Goal: Task Accomplishment & Management: Complete application form

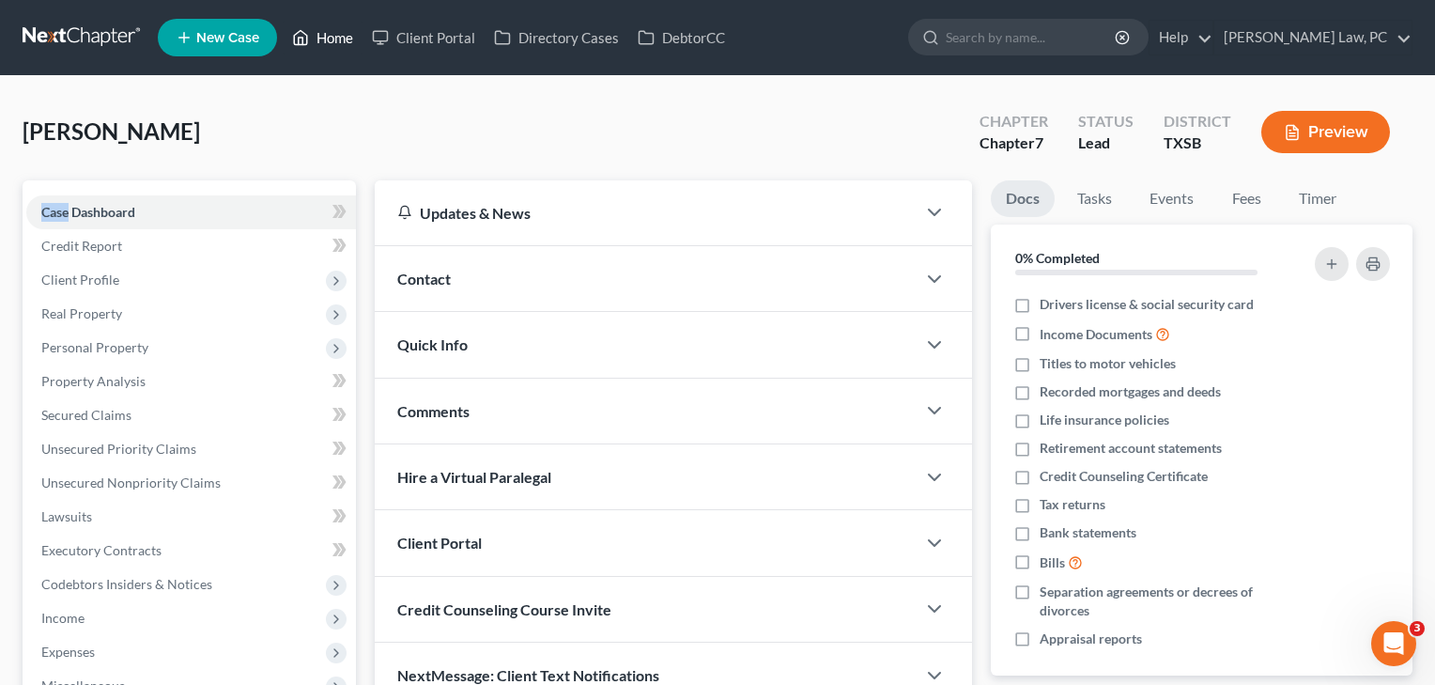
click at [333, 39] on link "Home" at bounding box center [323, 38] width 80 height 34
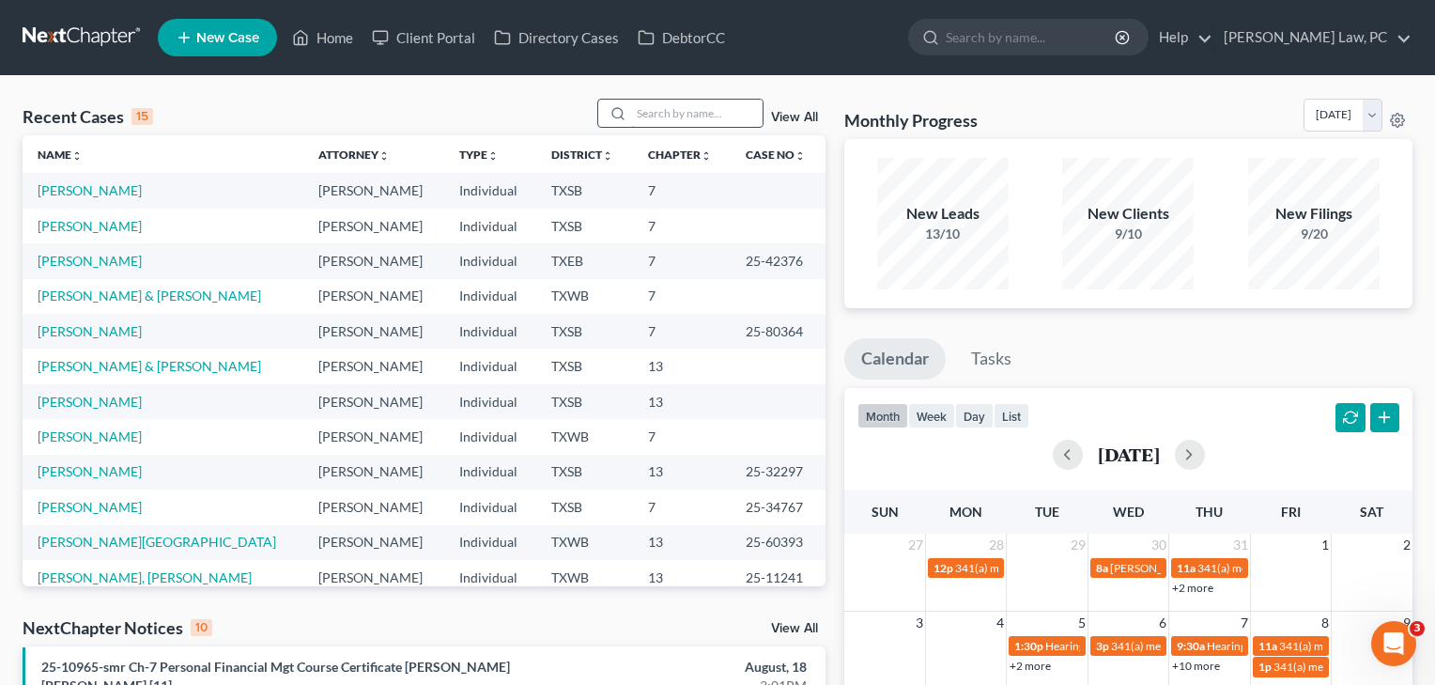
click at [661, 116] on input "search" at bounding box center [697, 113] width 132 height 27
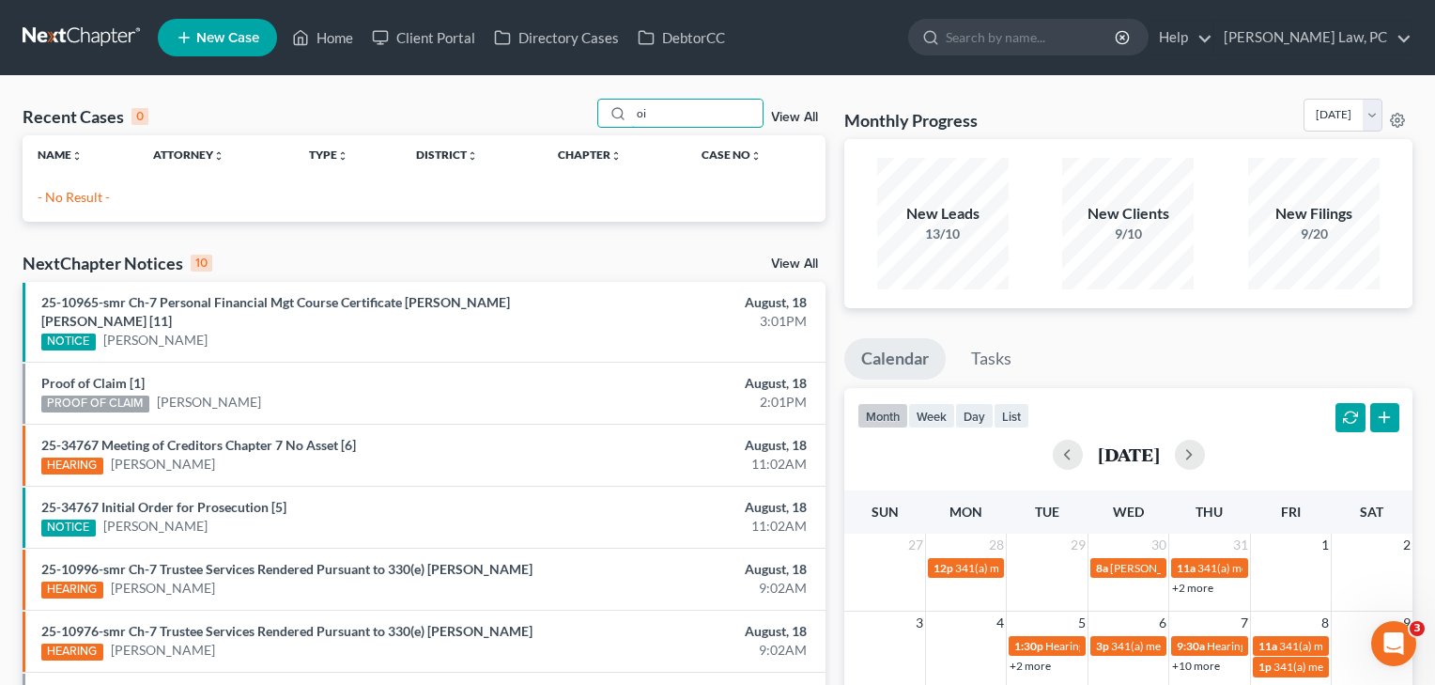
type input "o"
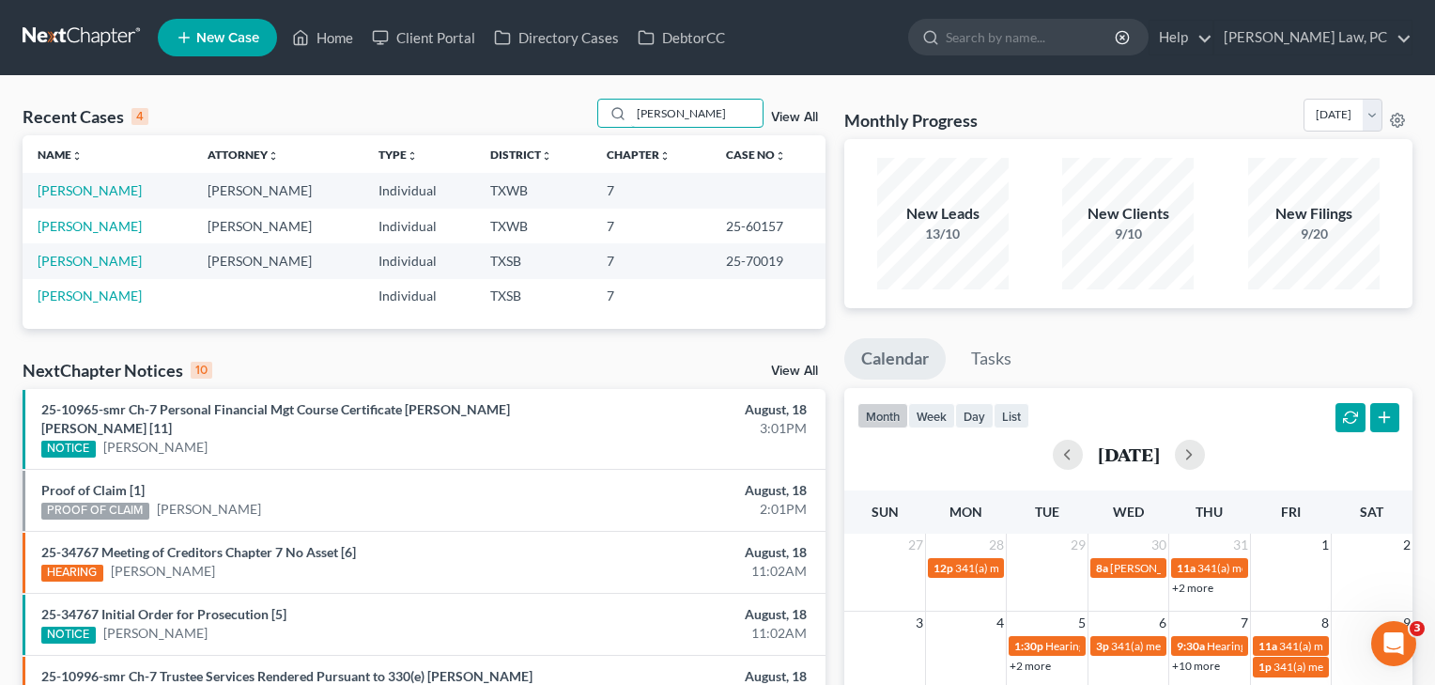
type input "[PERSON_NAME]"
drag, startPoint x: 773, startPoint y: 102, endPoint x: 90, endPoint y: 191, distance: 688.6
click at [90, 191] on link "[PERSON_NAME]" at bounding box center [90, 190] width 104 height 16
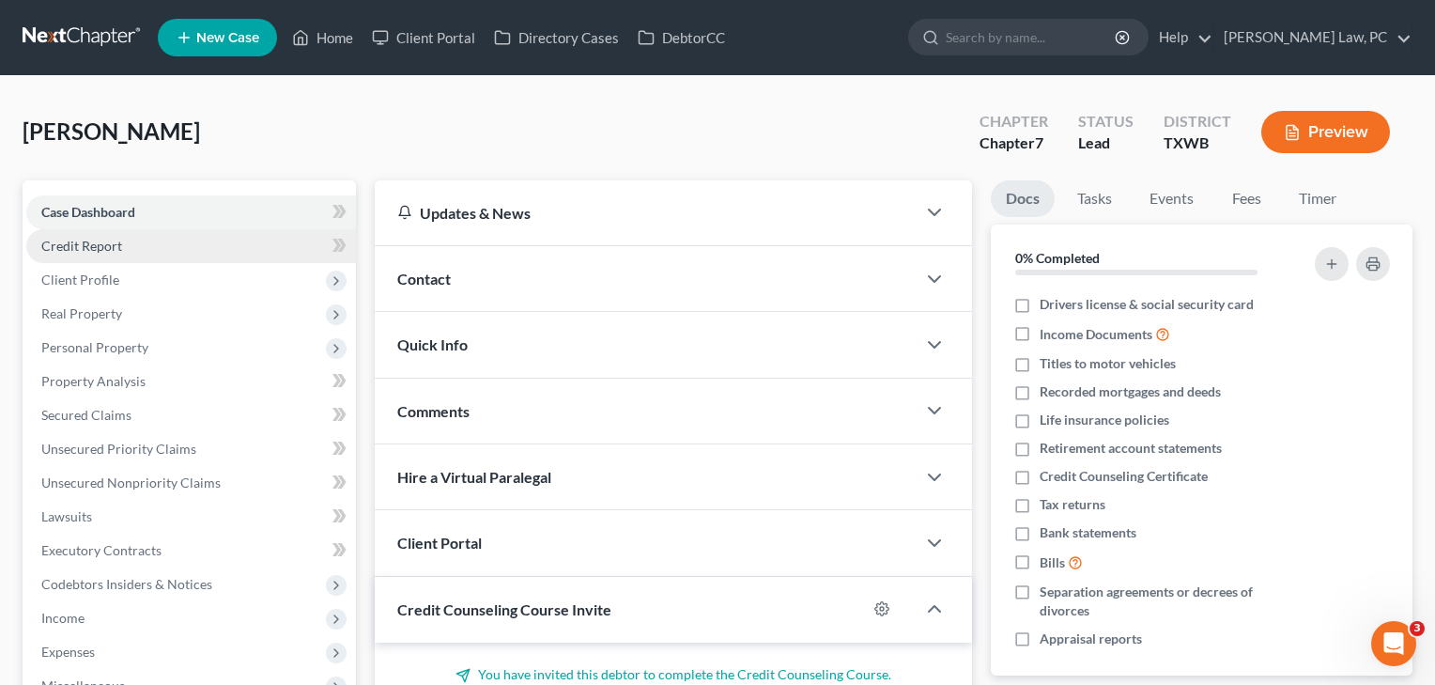
click at [109, 251] on span "Credit Report" at bounding box center [81, 246] width 81 height 16
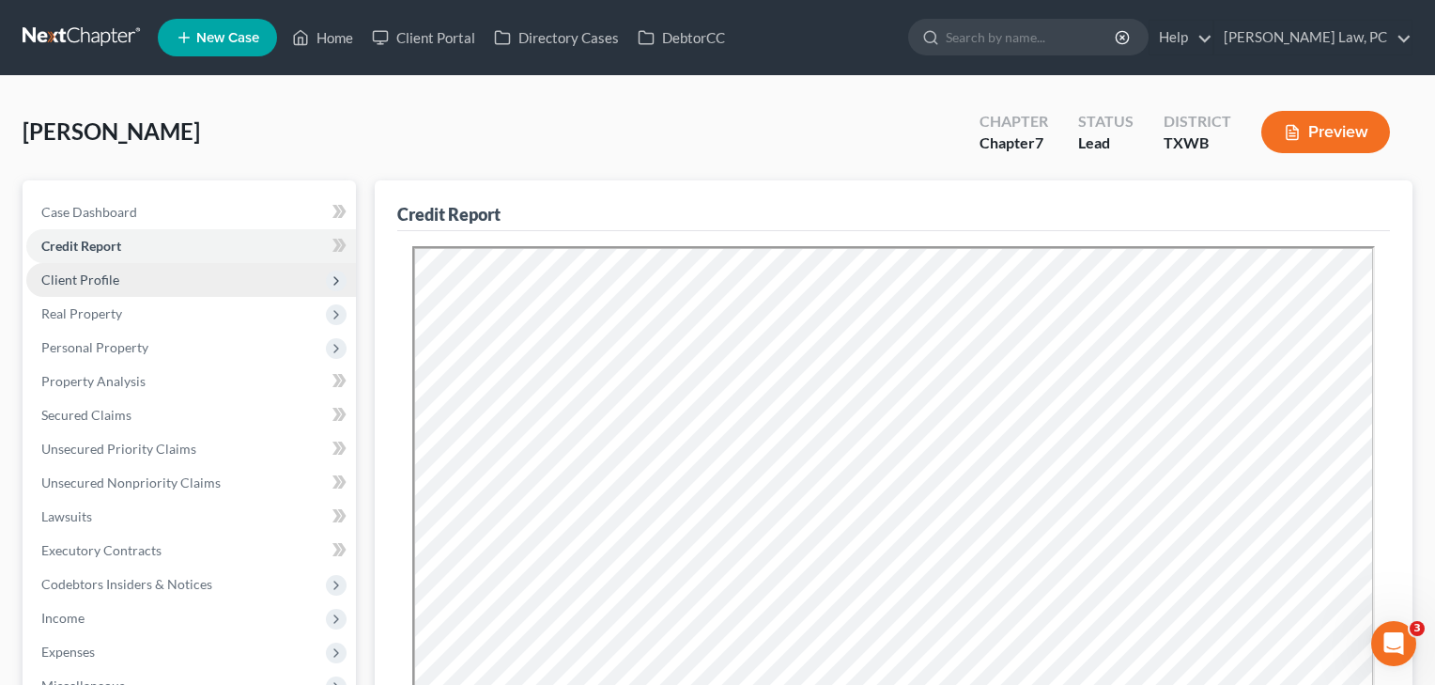
click at [101, 278] on span "Client Profile" at bounding box center [80, 279] width 78 height 16
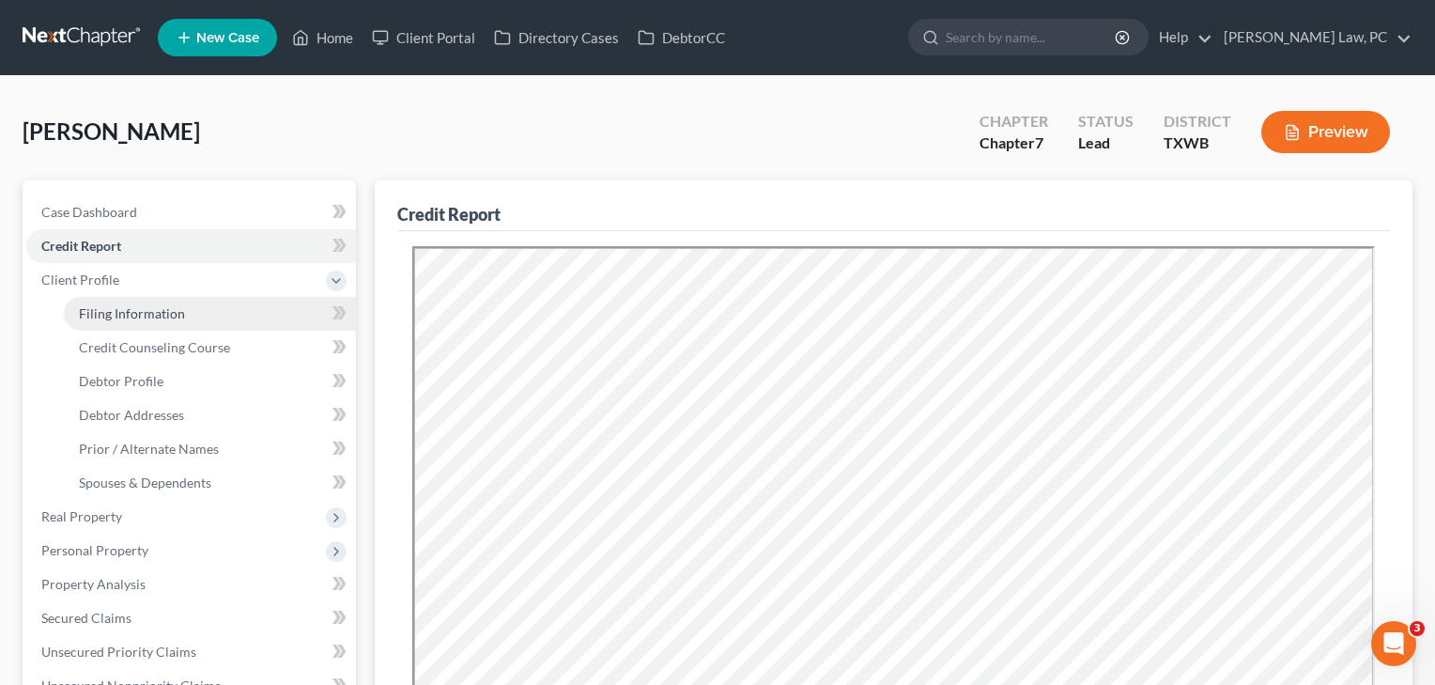
click at [108, 320] on span "Filing Information" at bounding box center [132, 313] width 106 height 16
select select "1"
select select "0"
select select "80"
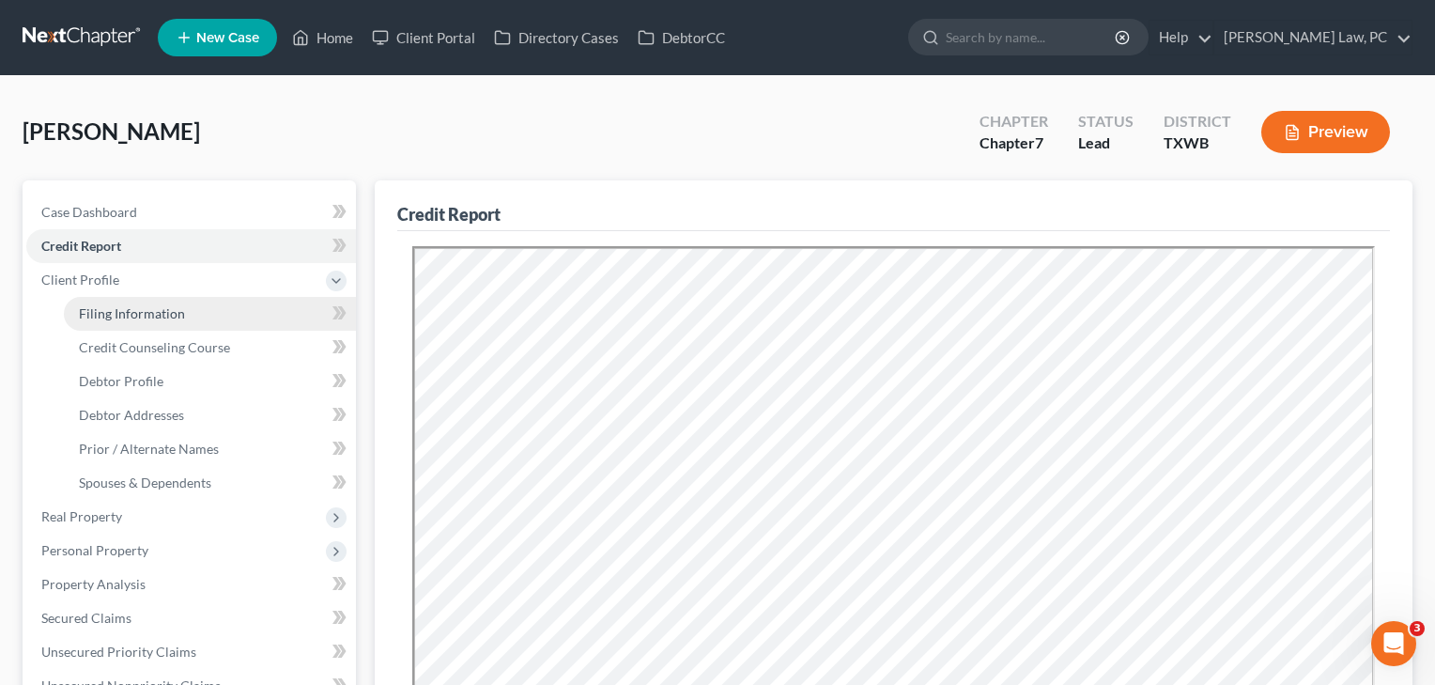
select select "45"
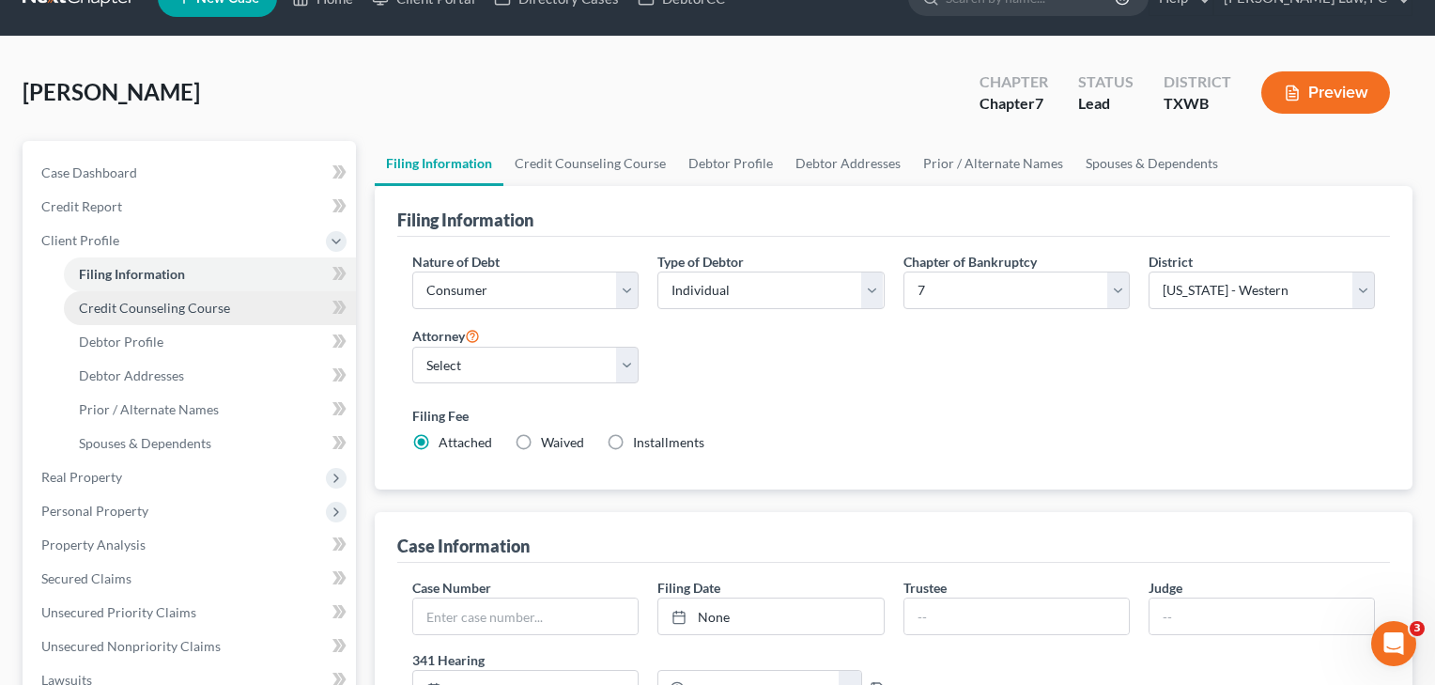
scroll to position [41, 0]
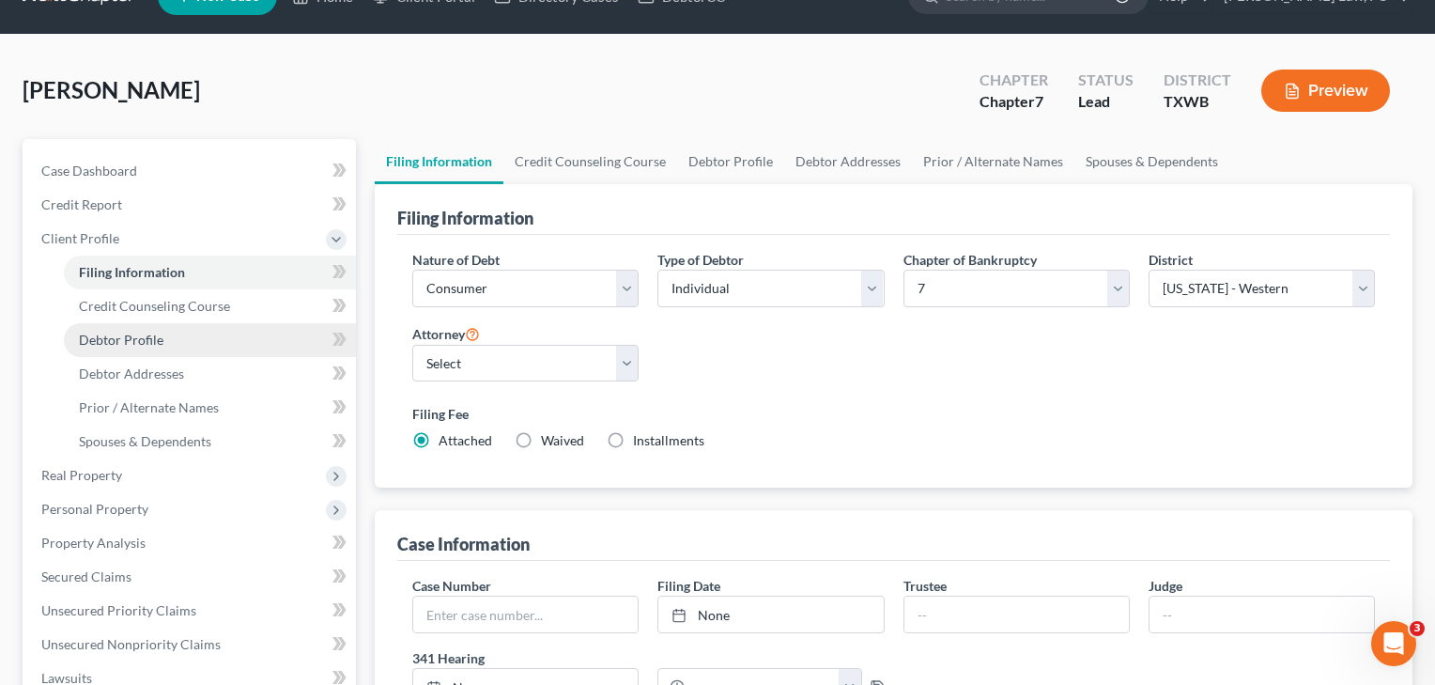
click at [112, 350] on link "Debtor Profile" at bounding box center [210, 340] width 292 height 34
select select "0"
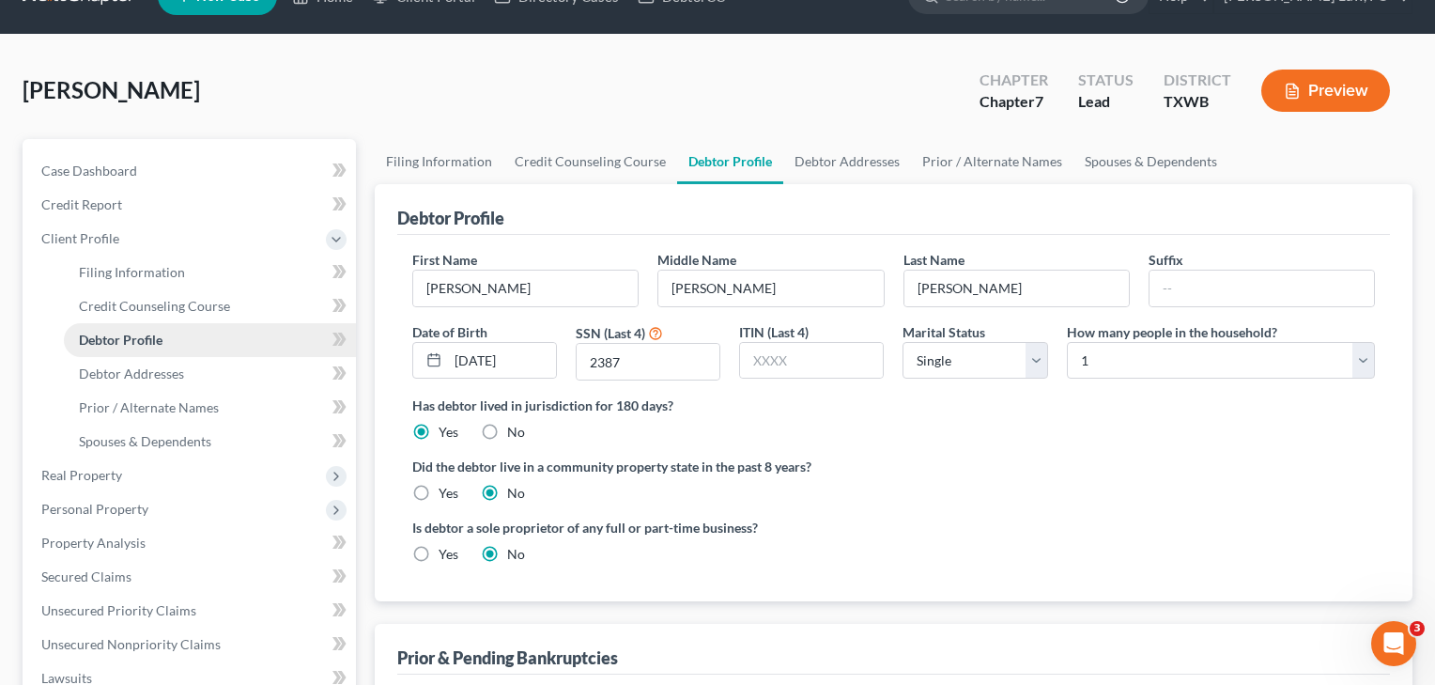
radio input "true"
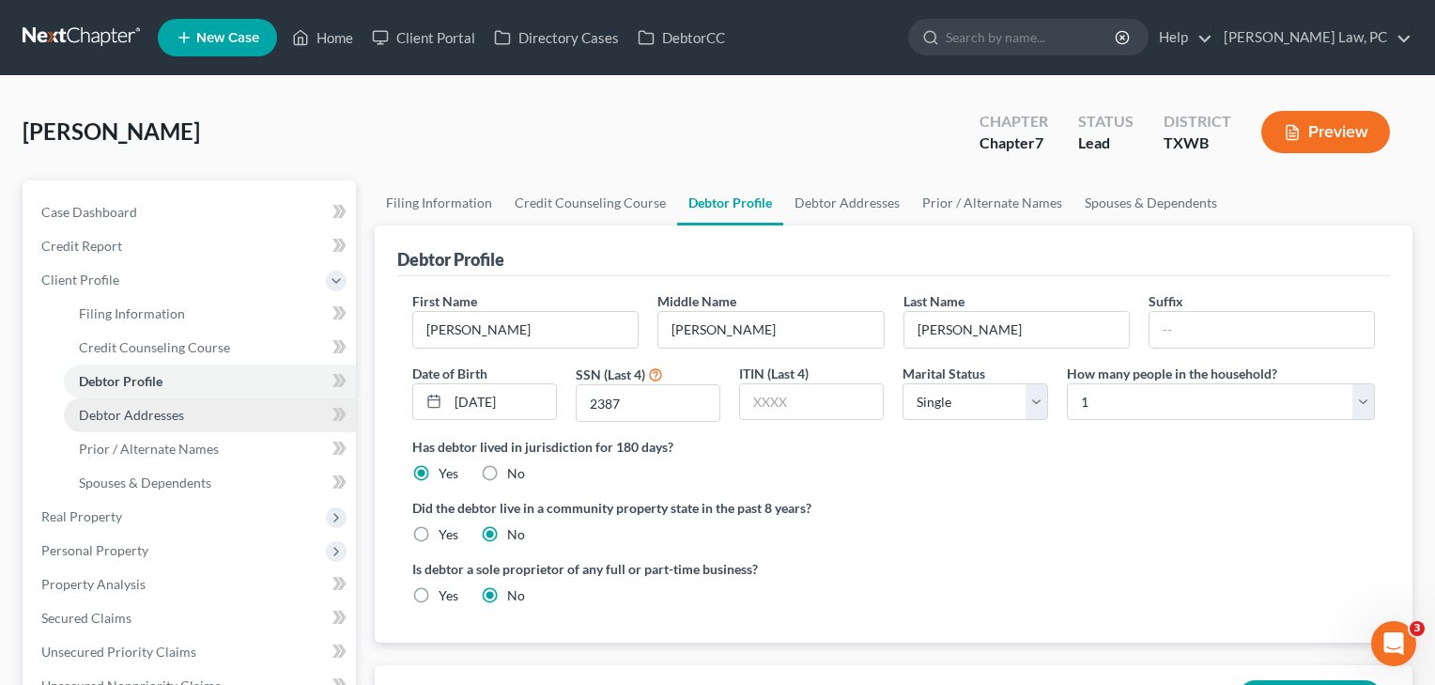
click at [121, 411] on span "Debtor Addresses" at bounding box center [131, 415] width 105 height 16
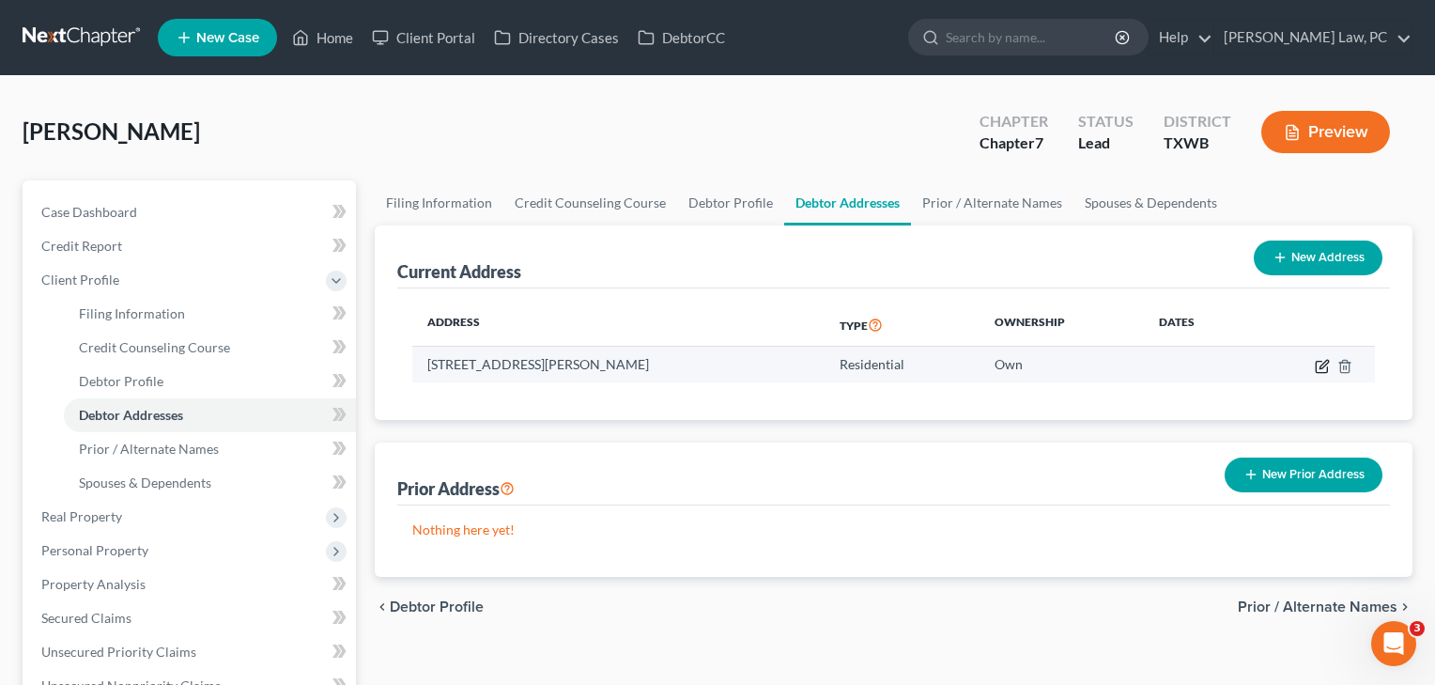
click at [1322, 368] on icon "button" at bounding box center [1322, 366] width 15 height 15
select select "45"
select select "13"
select select "0"
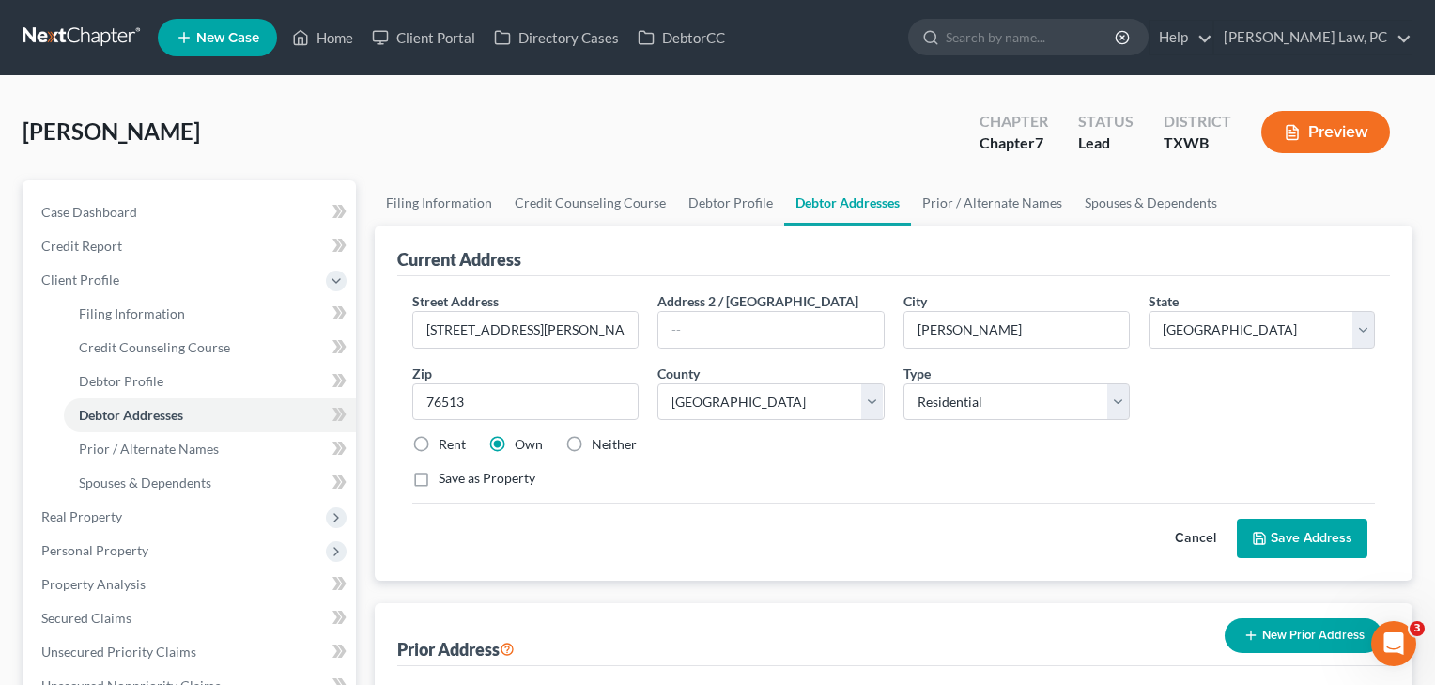
click at [1308, 534] on button "Save Address" at bounding box center [1302, 538] width 131 height 39
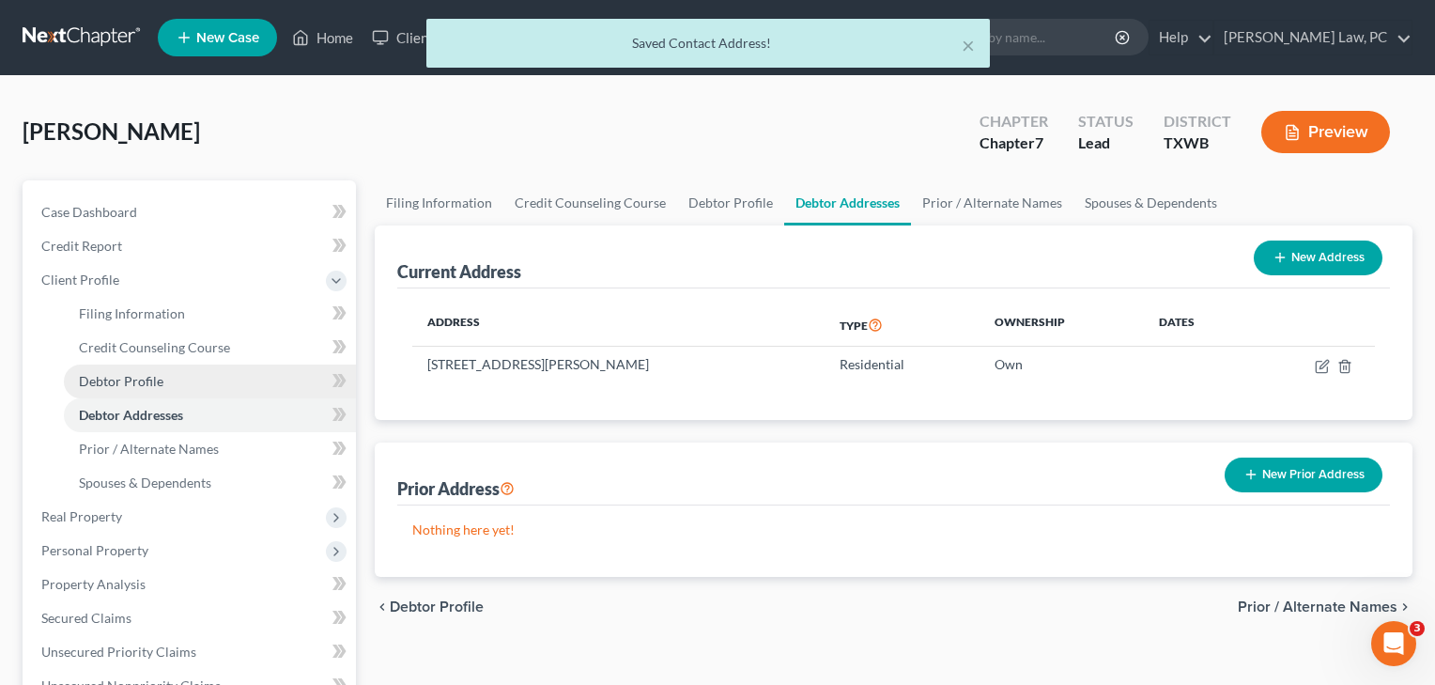
click at [138, 379] on span "Debtor Profile" at bounding box center [121, 381] width 85 height 16
select select "0"
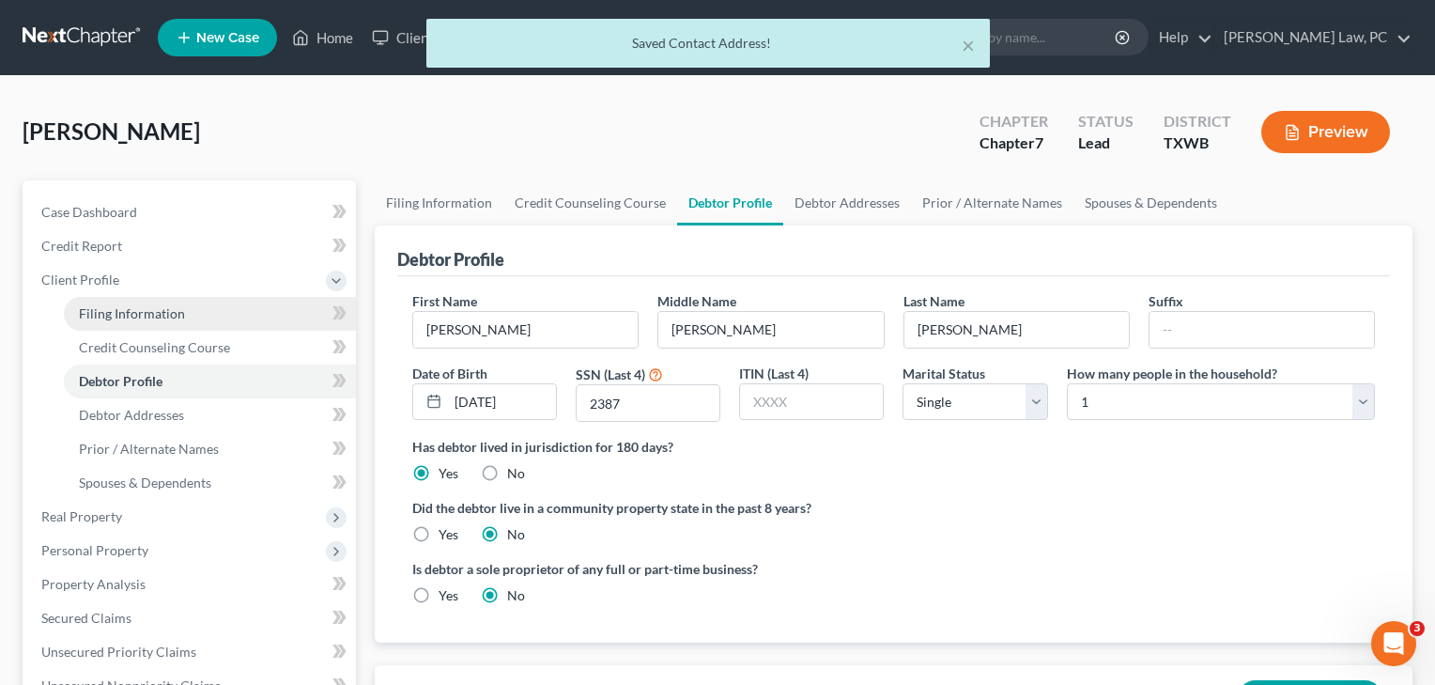
click at [101, 325] on link "Filing Information" at bounding box center [210, 314] width 292 height 34
select select "1"
select select "0"
select select "80"
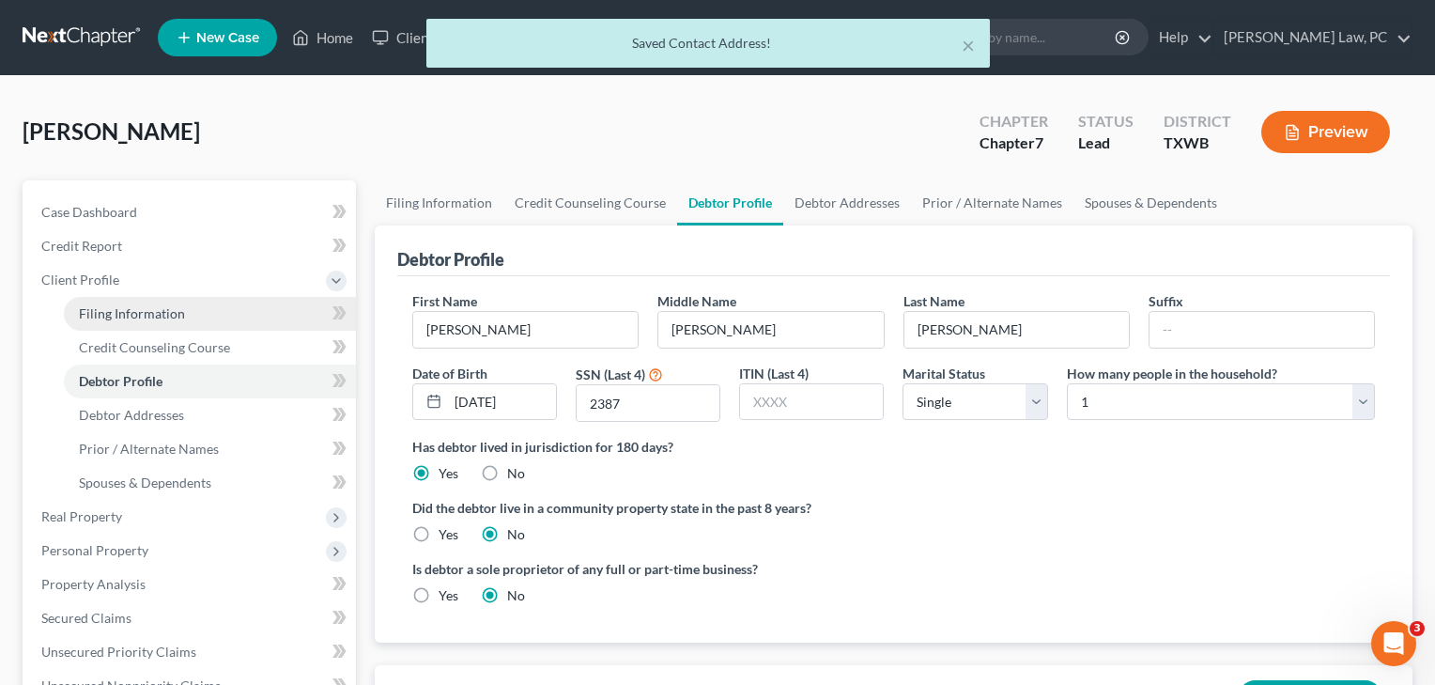
select select "0"
select select "45"
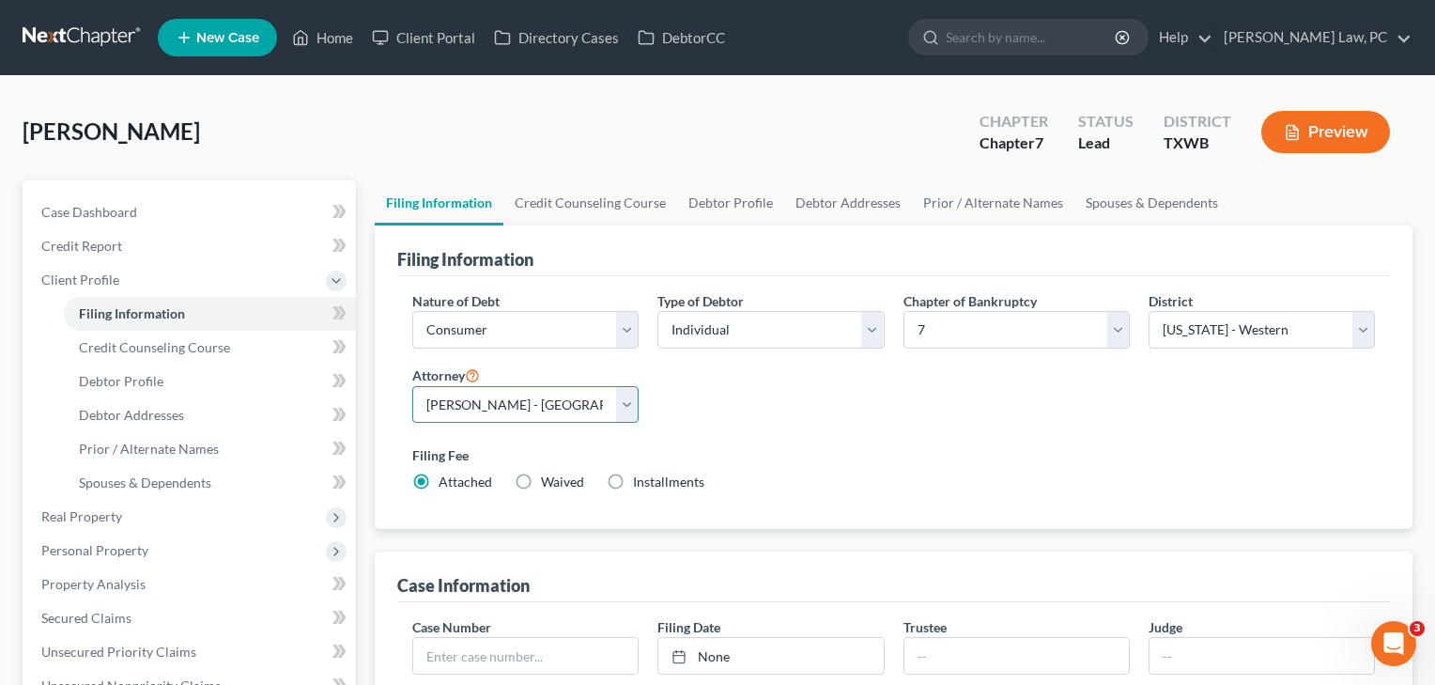
select select "1"
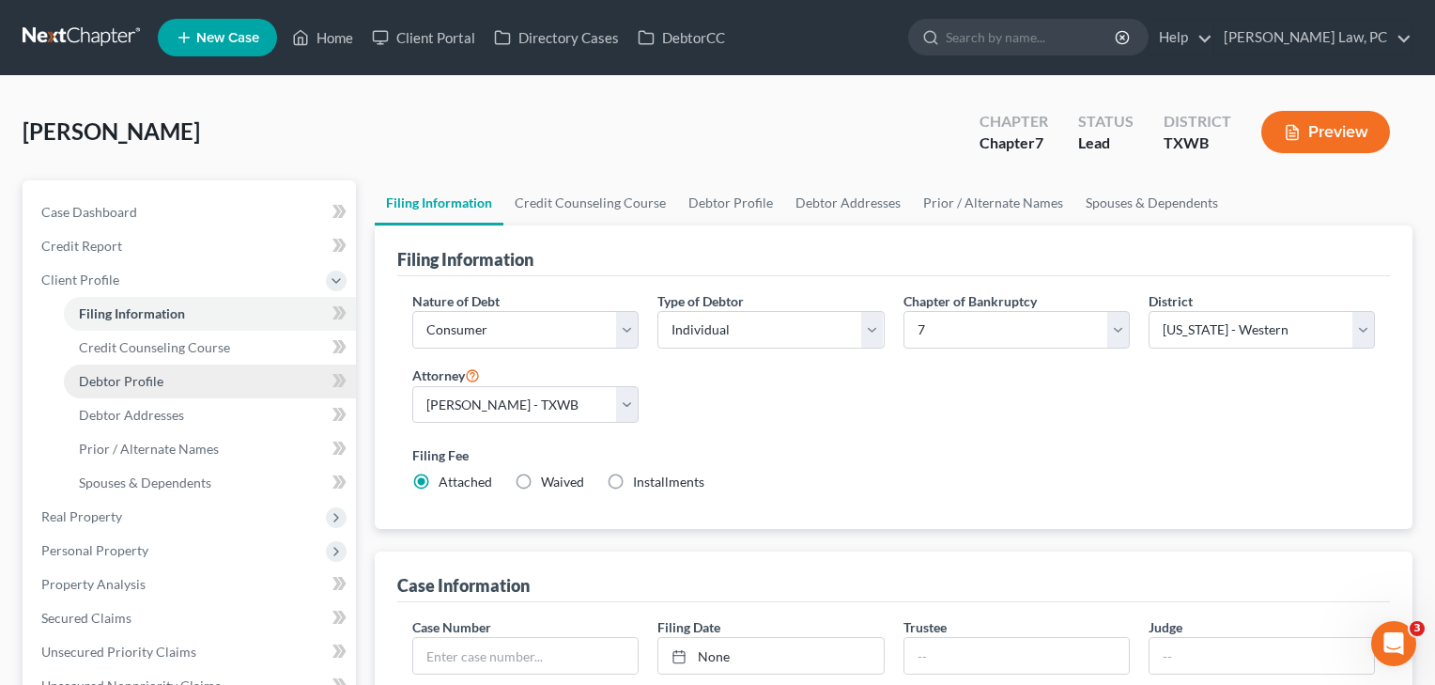
click at [137, 378] on span "Debtor Profile" at bounding box center [121, 381] width 85 height 16
select select "0"
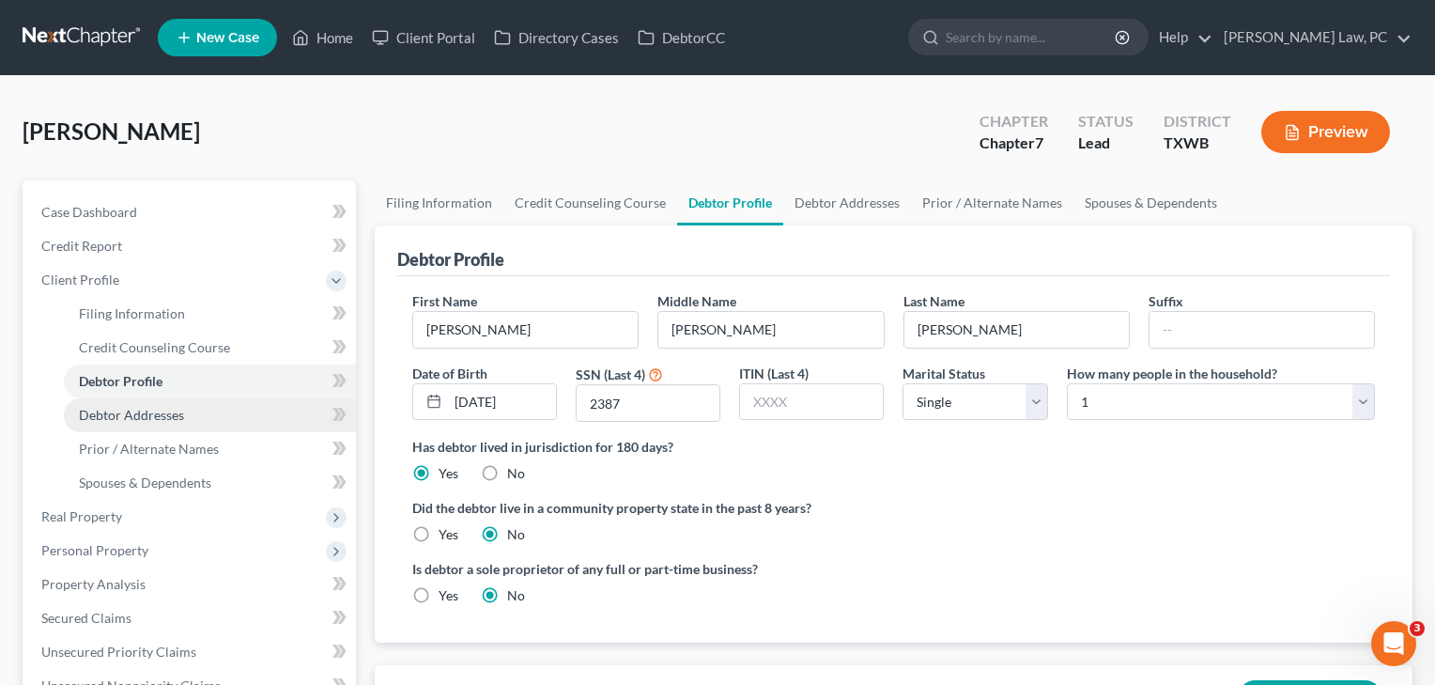
click at [141, 416] on span "Debtor Addresses" at bounding box center [131, 415] width 105 height 16
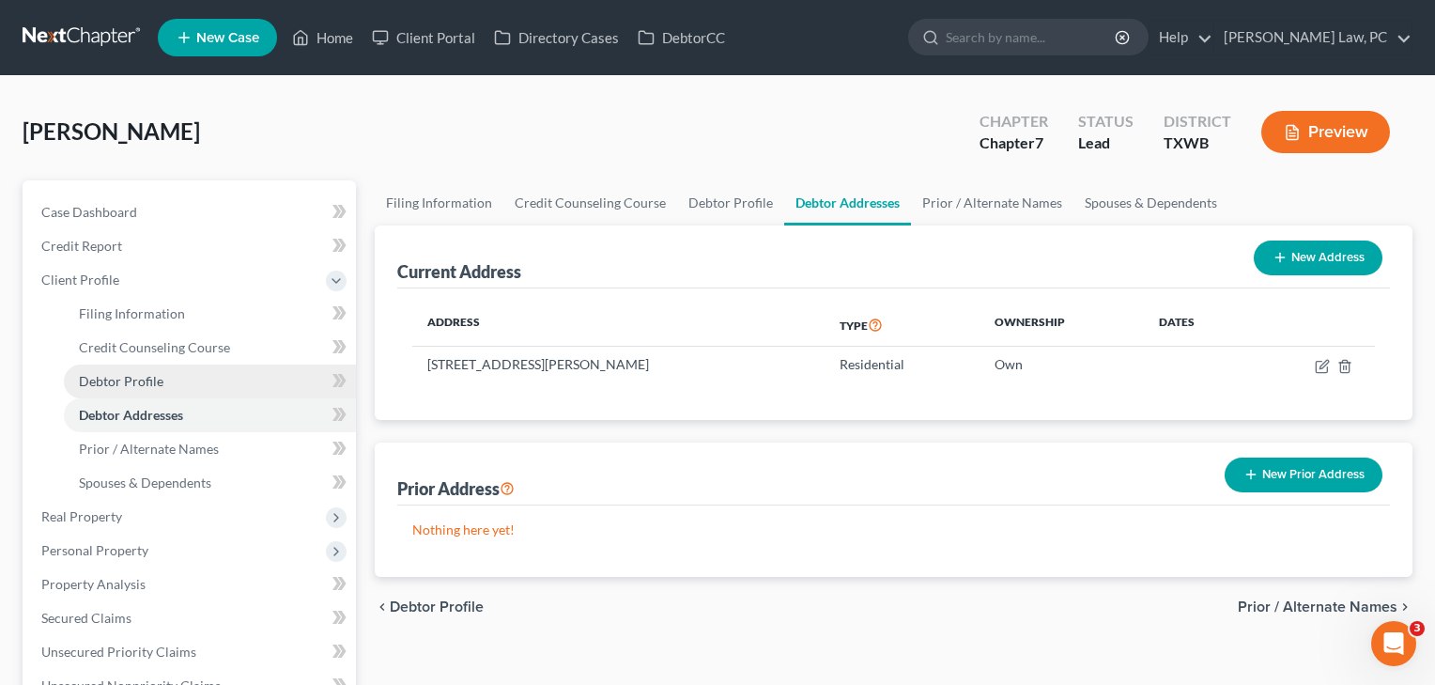
click at [140, 379] on span "Debtor Profile" at bounding box center [121, 381] width 85 height 16
select select "0"
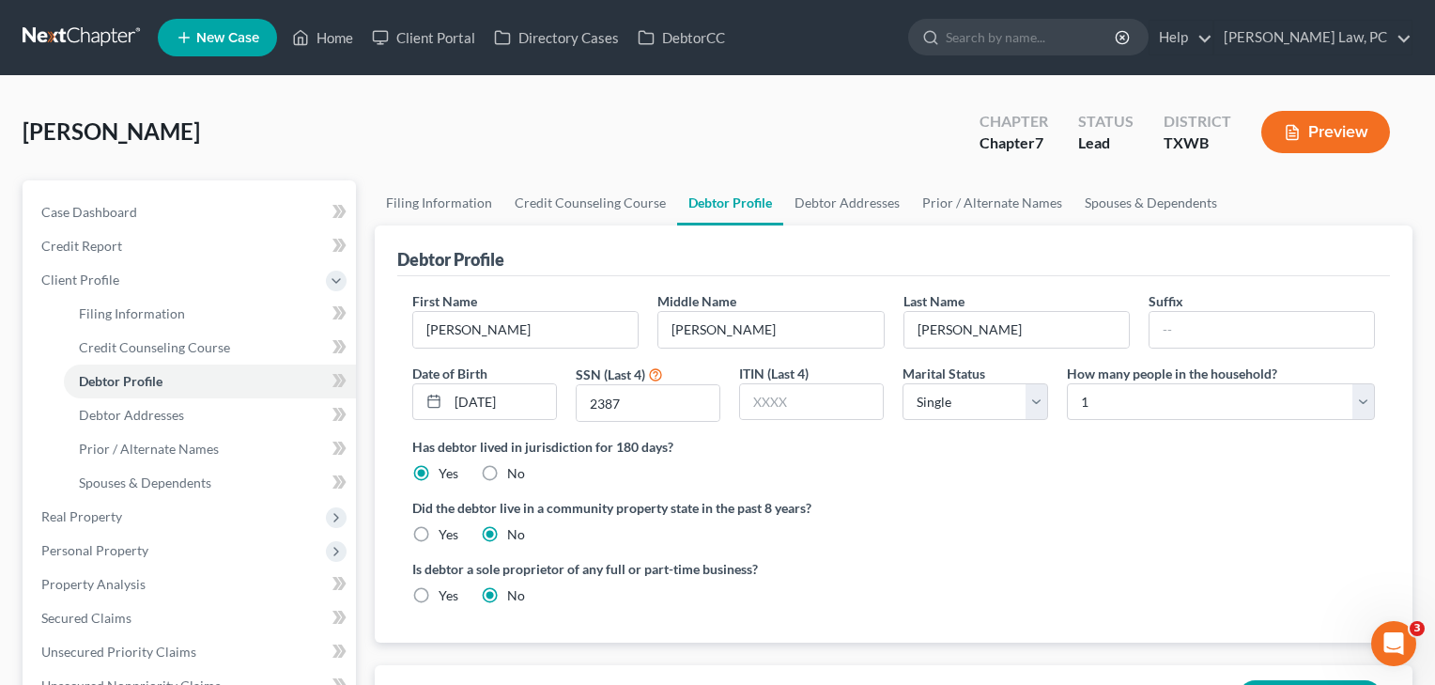
click at [439, 530] on label "Yes" at bounding box center [449, 534] width 20 height 19
click at [446, 530] on input "Yes" at bounding box center [452, 531] width 12 height 12
radio input "true"
radio input "false"
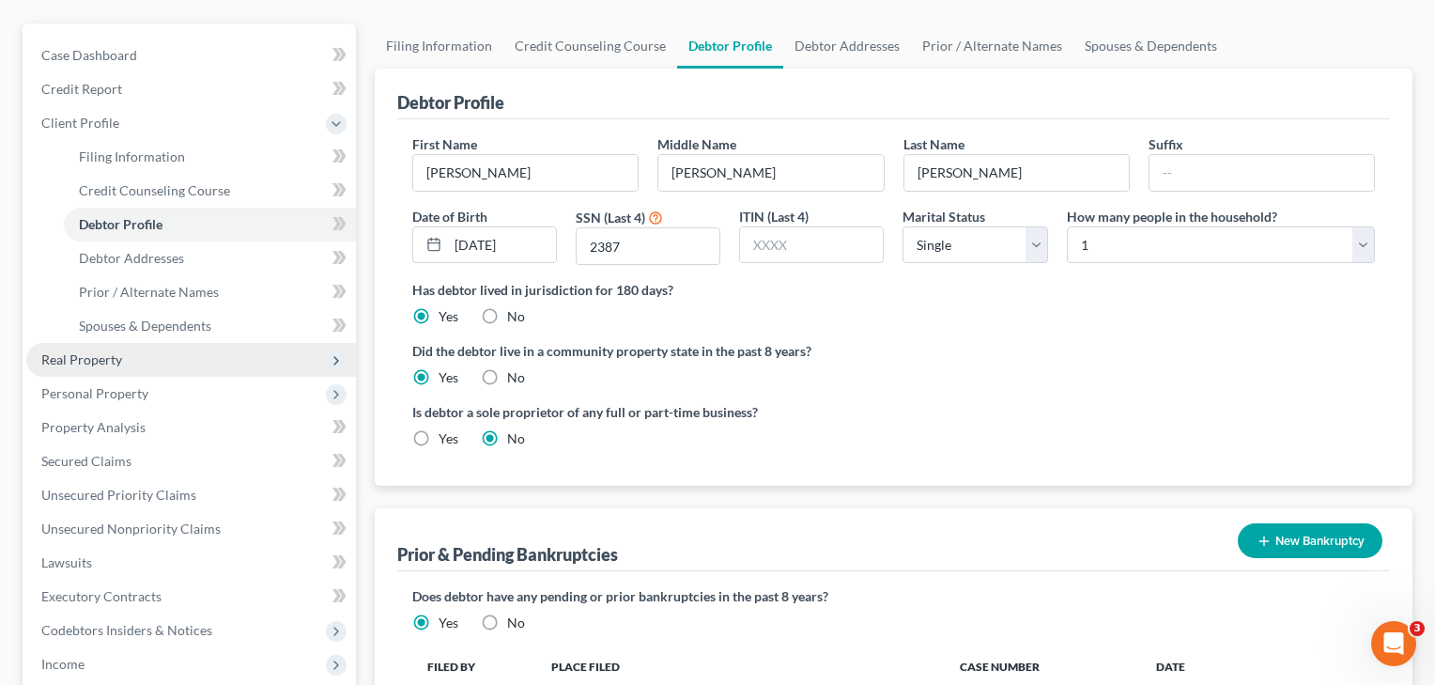
scroll to position [248, 0]
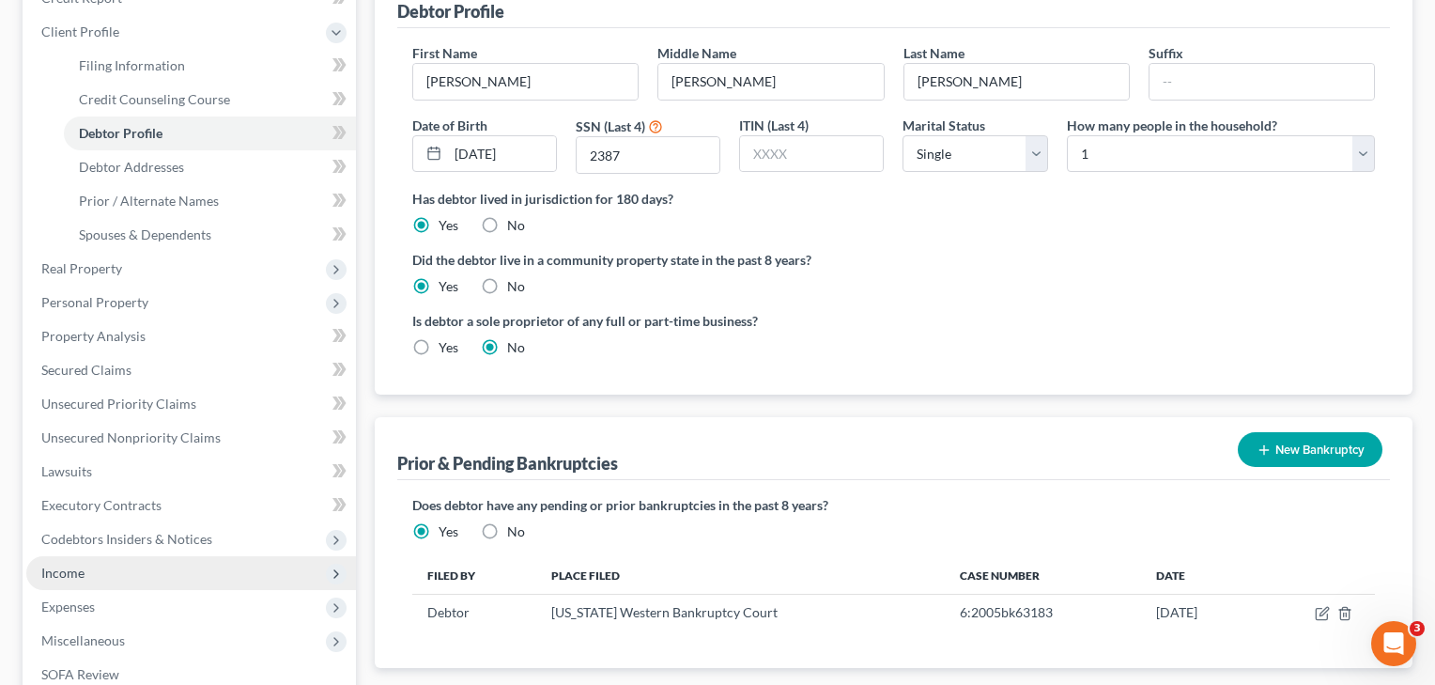
click at [78, 567] on span "Income" at bounding box center [62, 573] width 43 height 16
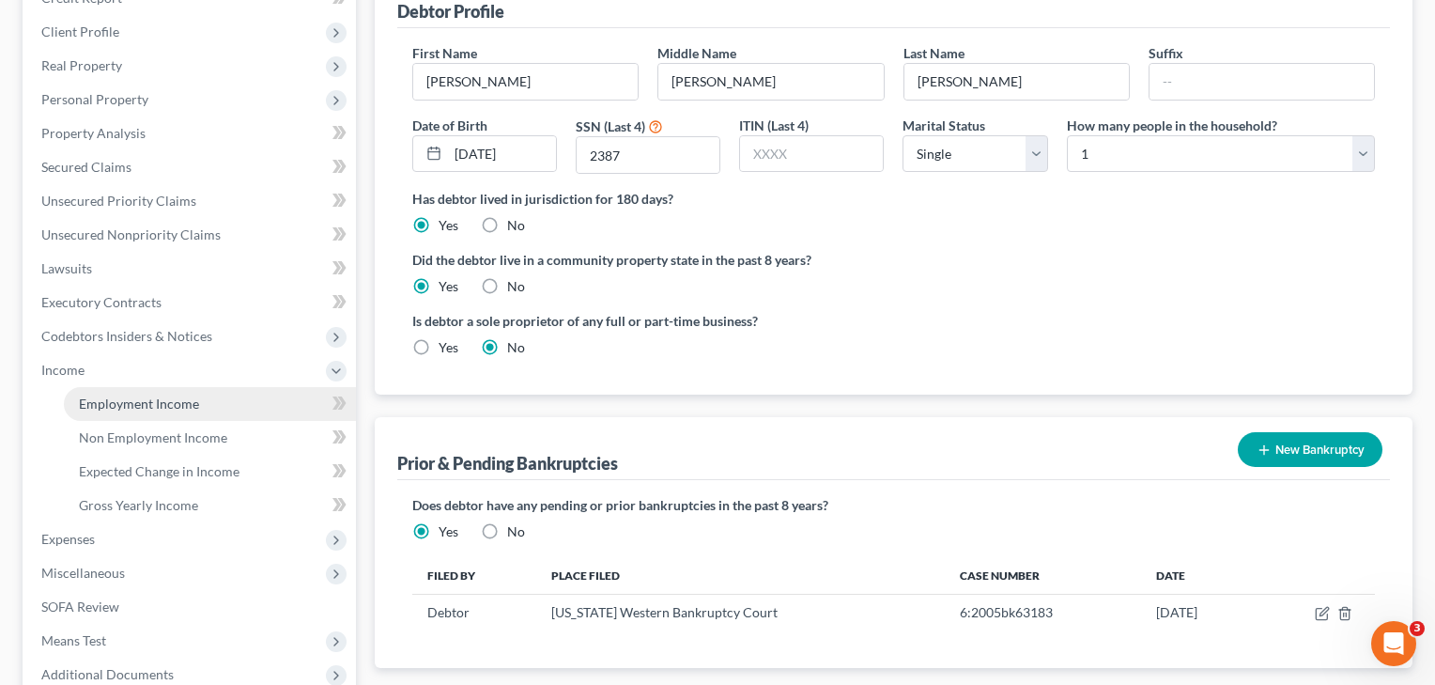
click at [127, 409] on span "Employment Income" at bounding box center [139, 403] width 120 height 16
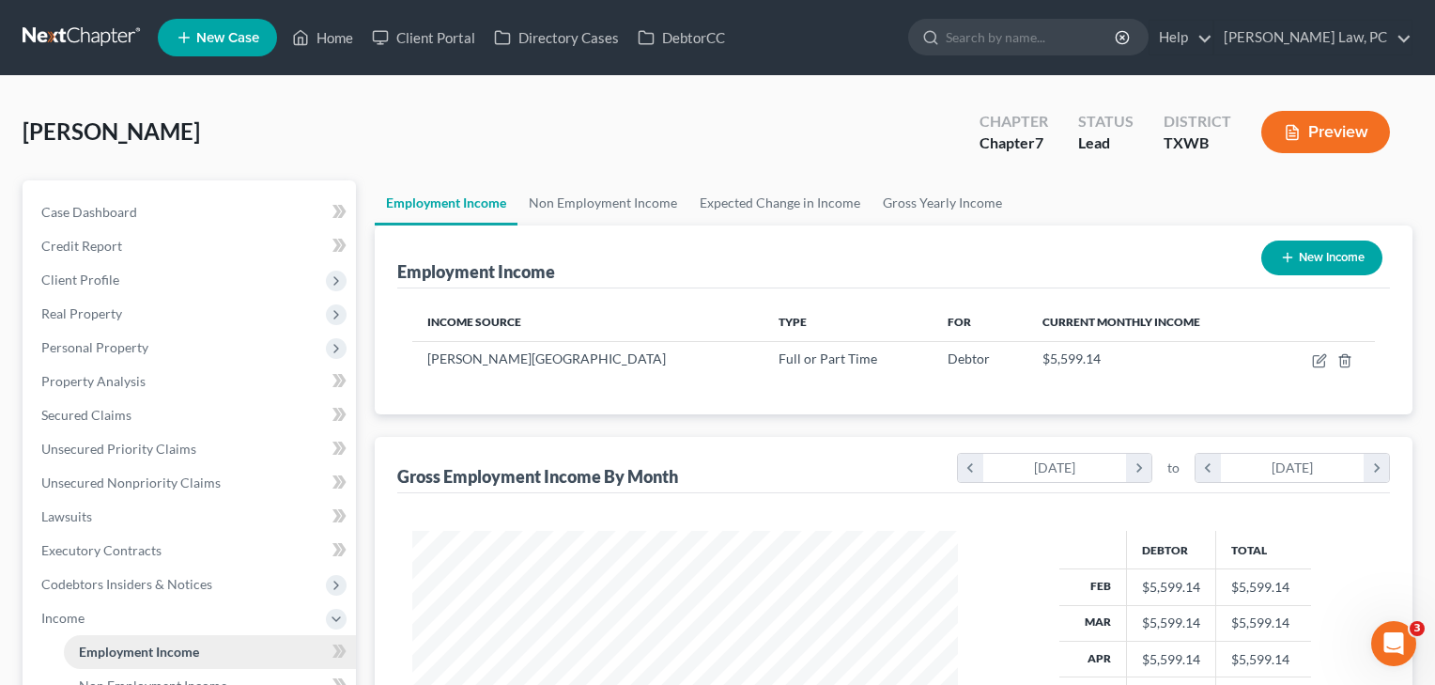
scroll to position [337, 584]
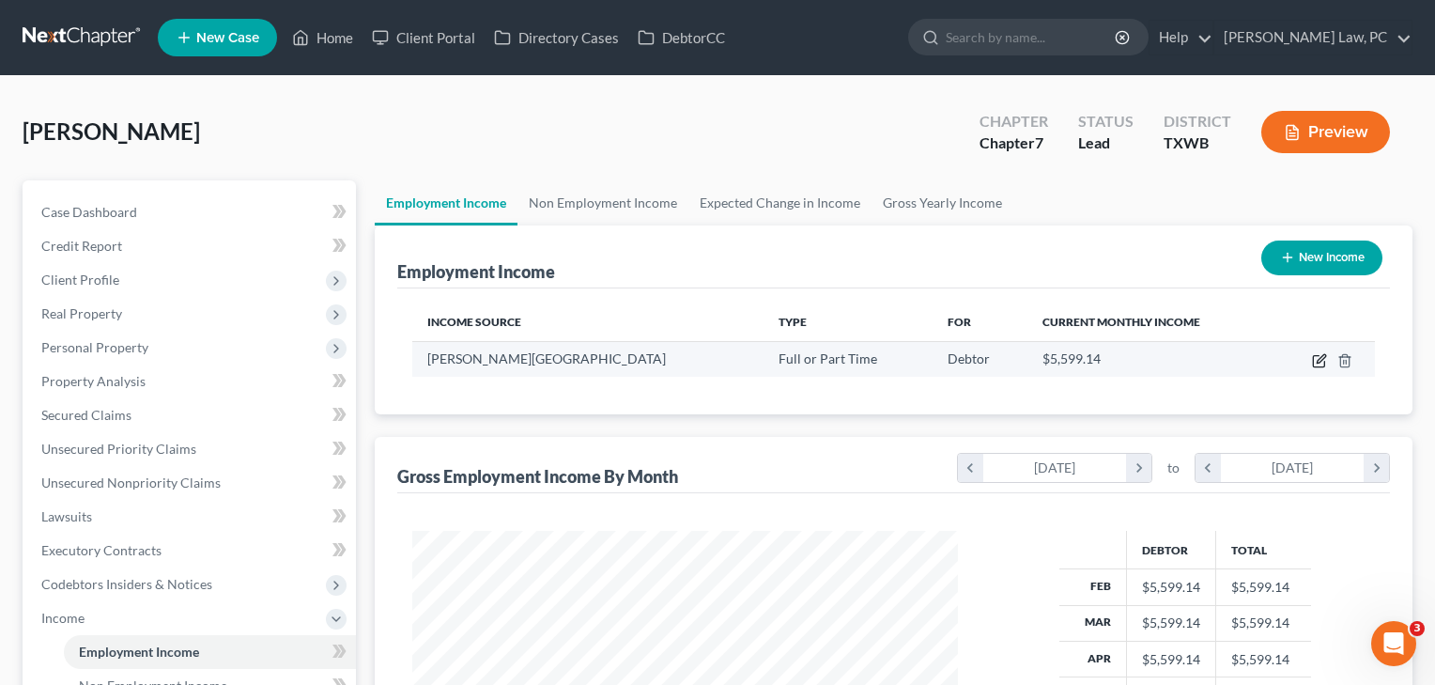
click at [1323, 361] on icon "button" at bounding box center [1319, 360] width 15 height 15
select select "0"
select select "45"
select select "2"
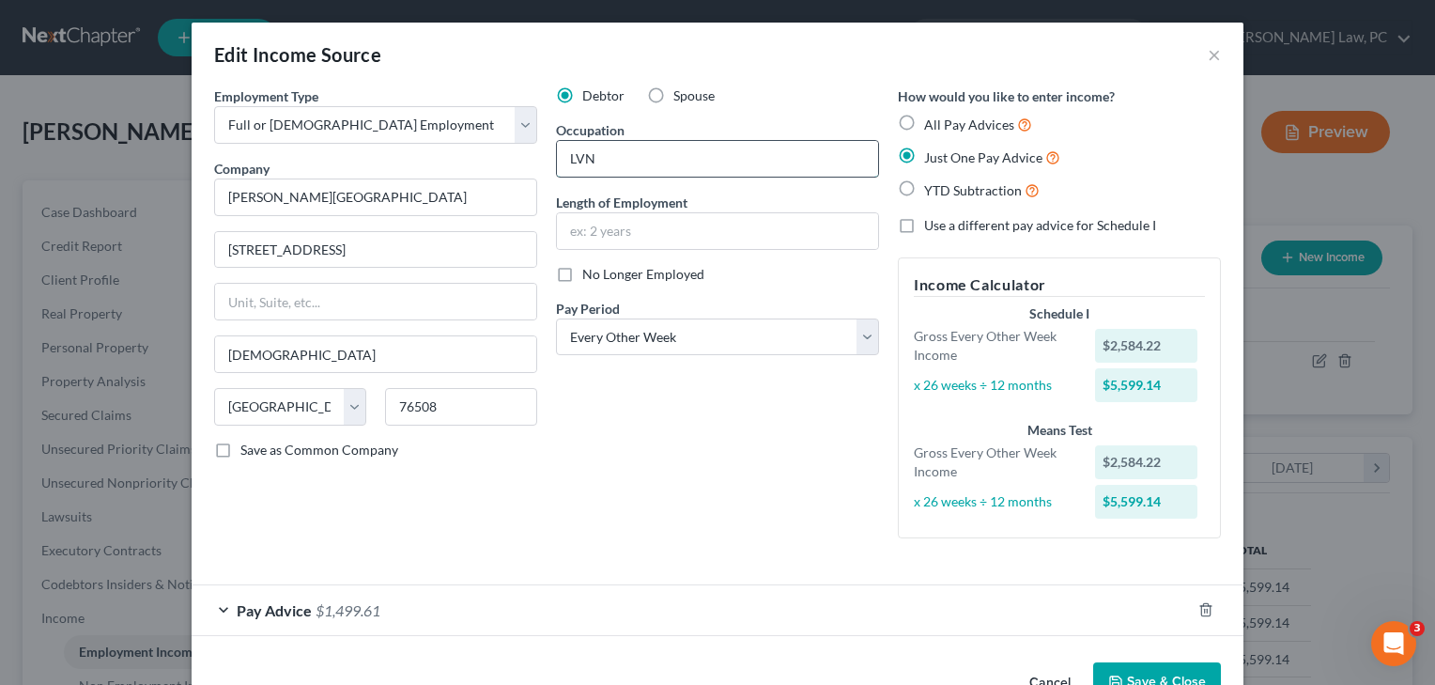
click at [586, 160] on input "LVN" at bounding box center [717, 159] width 321 height 36
click at [619, 157] on input "LN" at bounding box center [717, 159] width 321 height 36
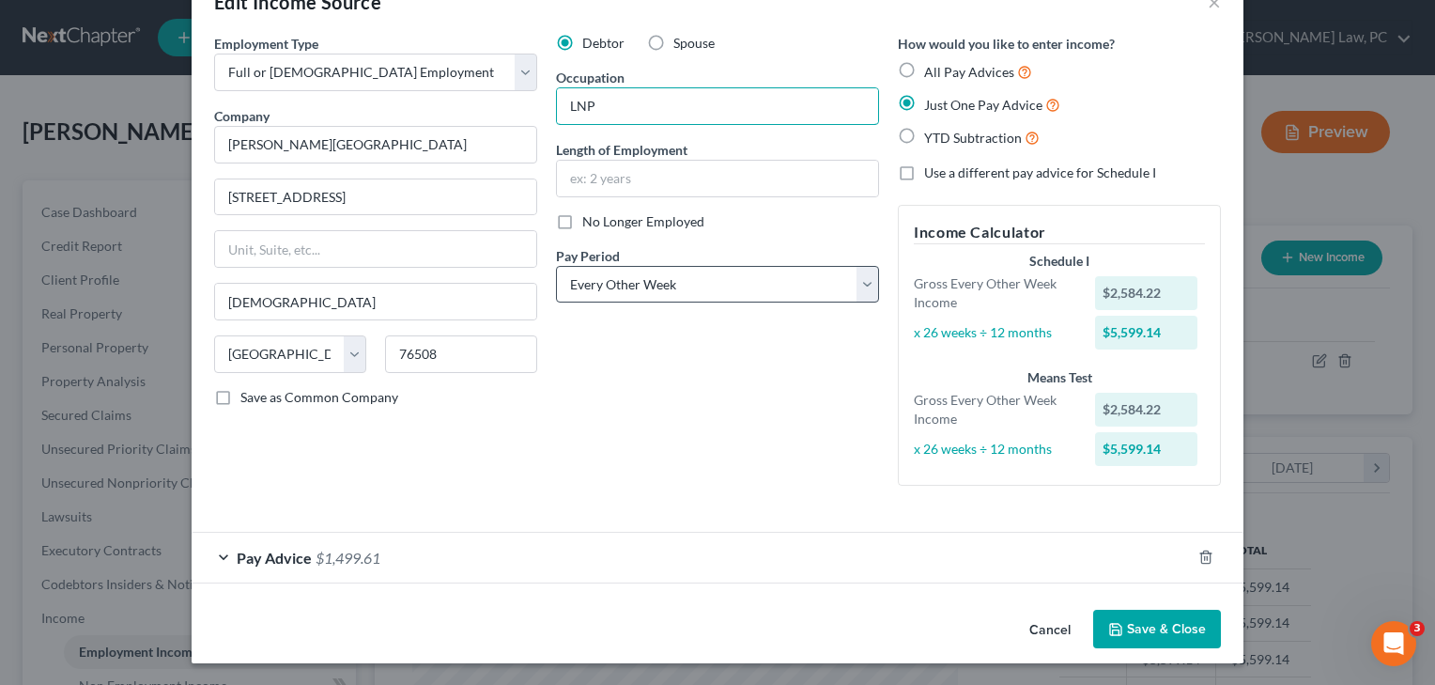
scroll to position [52, 0]
type input "LNP"
click at [1152, 639] on button "Save & Close" at bounding box center [1157, 630] width 128 height 39
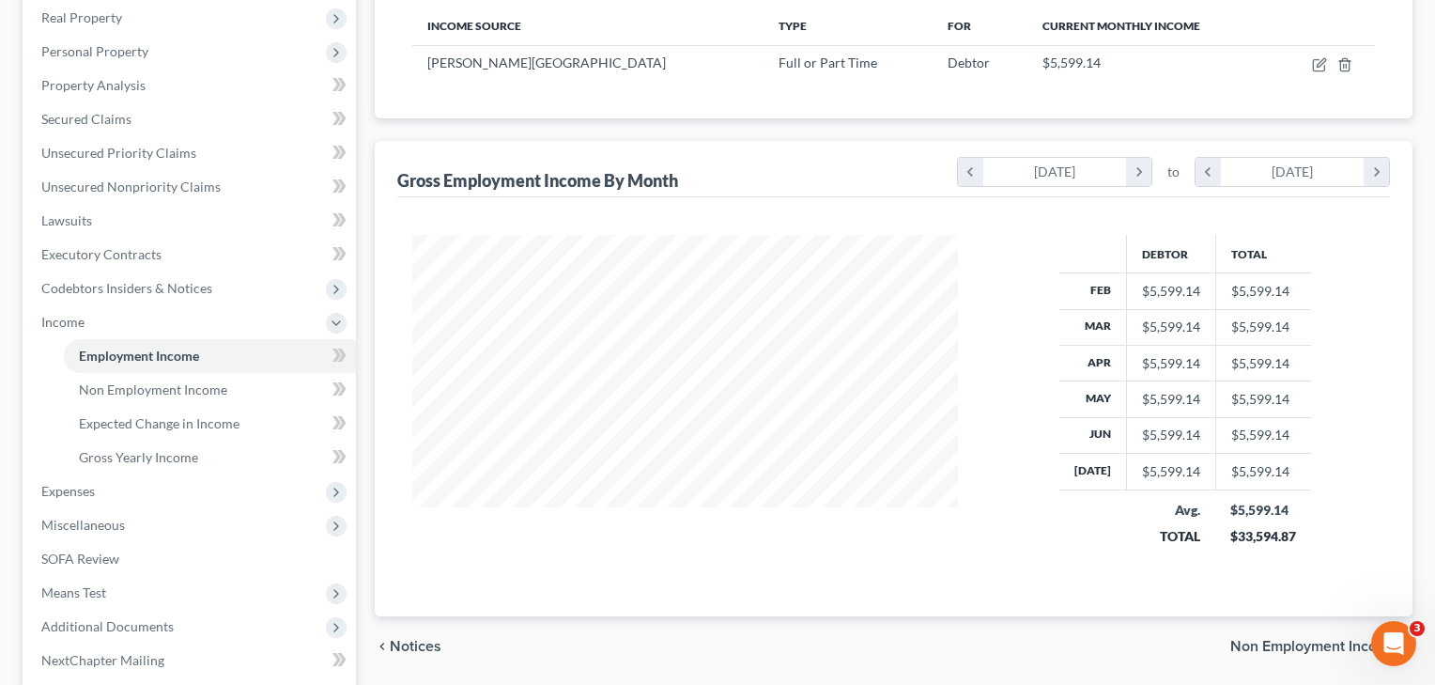
scroll to position [354, 0]
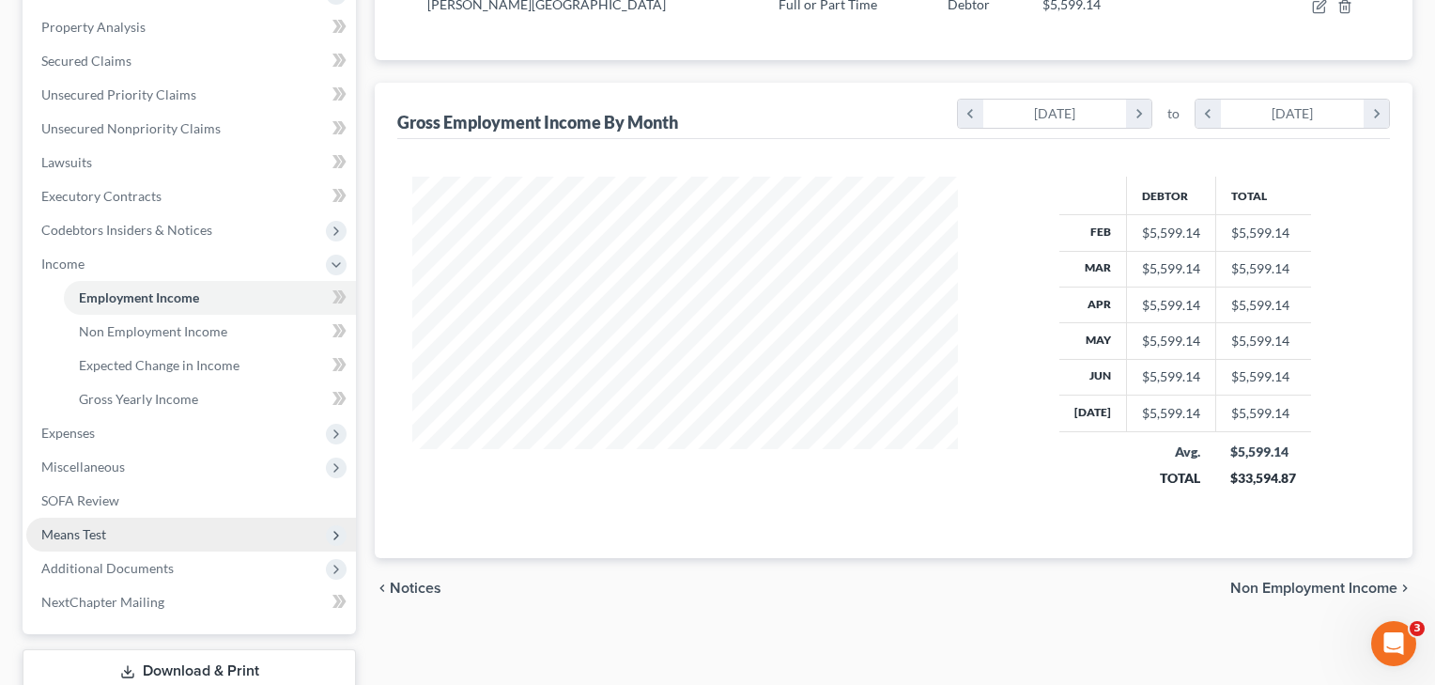
click at [90, 538] on span "Means Test" at bounding box center [73, 534] width 65 height 16
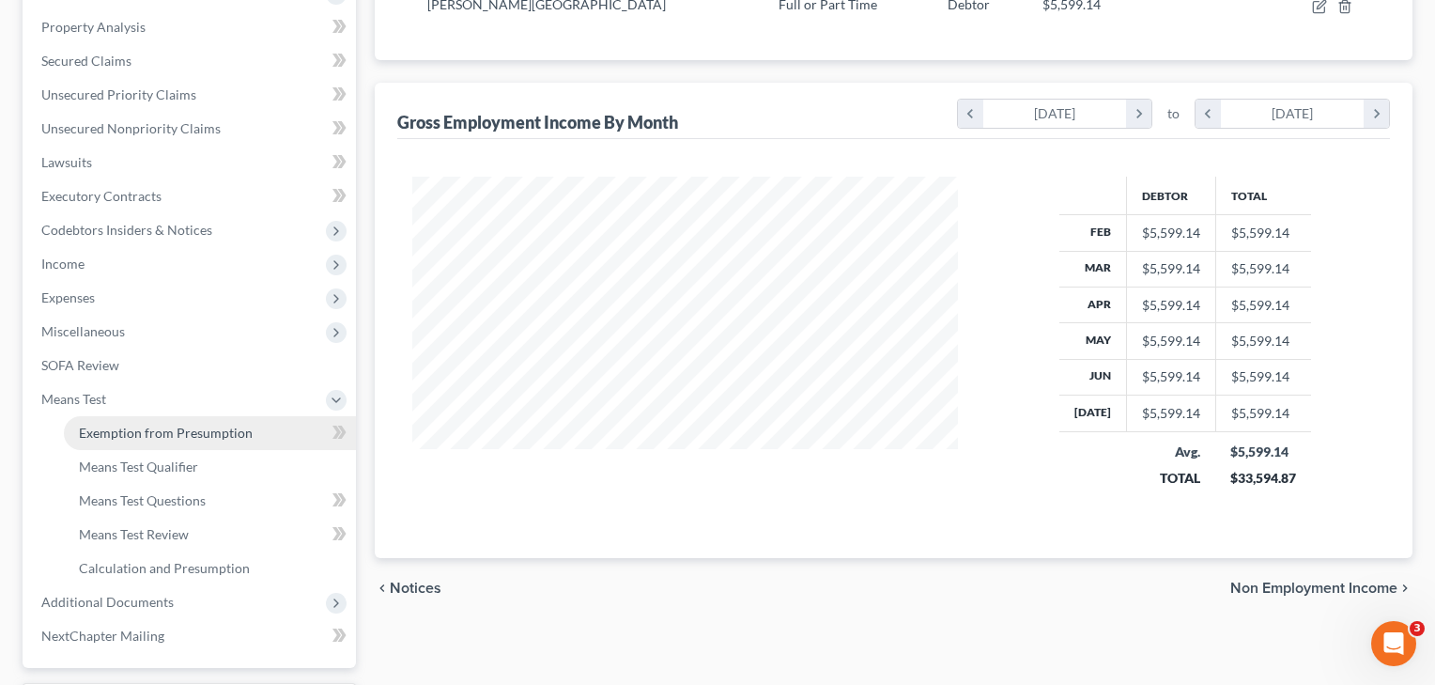
click at [174, 439] on span "Exemption from Presumption" at bounding box center [166, 433] width 174 height 16
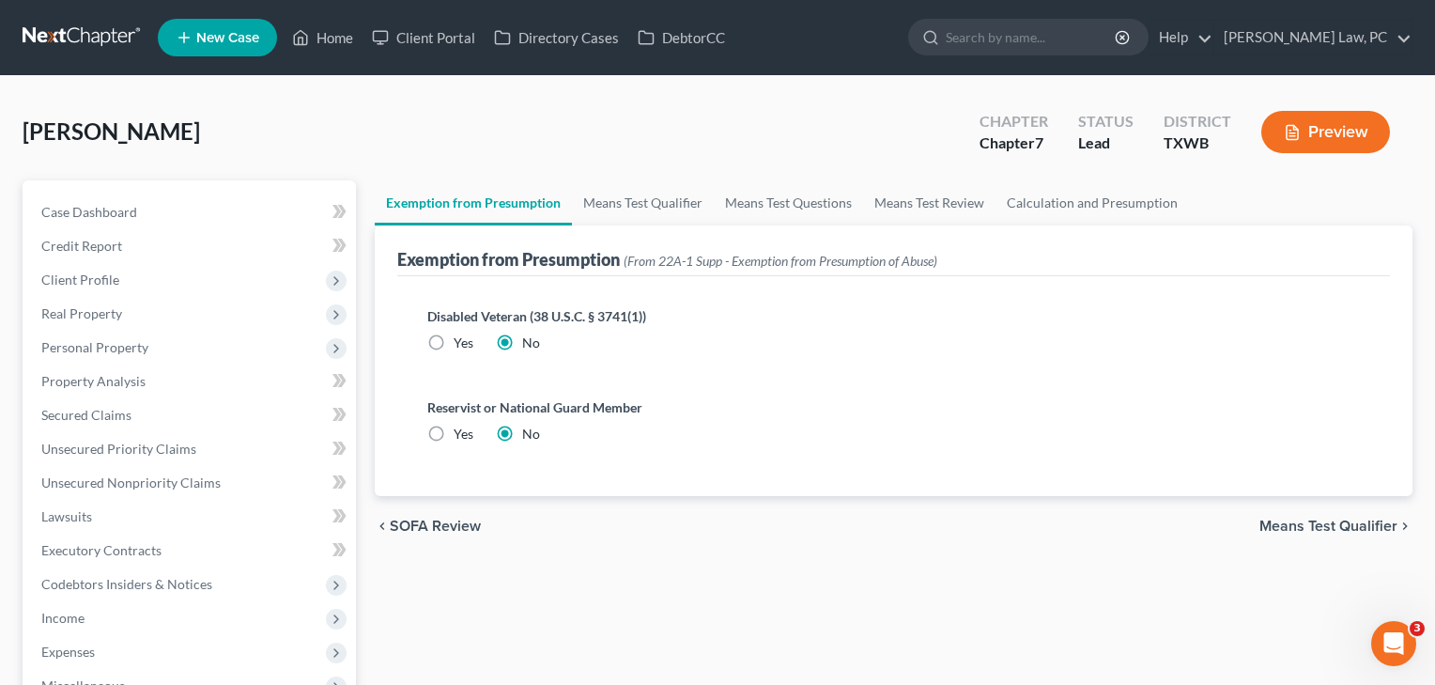
click at [1325, 526] on span "Means Test Qualifier" at bounding box center [1329, 526] width 138 height 15
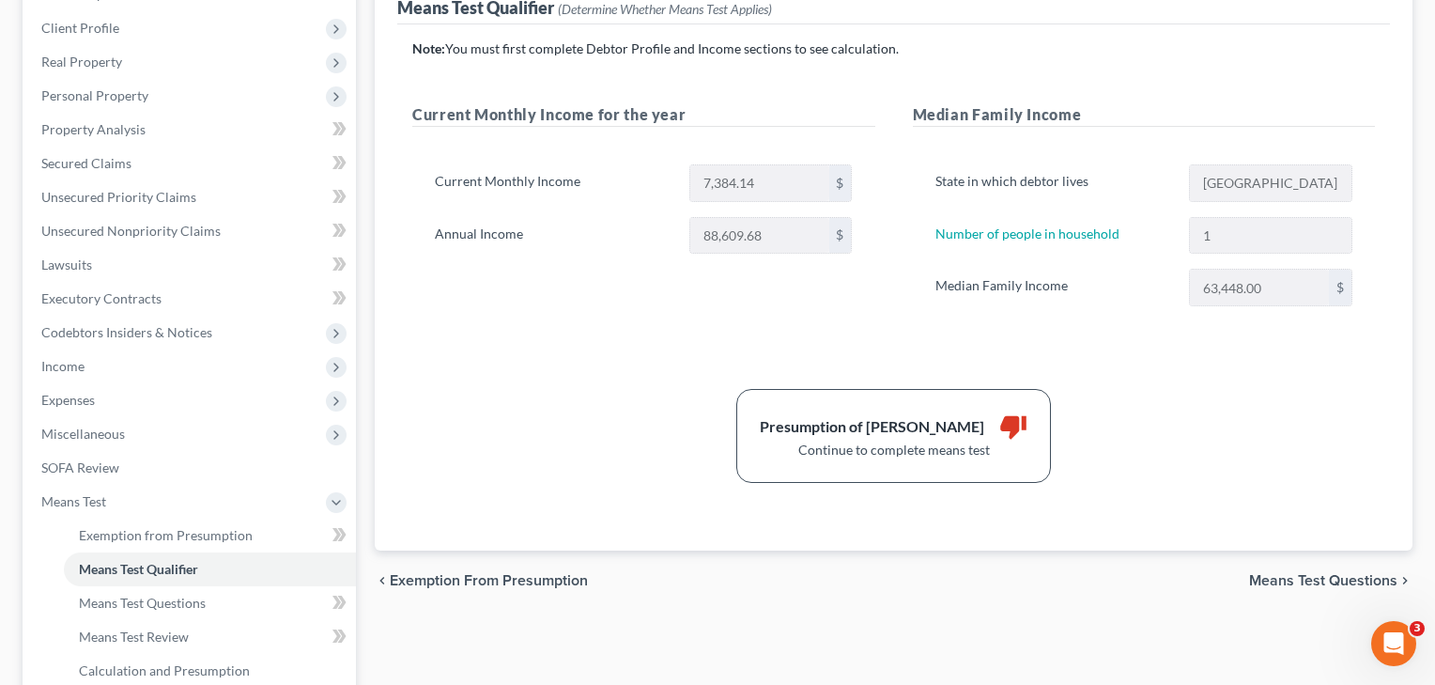
scroll to position [347, 0]
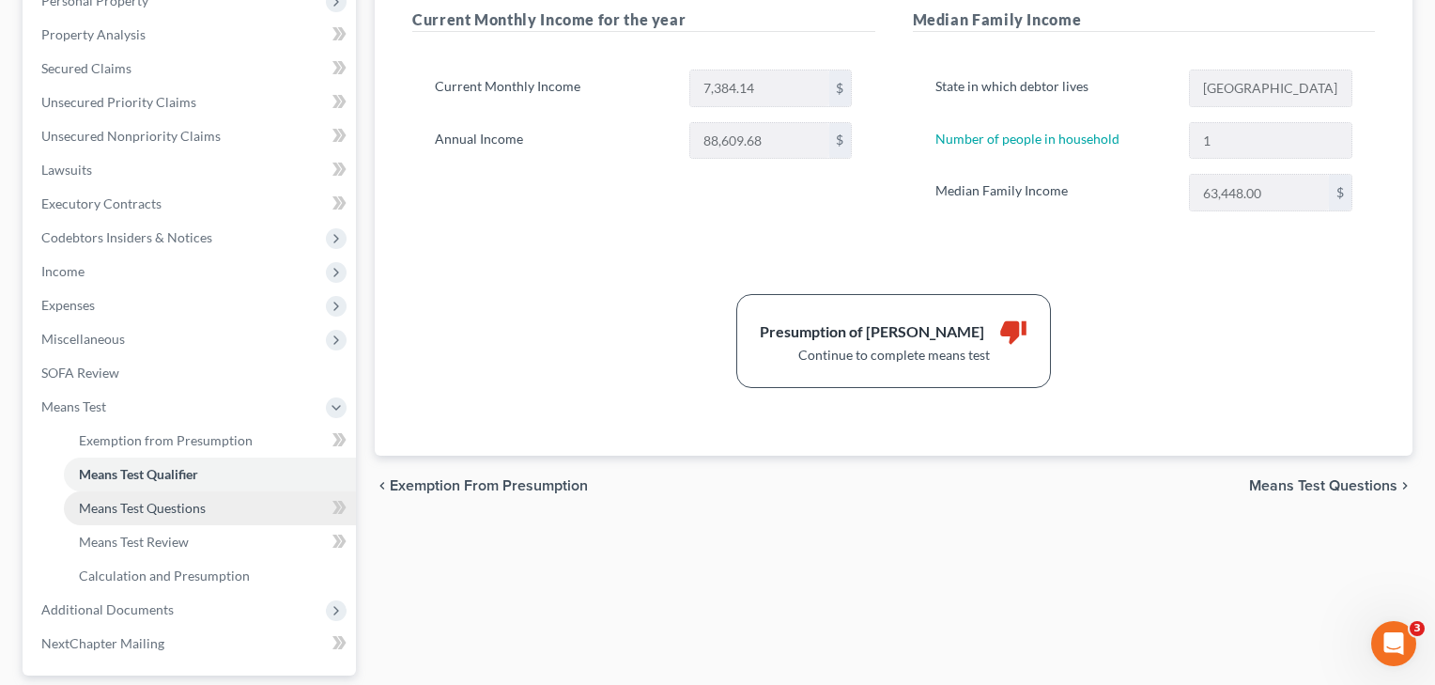
click at [172, 503] on span "Means Test Questions" at bounding box center [142, 508] width 127 height 16
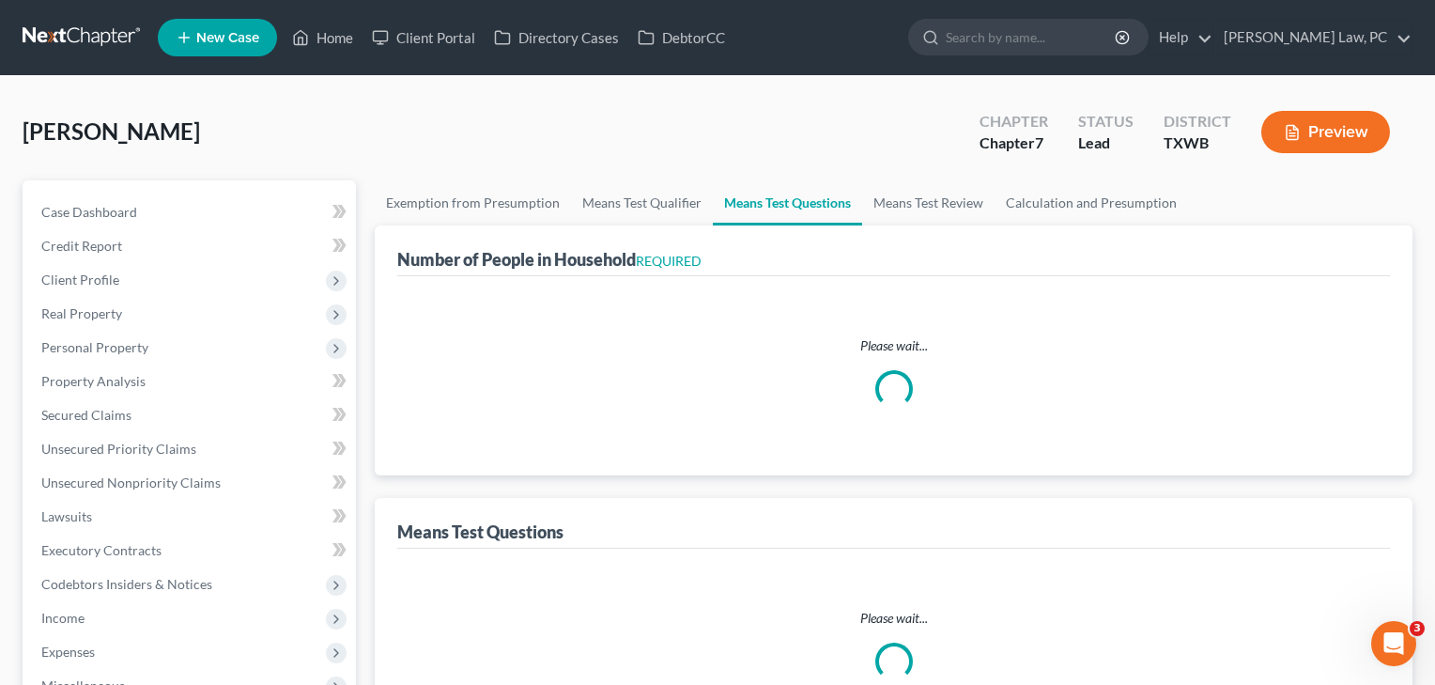
select select "0"
select select "60"
select select "1"
select select "60"
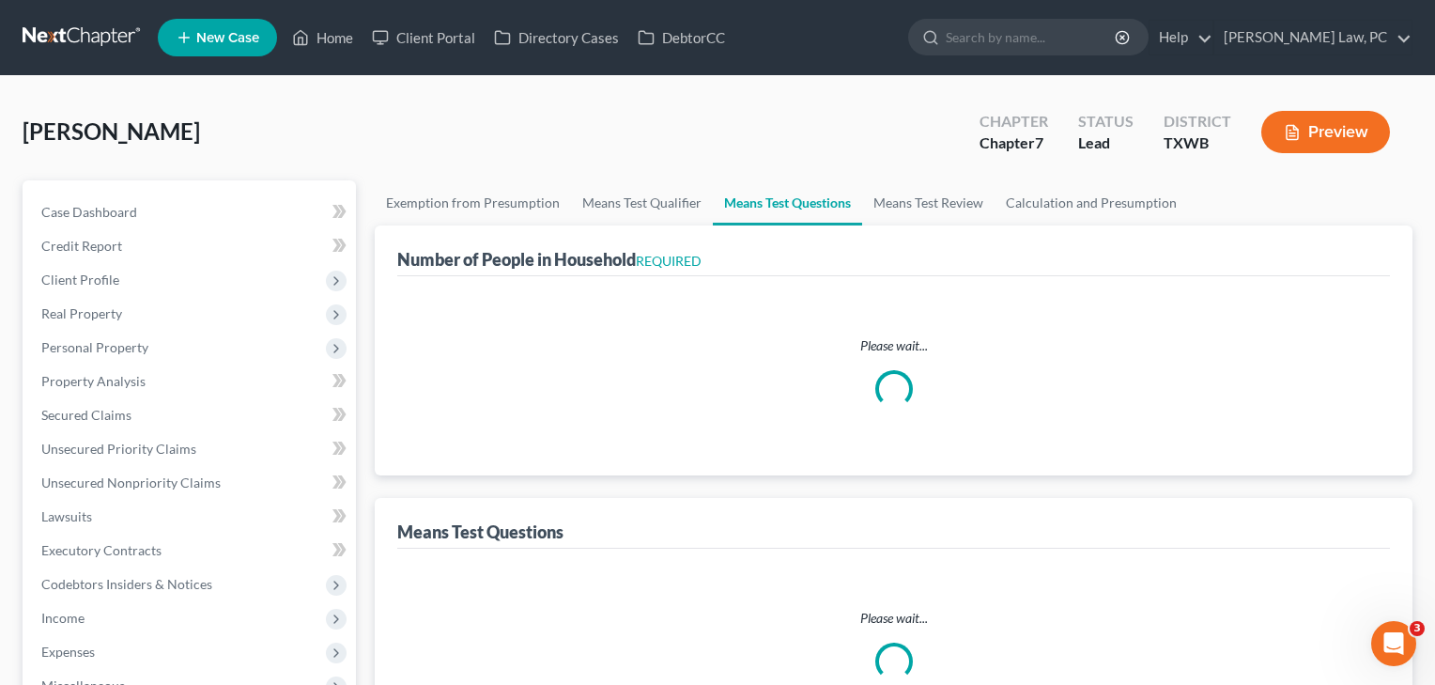
select select "60"
select select "1"
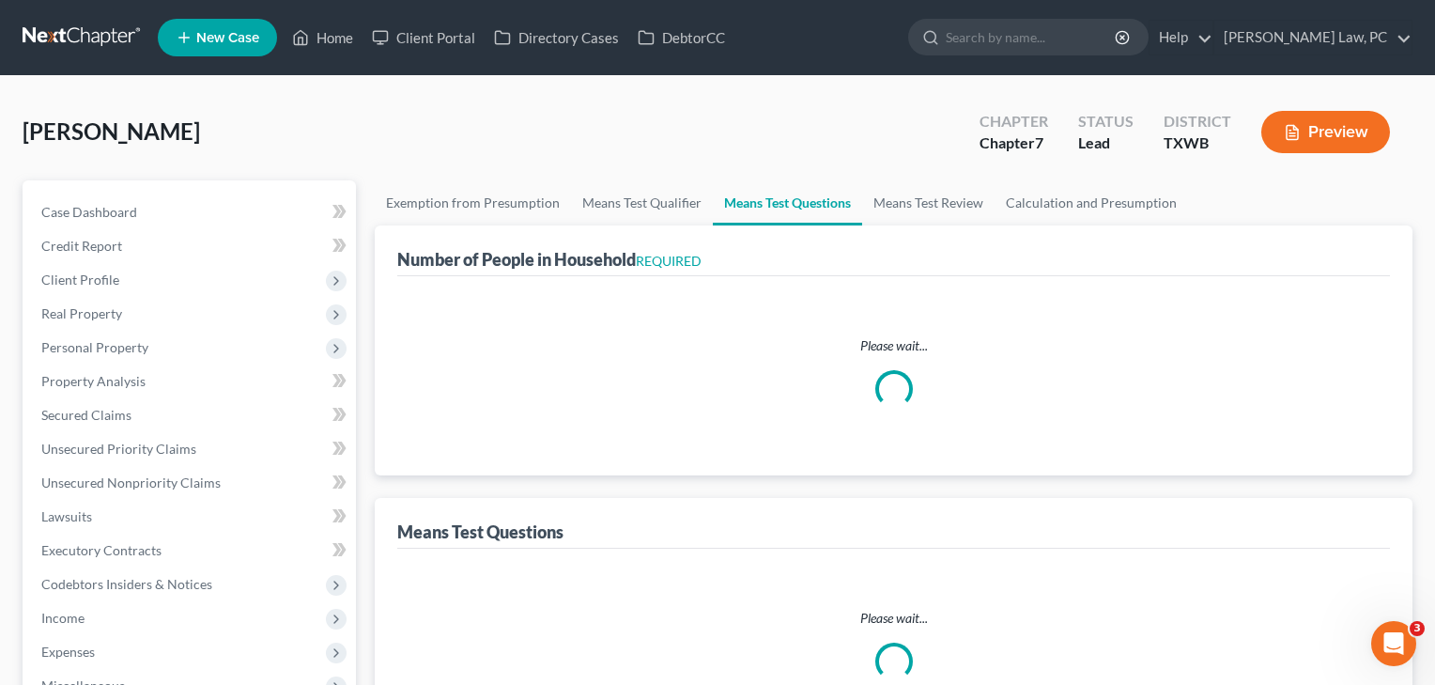
select select "1"
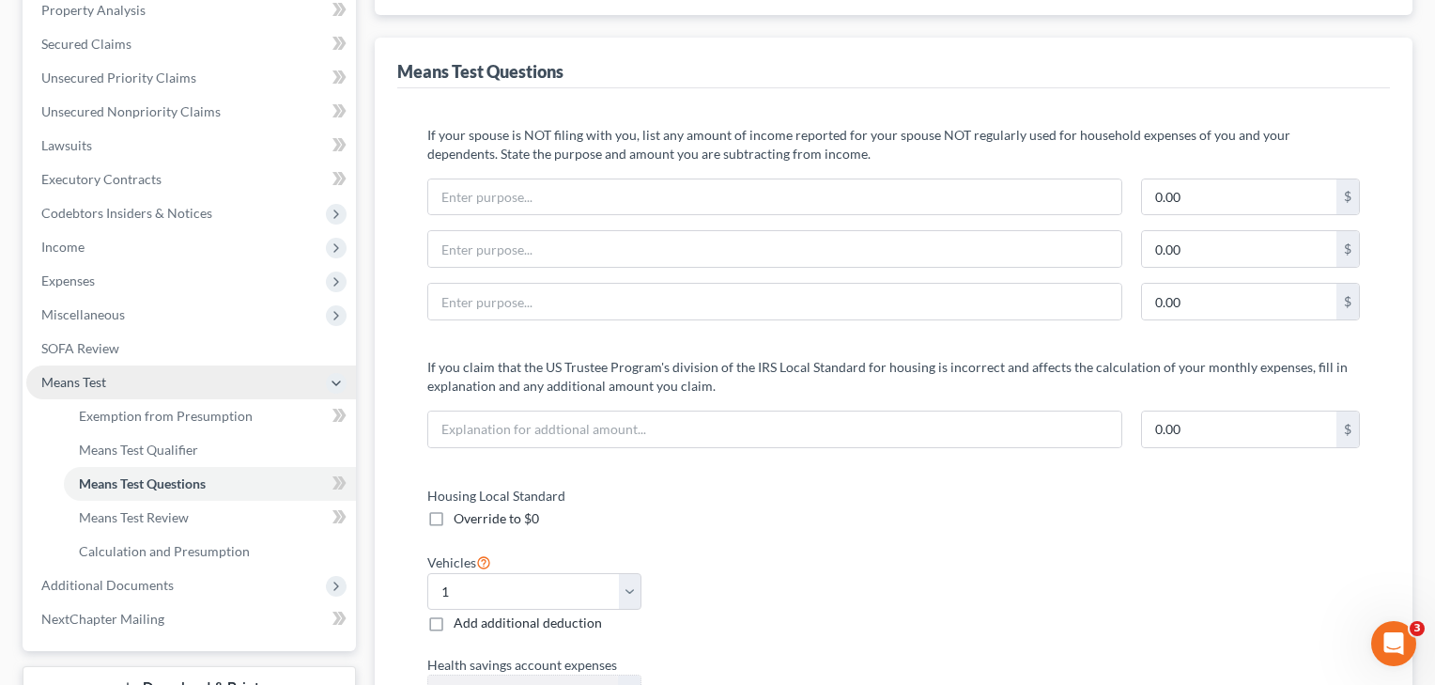
scroll to position [364, 0]
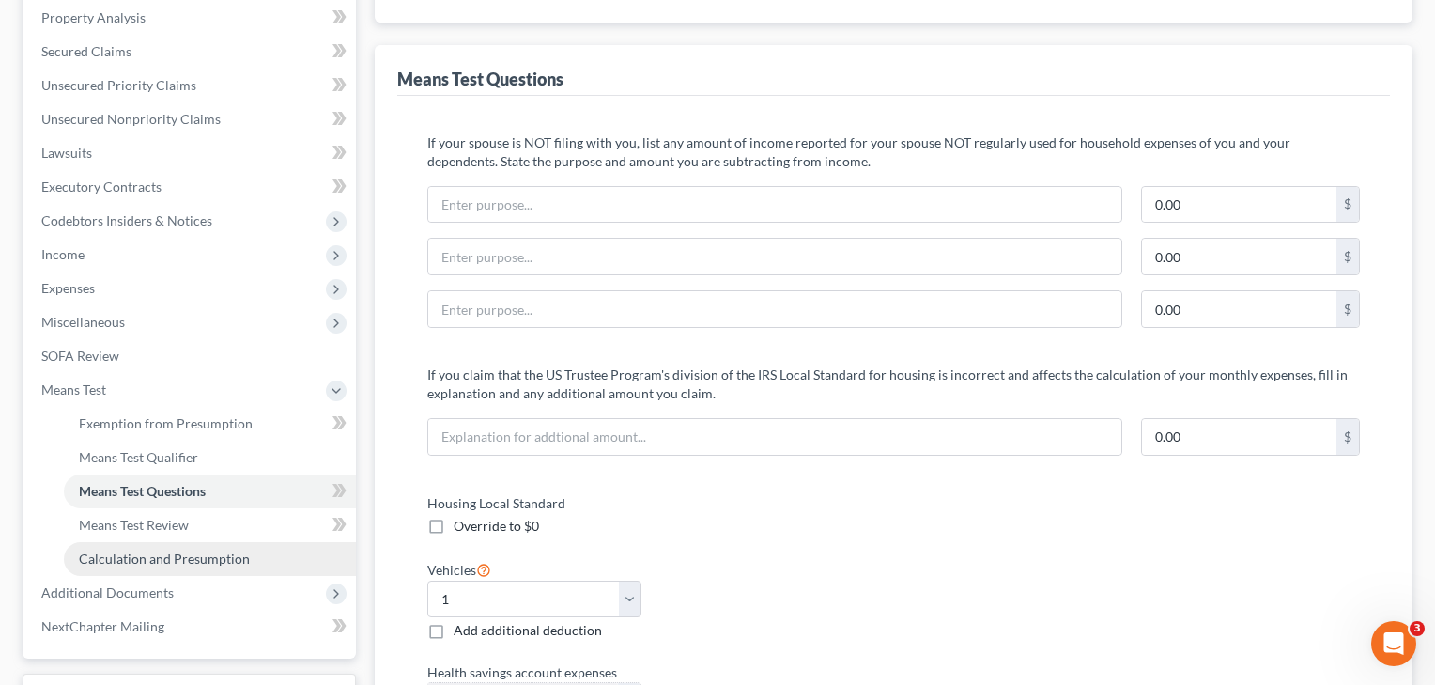
click at [176, 552] on span "Calculation and Presumption" at bounding box center [164, 558] width 171 height 16
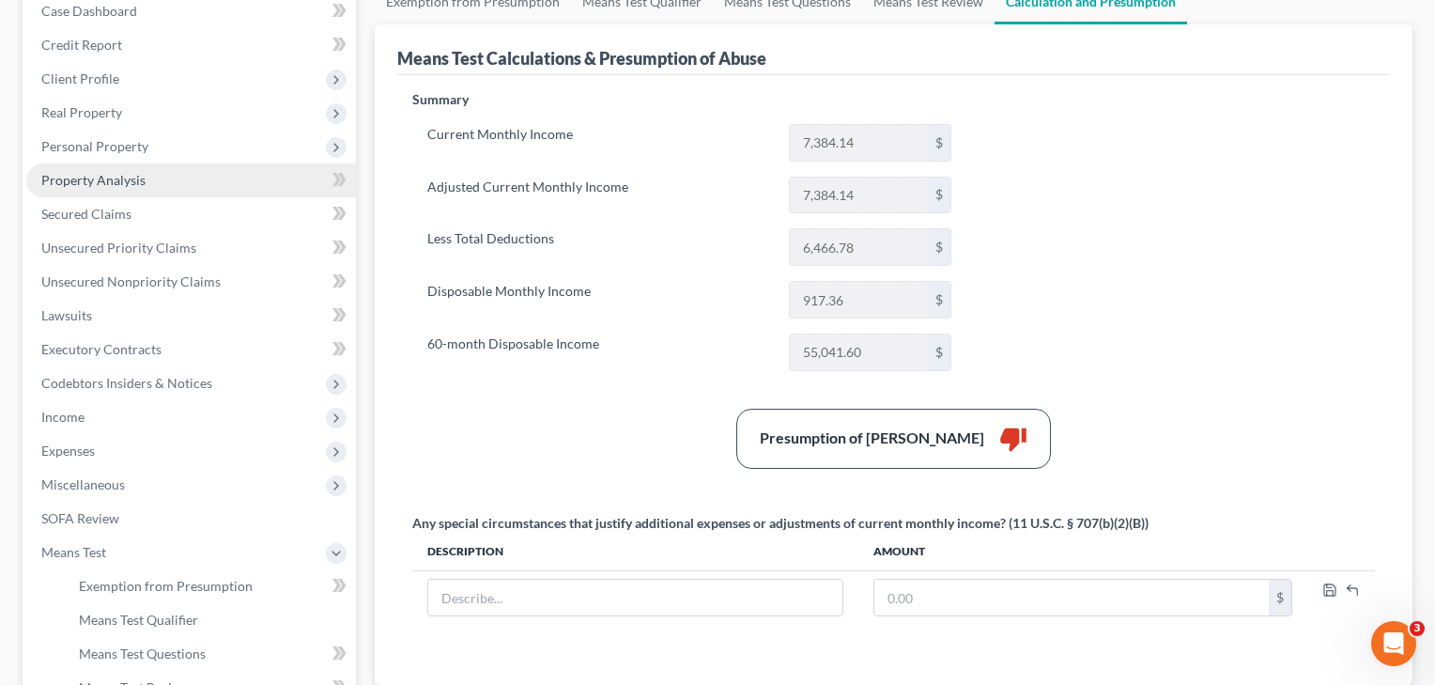
scroll to position [309, 0]
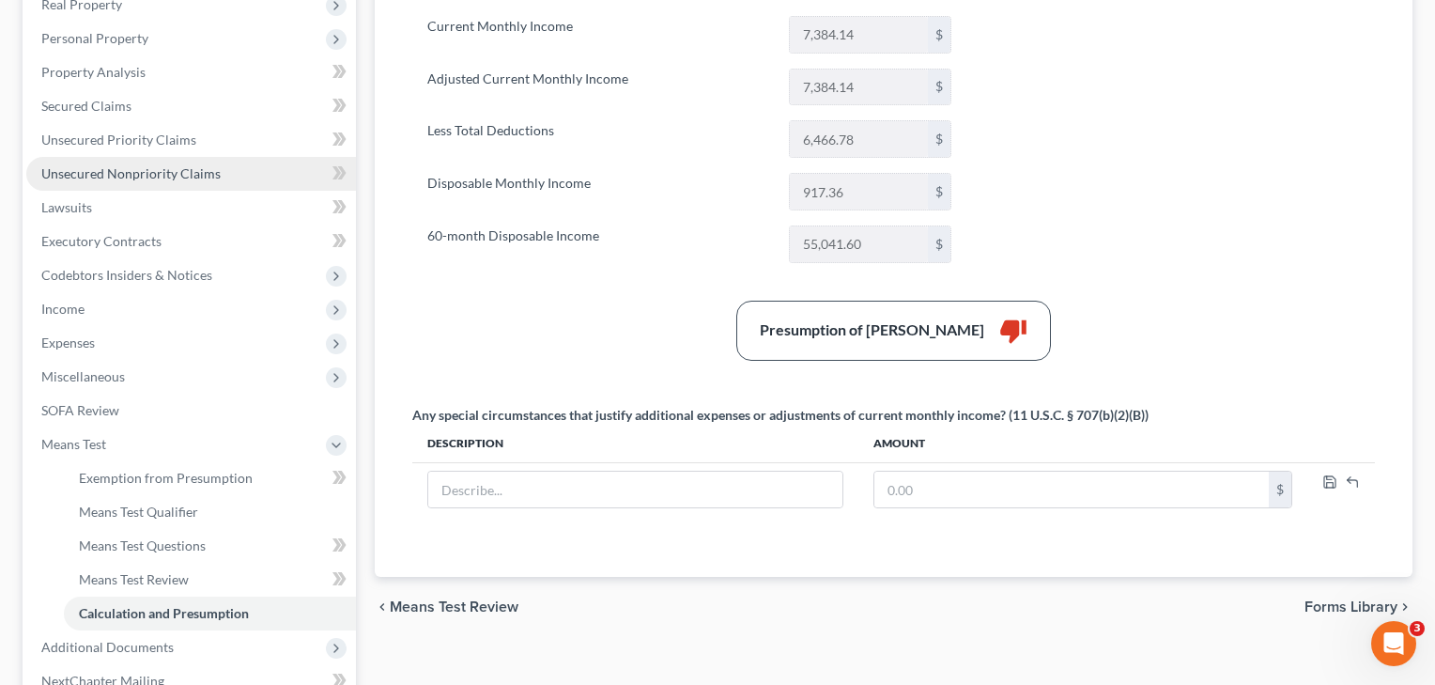
click at [152, 179] on span "Unsecured Nonpriority Claims" at bounding box center [130, 173] width 179 height 16
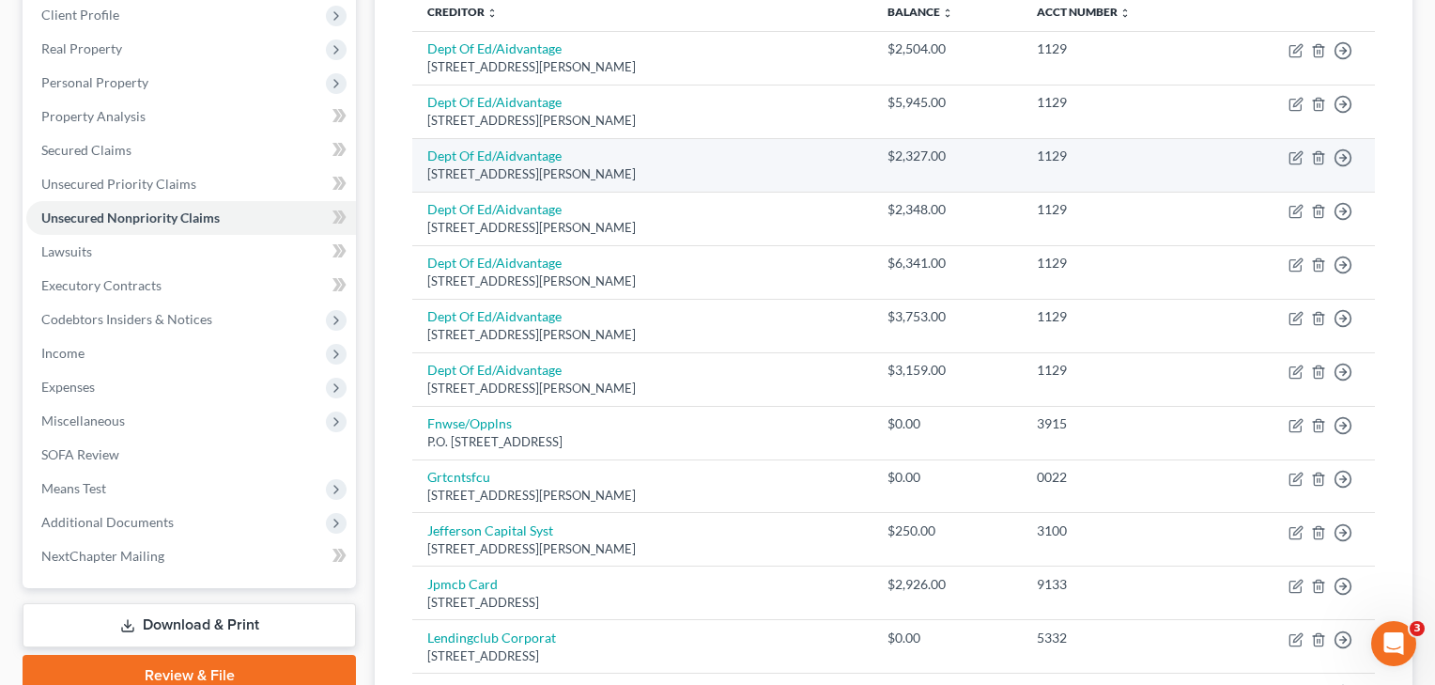
scroll to position [271, 0]
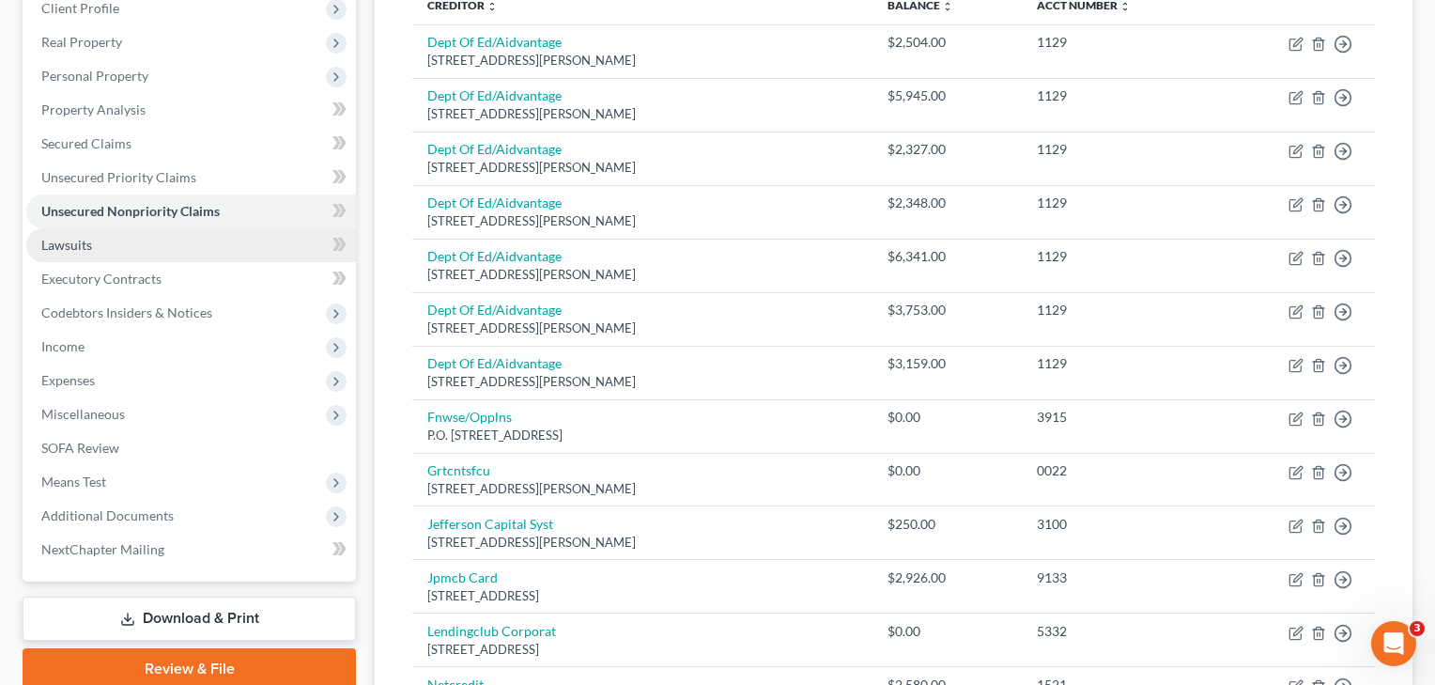
click at [101, 257] on link "Lawsuits" at bounding box center [191, 245] width 330 height 34
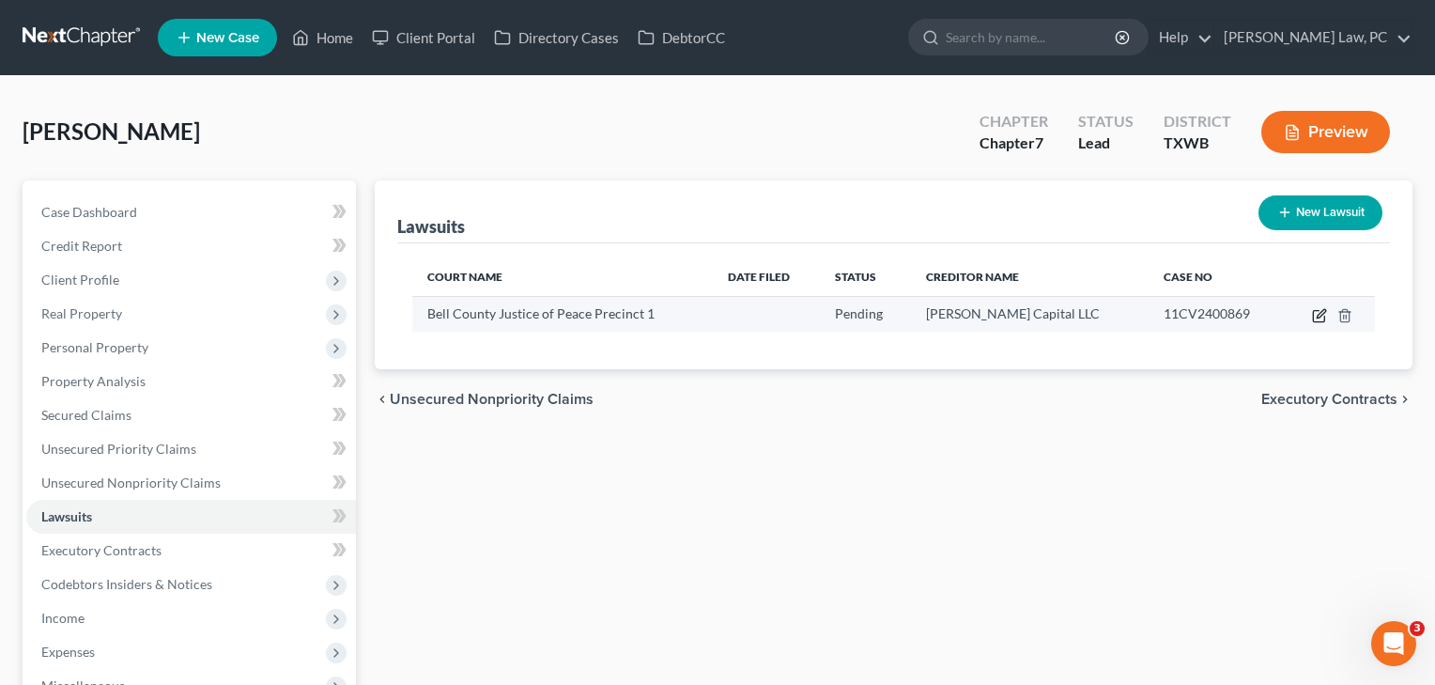
click at [1318, 315] on icon "button" at bounding box center [1319, 315] width 15 height 15
select select "45"
select select "0"
select select "4"
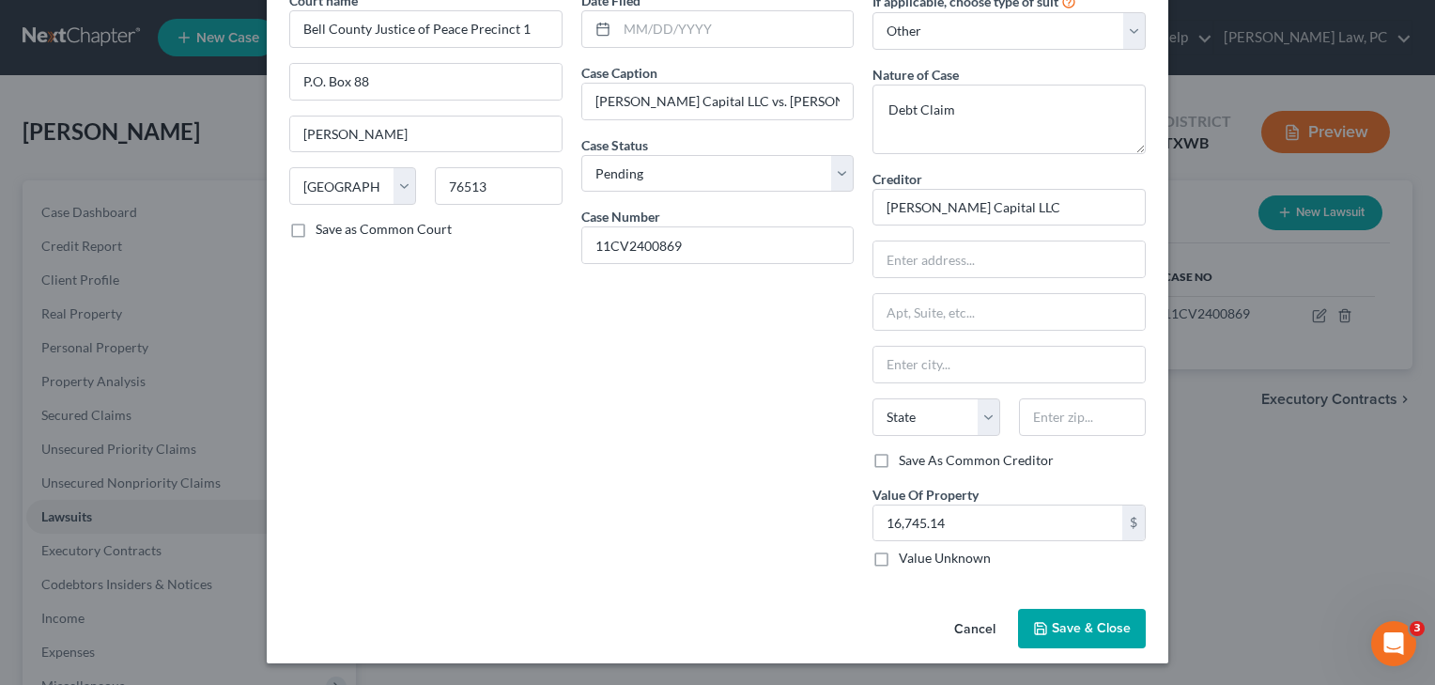
scroll to position [96, 0]
click at [1021, 213] on input "[PERSON_NAME] Capital LLC" at bounding box center [1009, 208] width 273 height 38
type input "[PERSON_NAME] Capital LLC"
click at [1108, 641] on button "Save & Close" at bounding box center [1082, 628] width 128 height 39
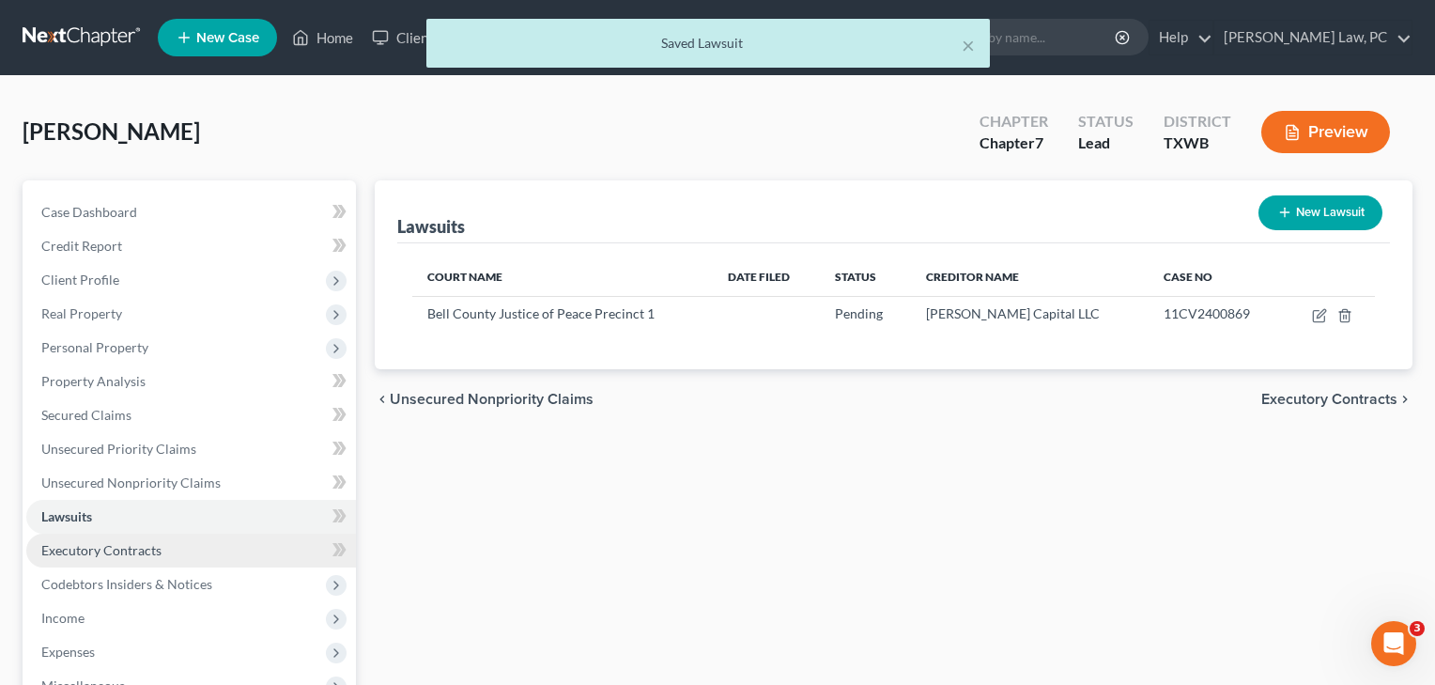
click at [108, 555] on span "Executory Contracts" at bounding box center [101, 550] width 120 height 16
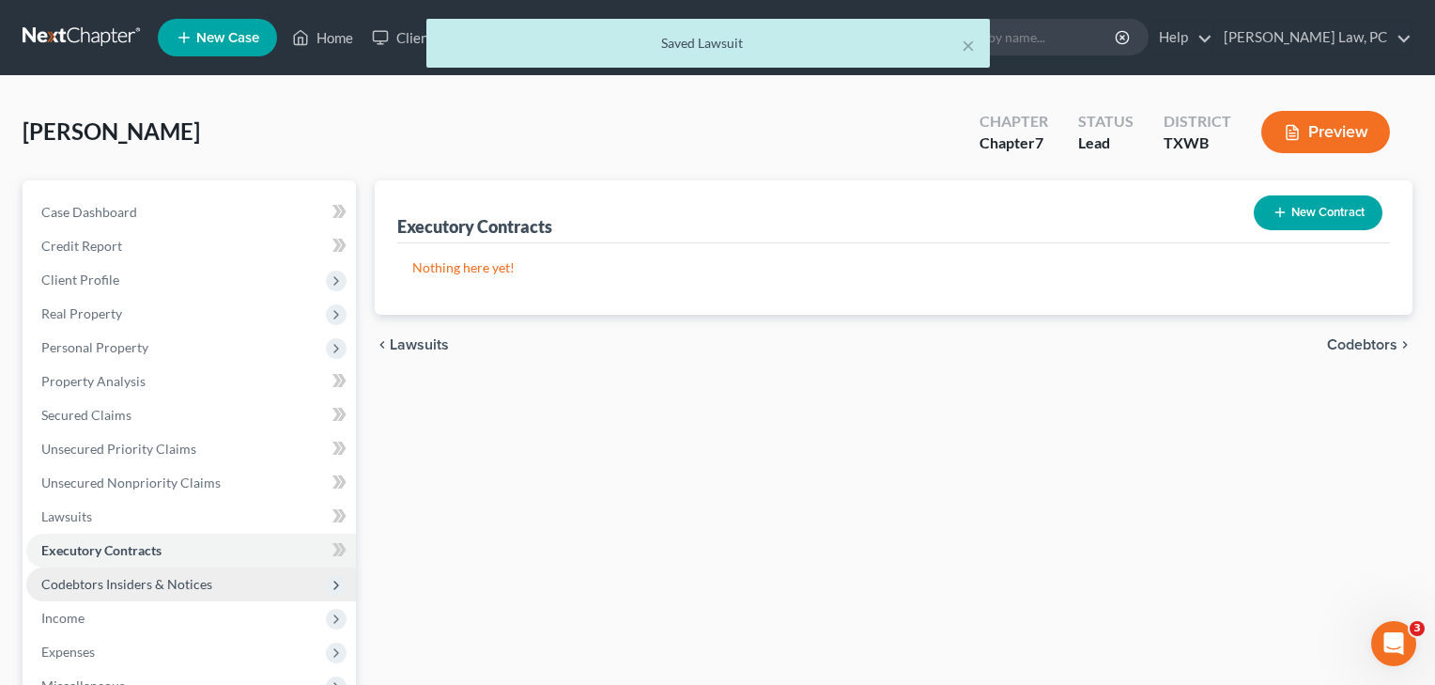
click at [97, 585] on span "Codebtors Insiders & Notices" at bounding box center [126, 584] width 171 height 16
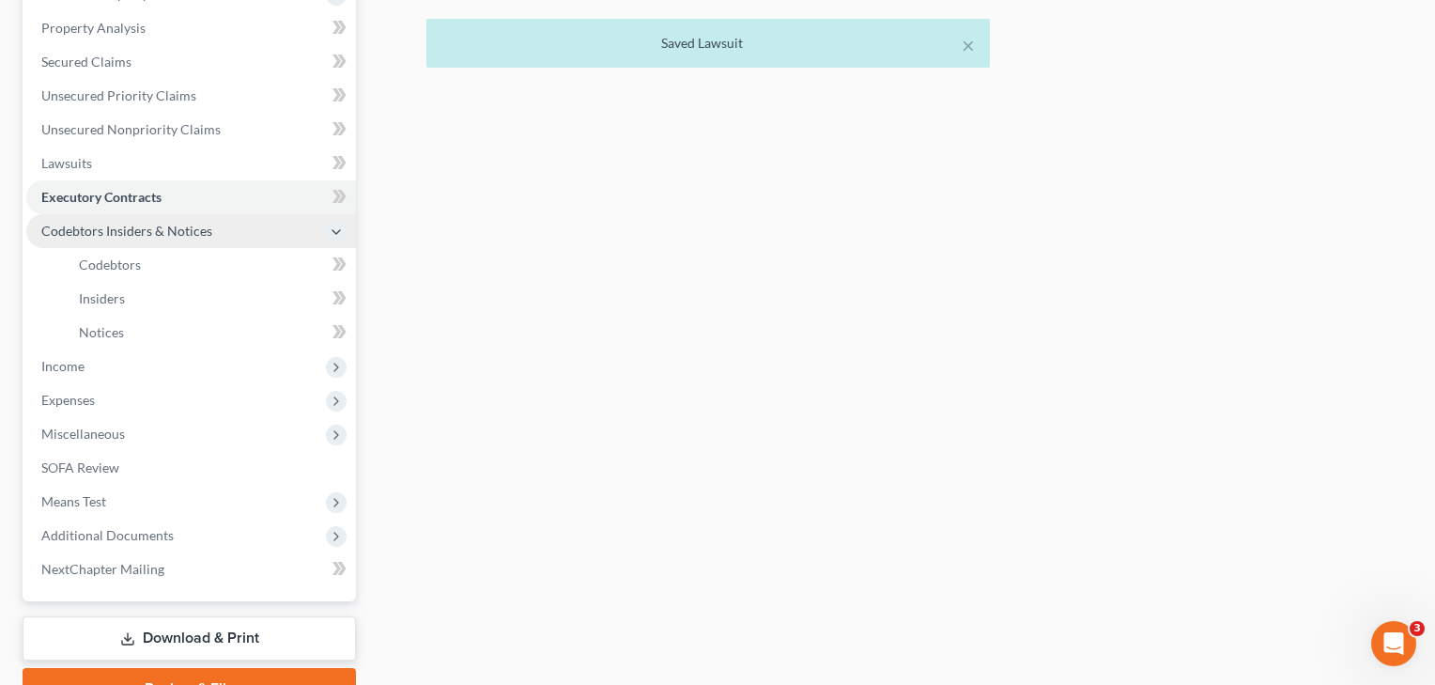
scroll to position [382, 0]
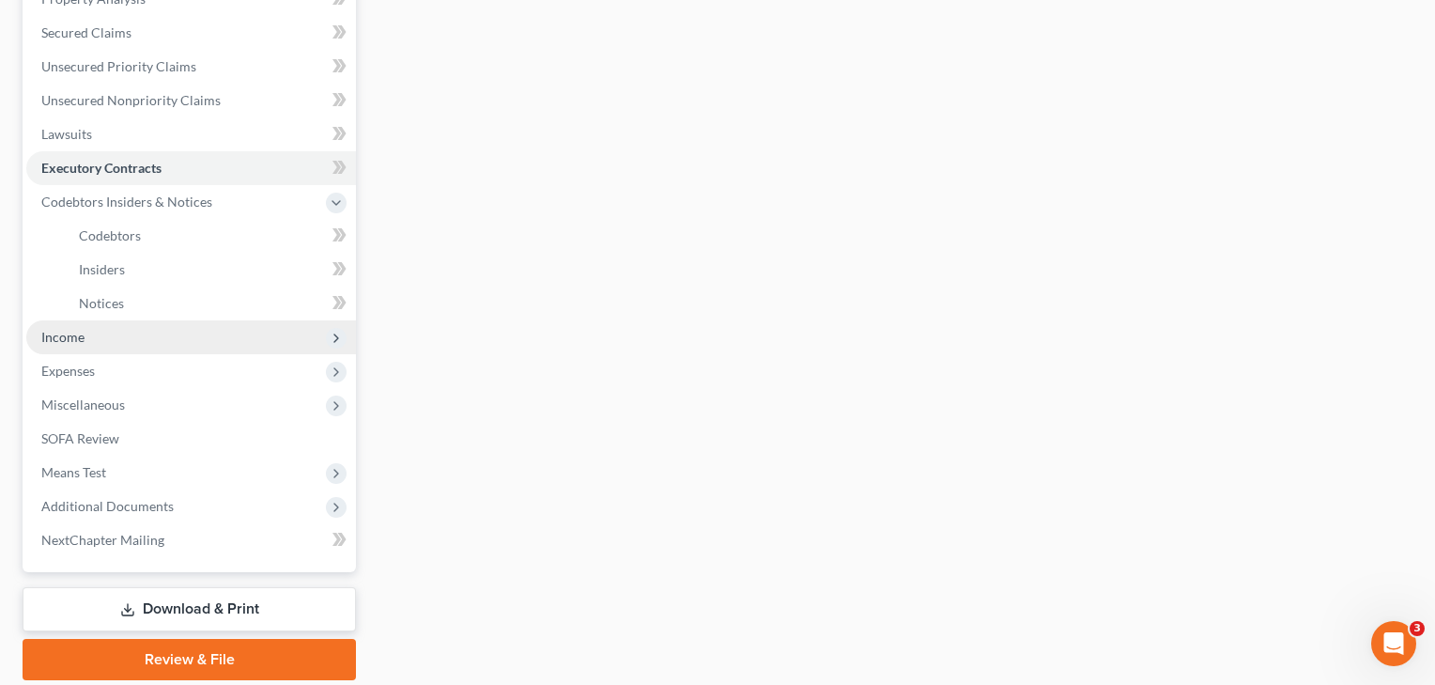
click at [72, 343] on span "Income" at bounding box center [62, 337] width 43 height 16
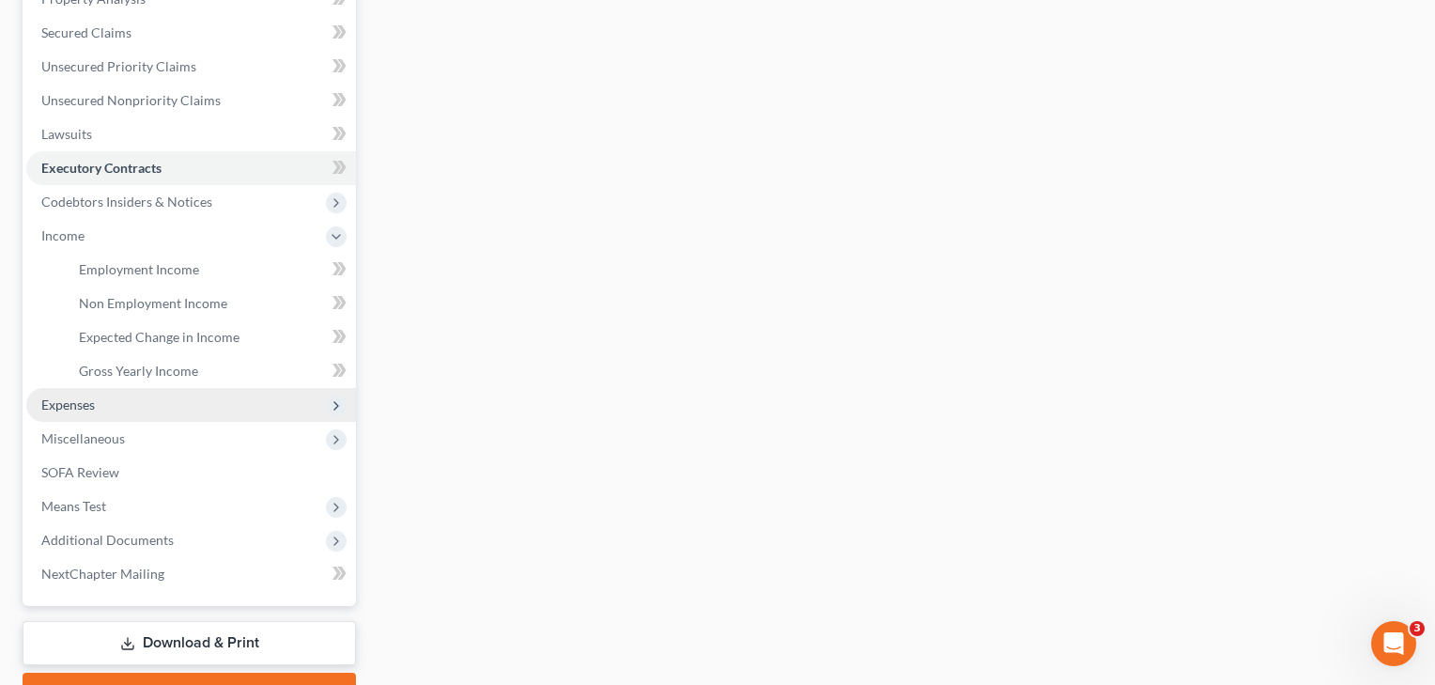
click at [88, 407] on span "Expenses" at bounding box center [68, 404] width 54 height 16
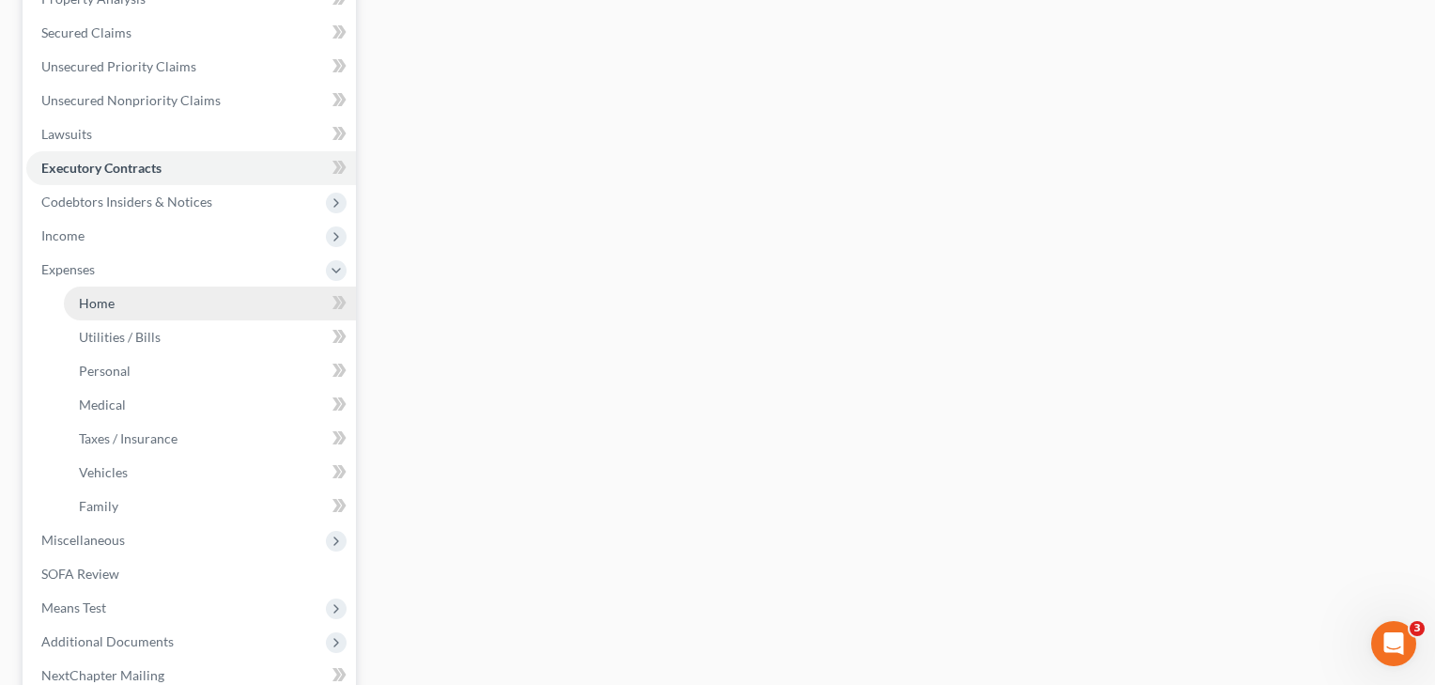
click at [99, 302] on span "Home" at bounding box center [97, 303] width 36 height 16
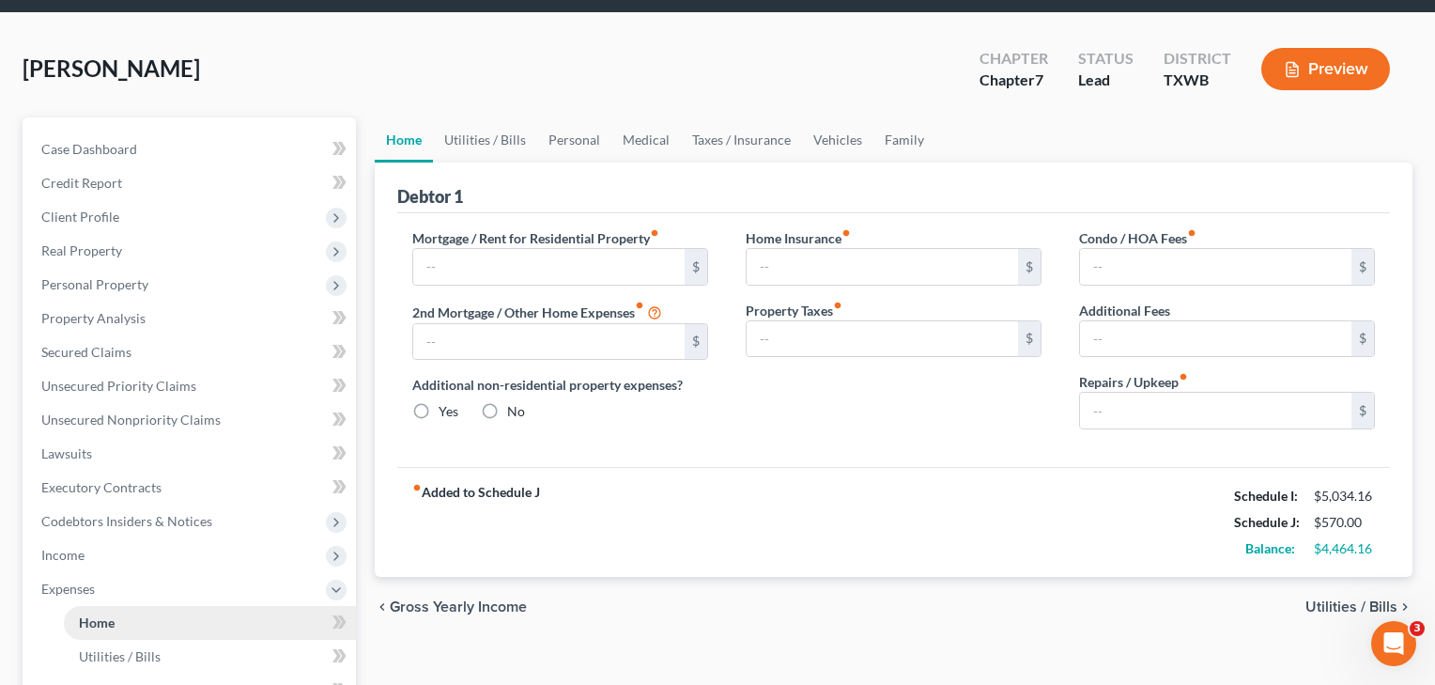
type input "1,785.00"
type input "0.00"
radio input "true"
type input "0.00"
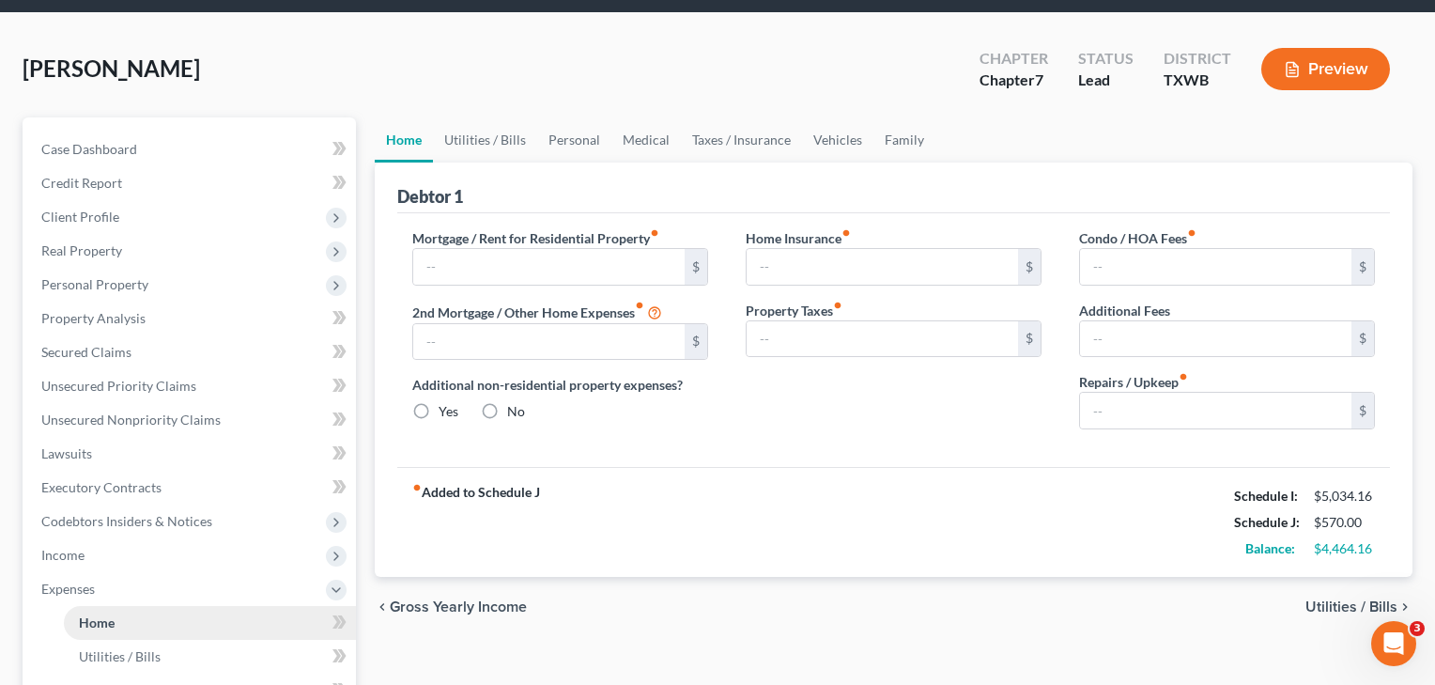
type input "0.00"
type input "120.00"
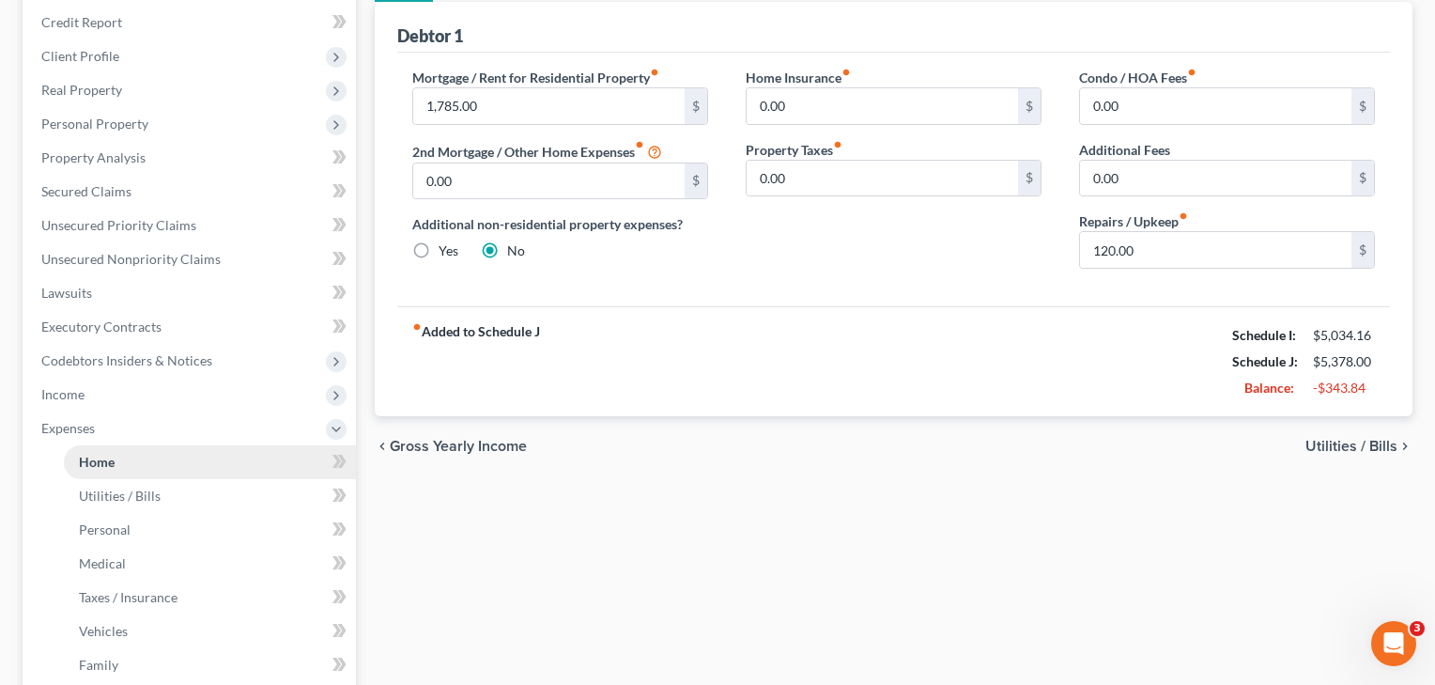
scroll to position [325, 0]
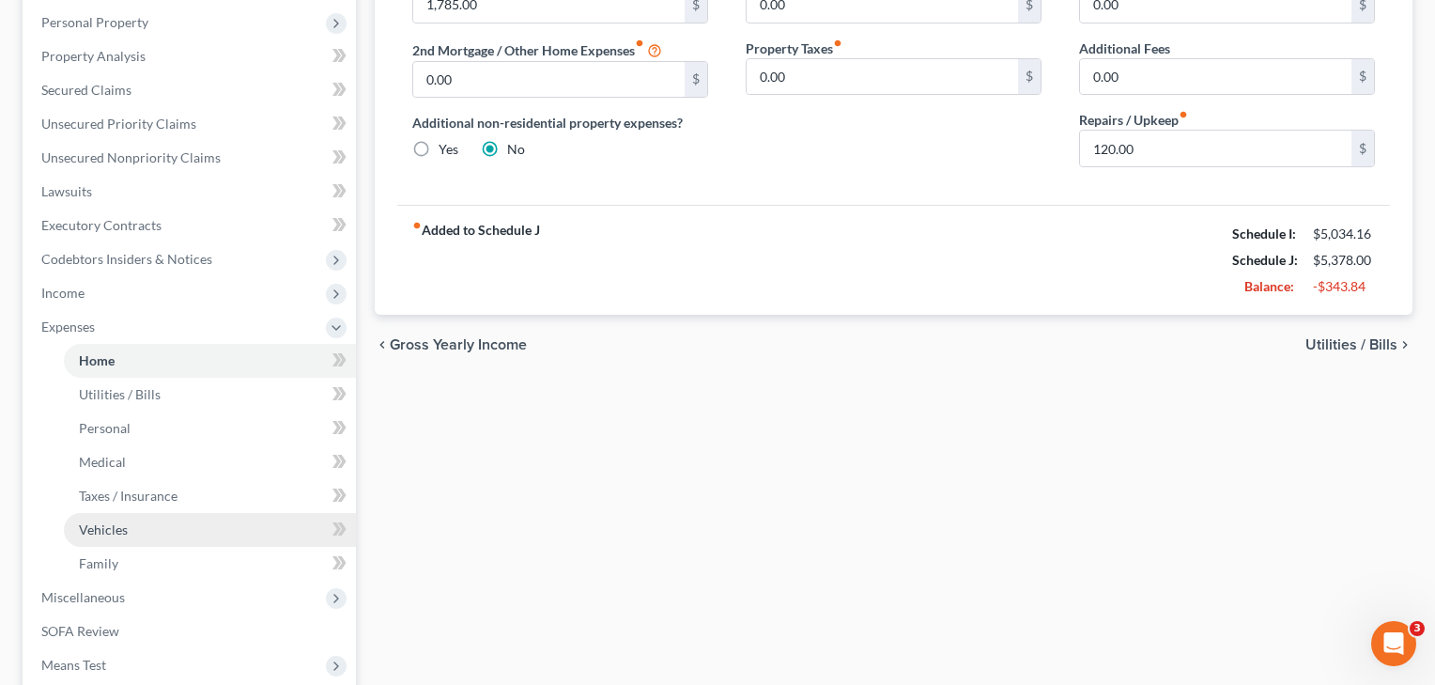
click at [116, 535] on span "Vehicles" at bounding box center [103, 529] width 49 height 16
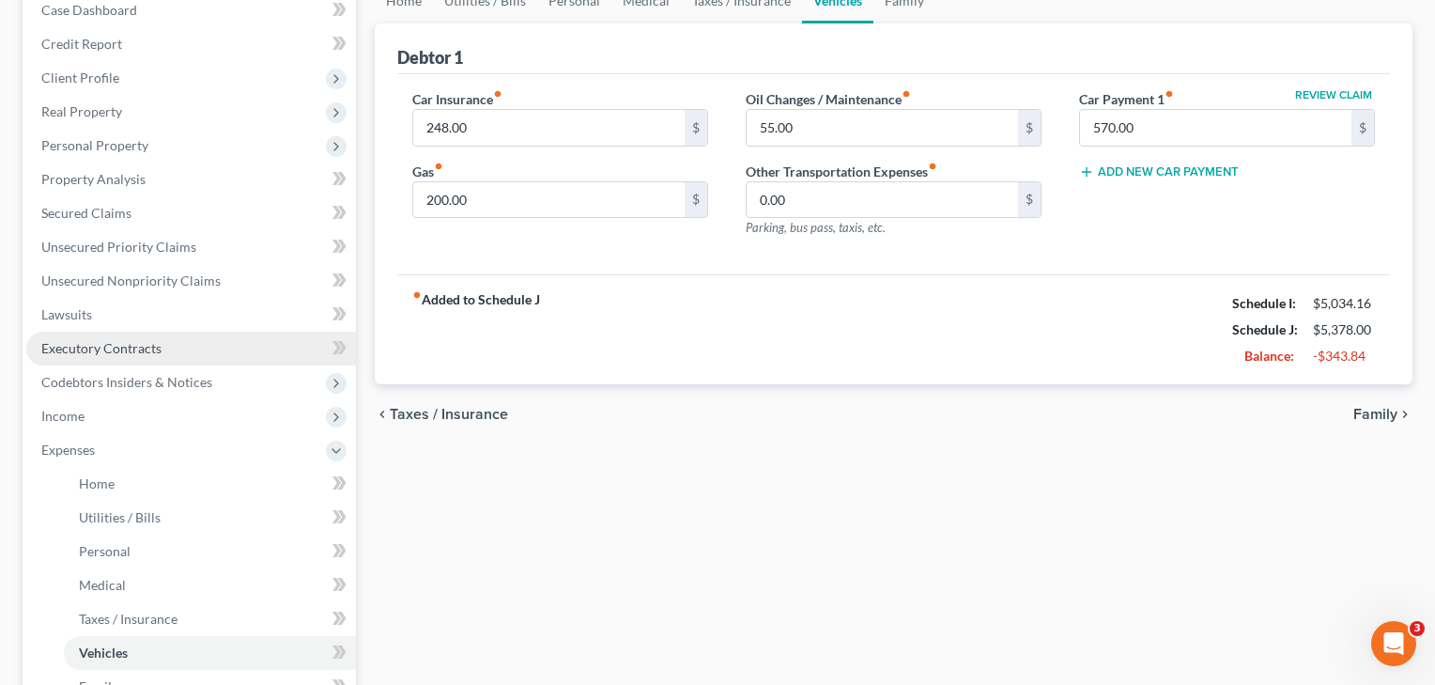
scroll to position [222, 0]
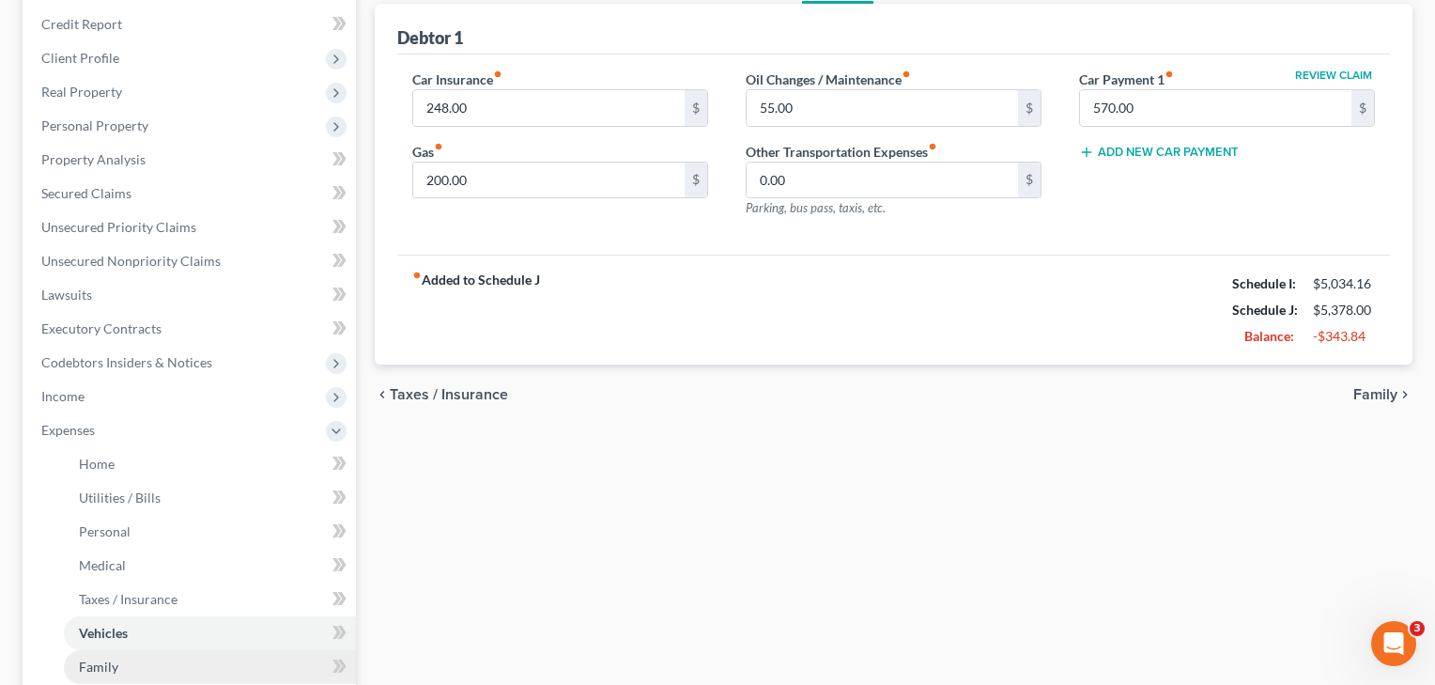
click at [97, 664] on span "Family" at bounding box center [98, 667] width 39 height 16
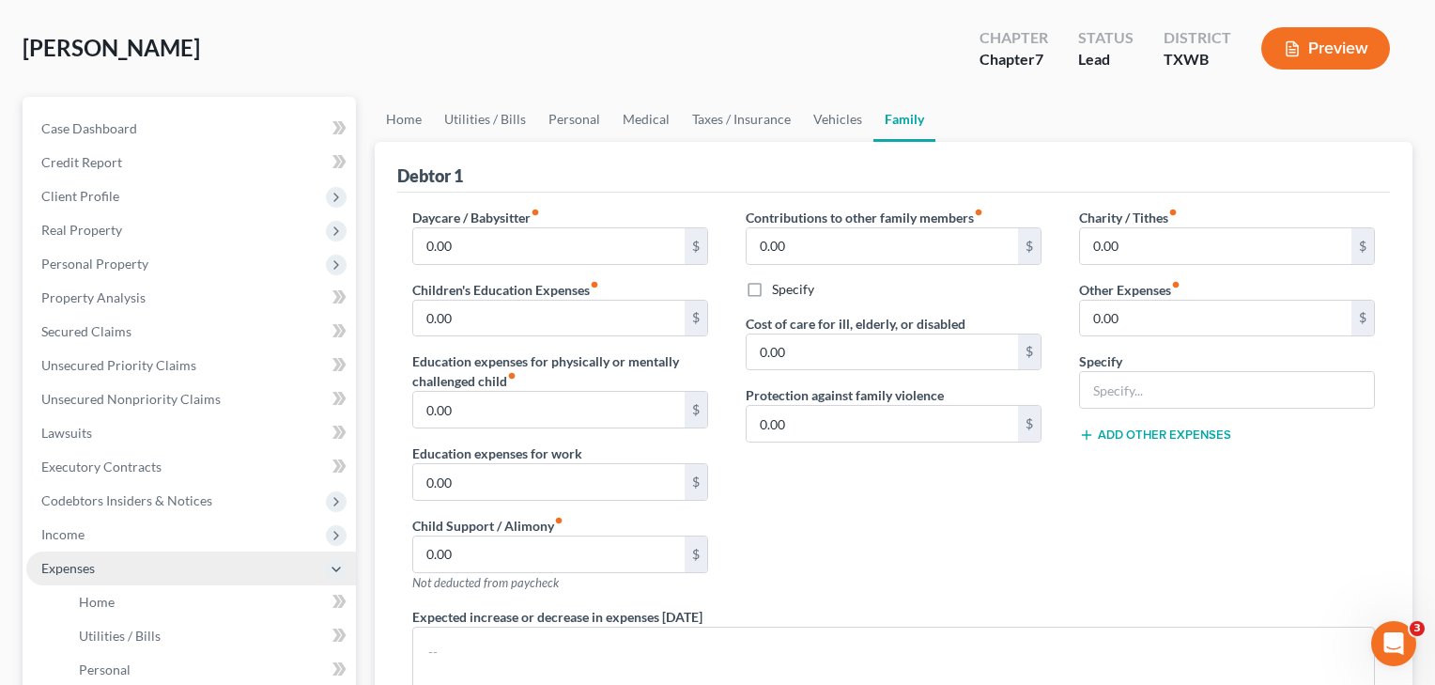
scroll to position [381, 0]
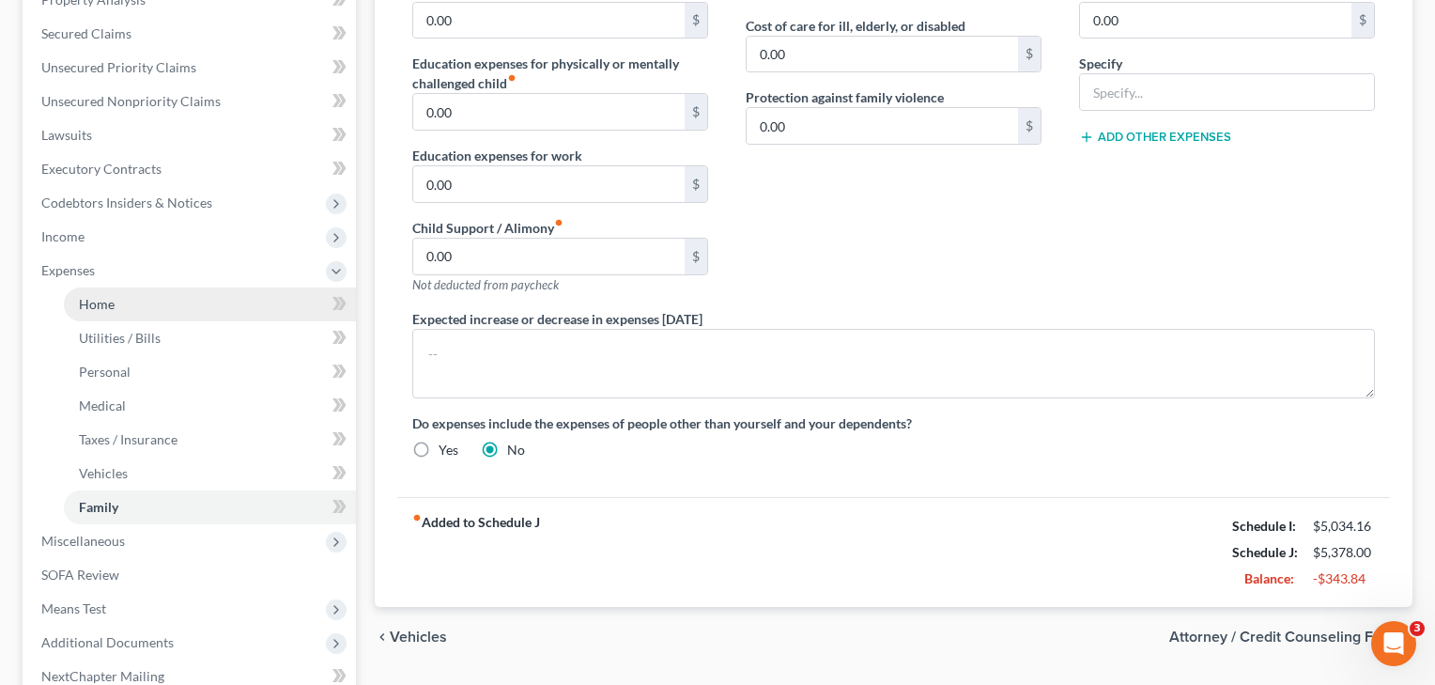
click at [110, 308] on span "Home" at bounding box center [97, 304] width 36 height 16
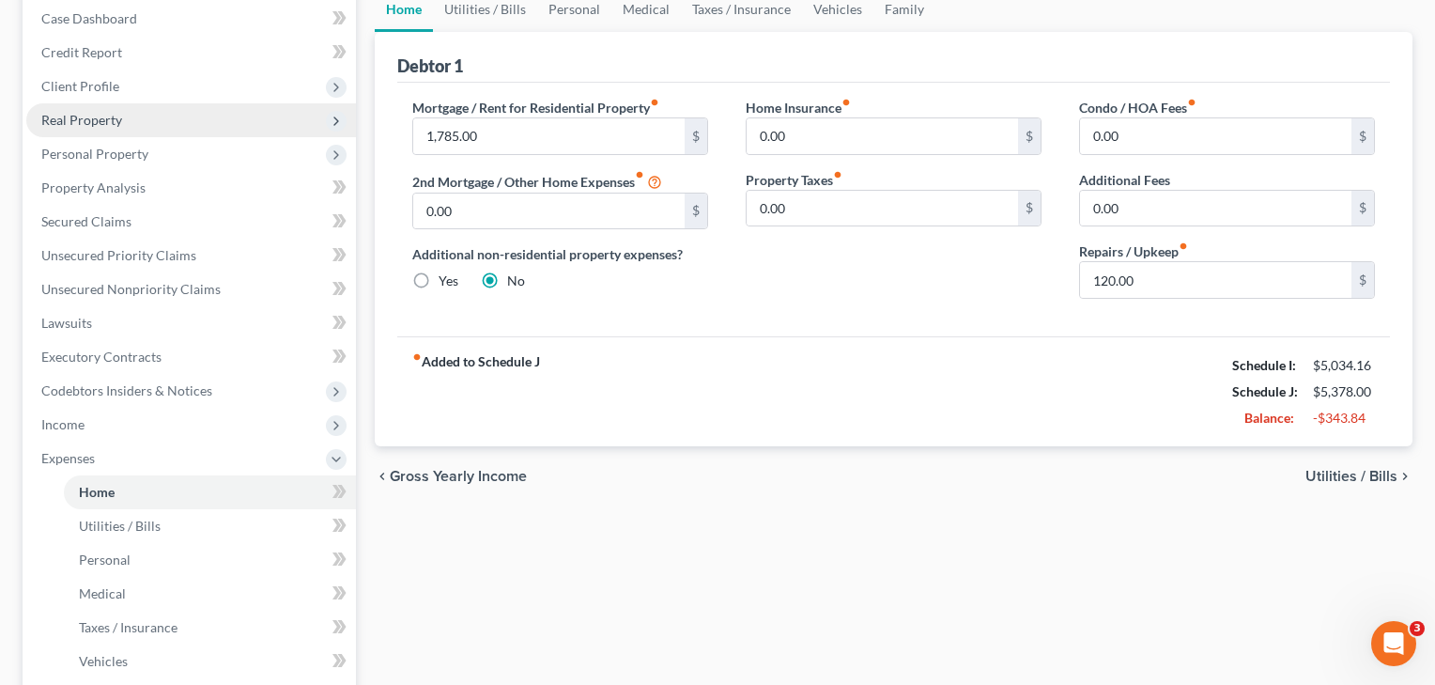
scroll to position [210, 0]
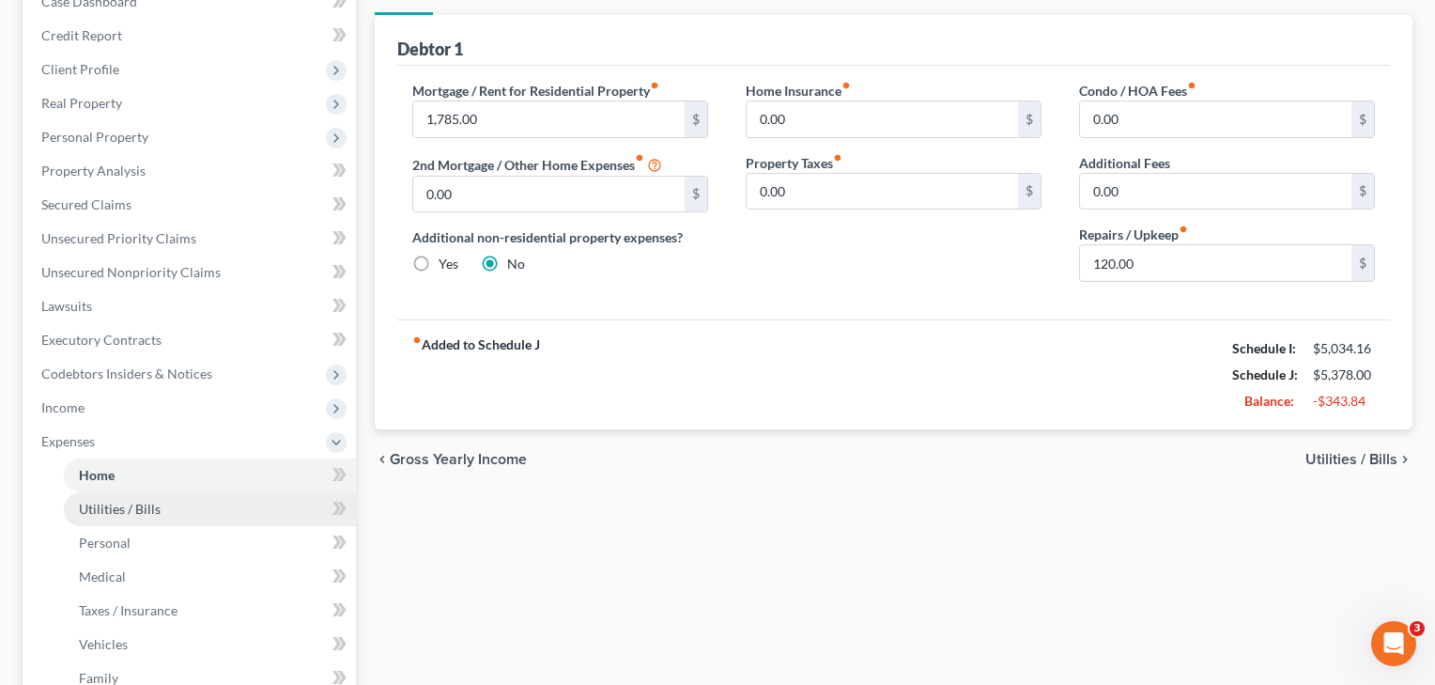
click at [104, 512] on span "Utilities / Bills" at bounding box center [120, 509] width 82 height 16
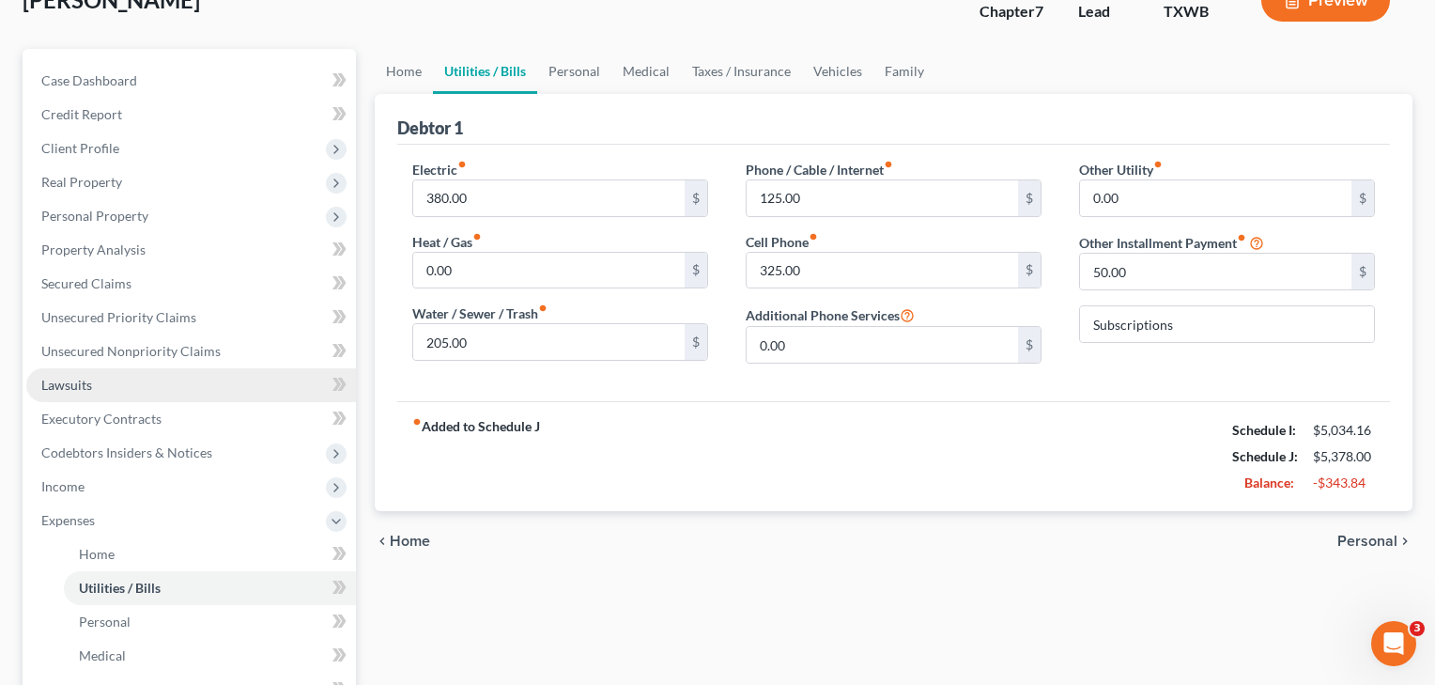
scroll to position [182, 0]
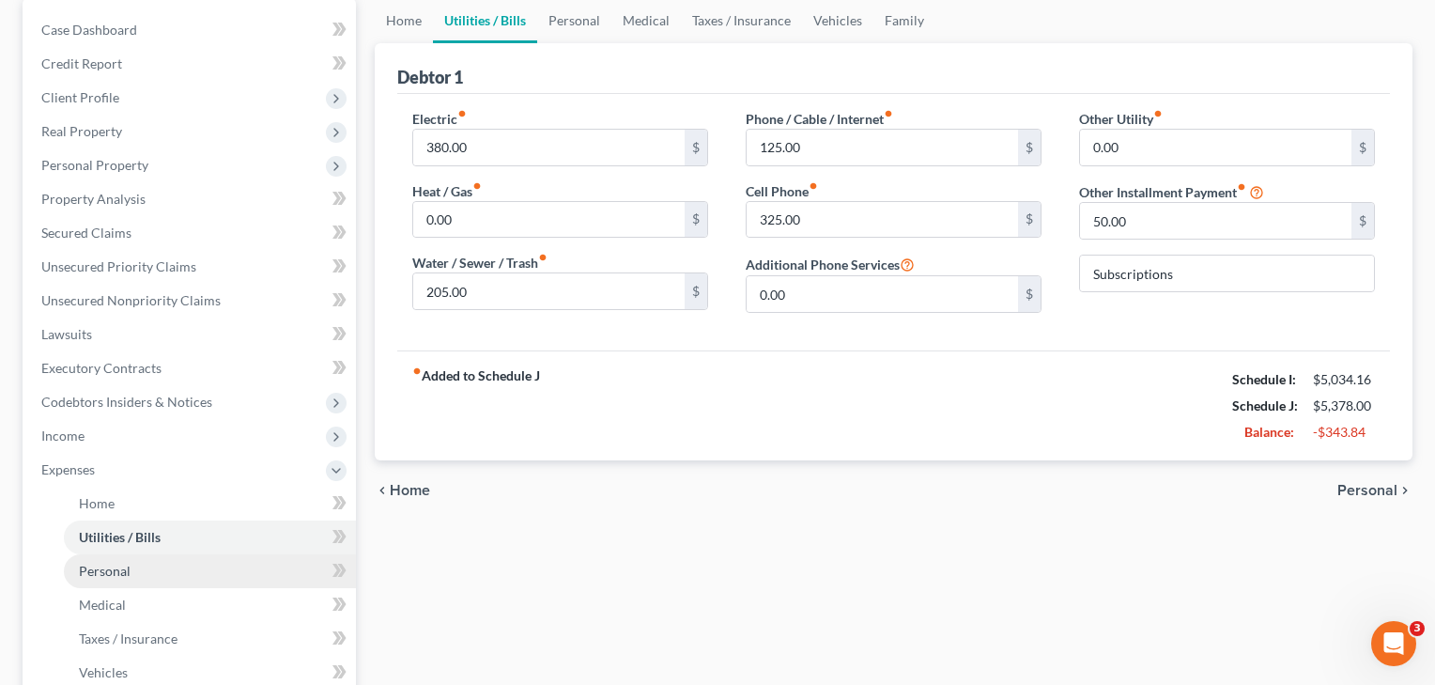
click at [107, 571] on span "Personal" at bounding box center [105, 571] width 52 height 16
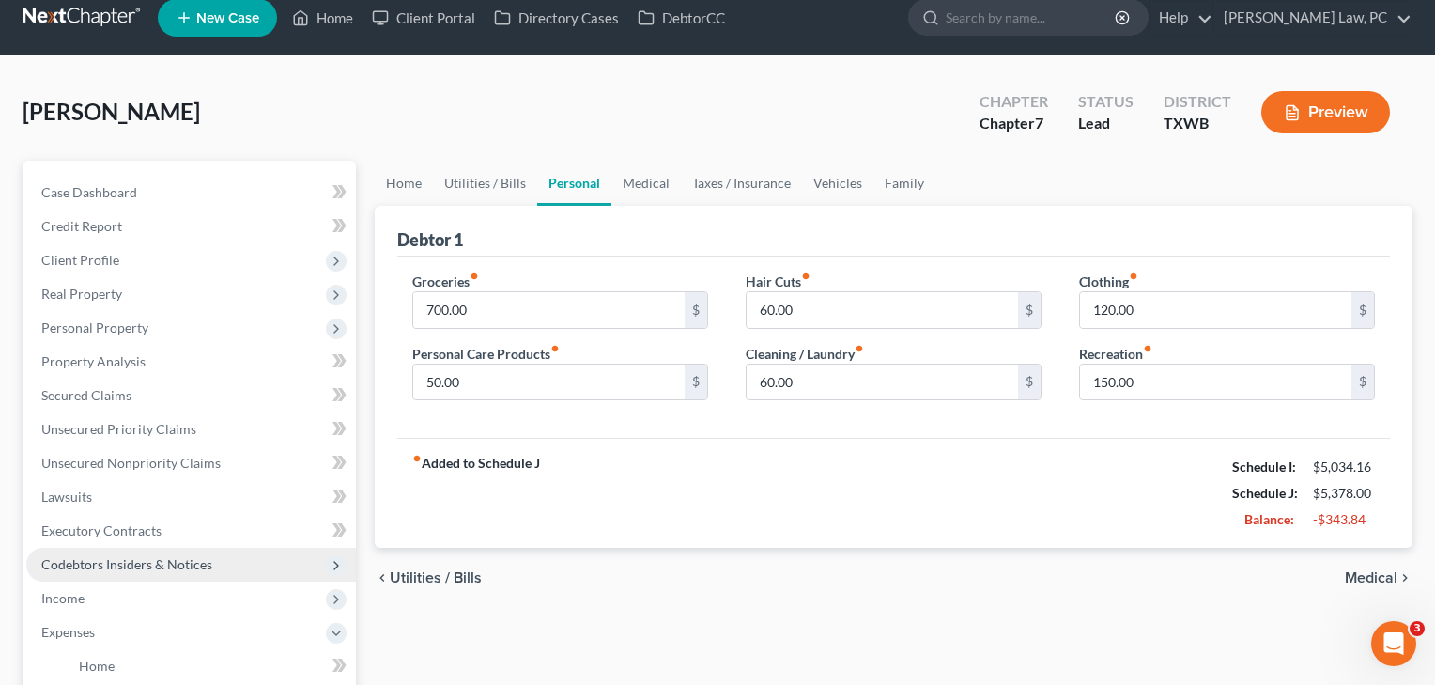
scroll to position [21, 0]
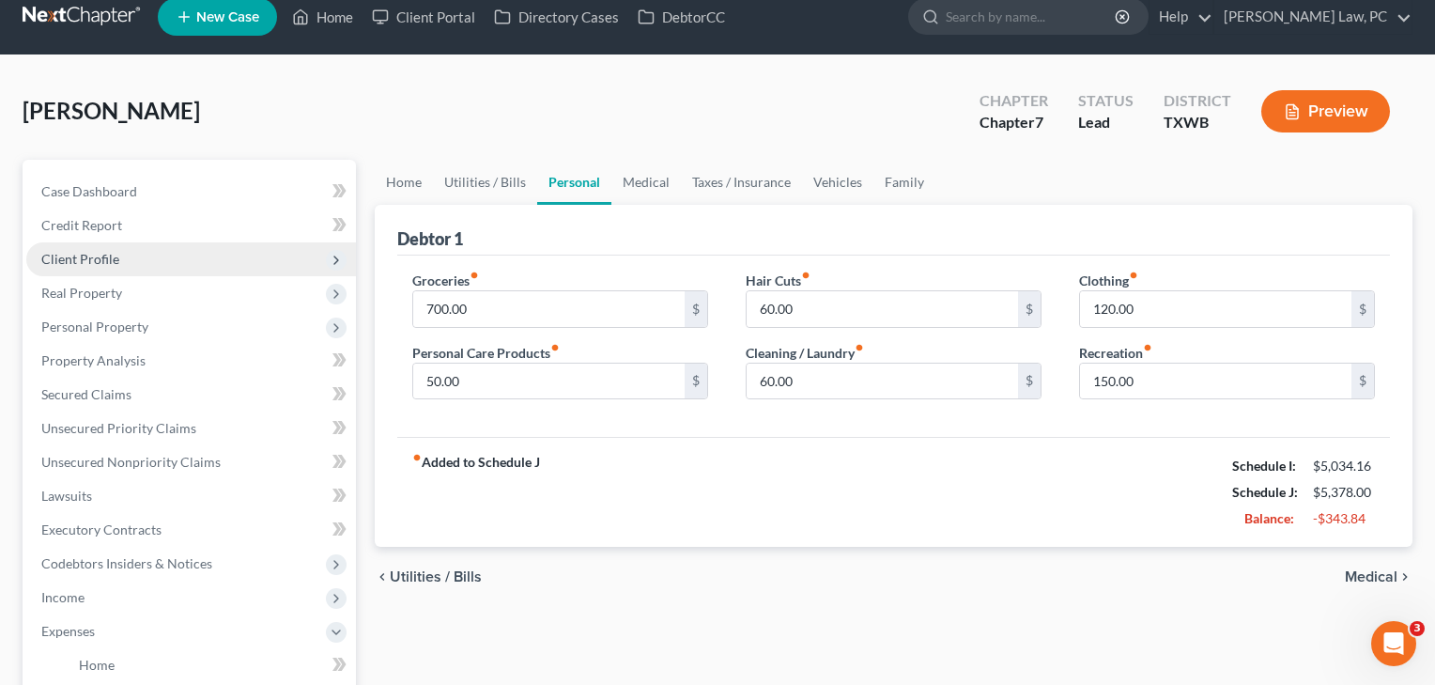
click at [101, 261] on span "Client Profile" at bounding box center [80, 259] width 78 height 16
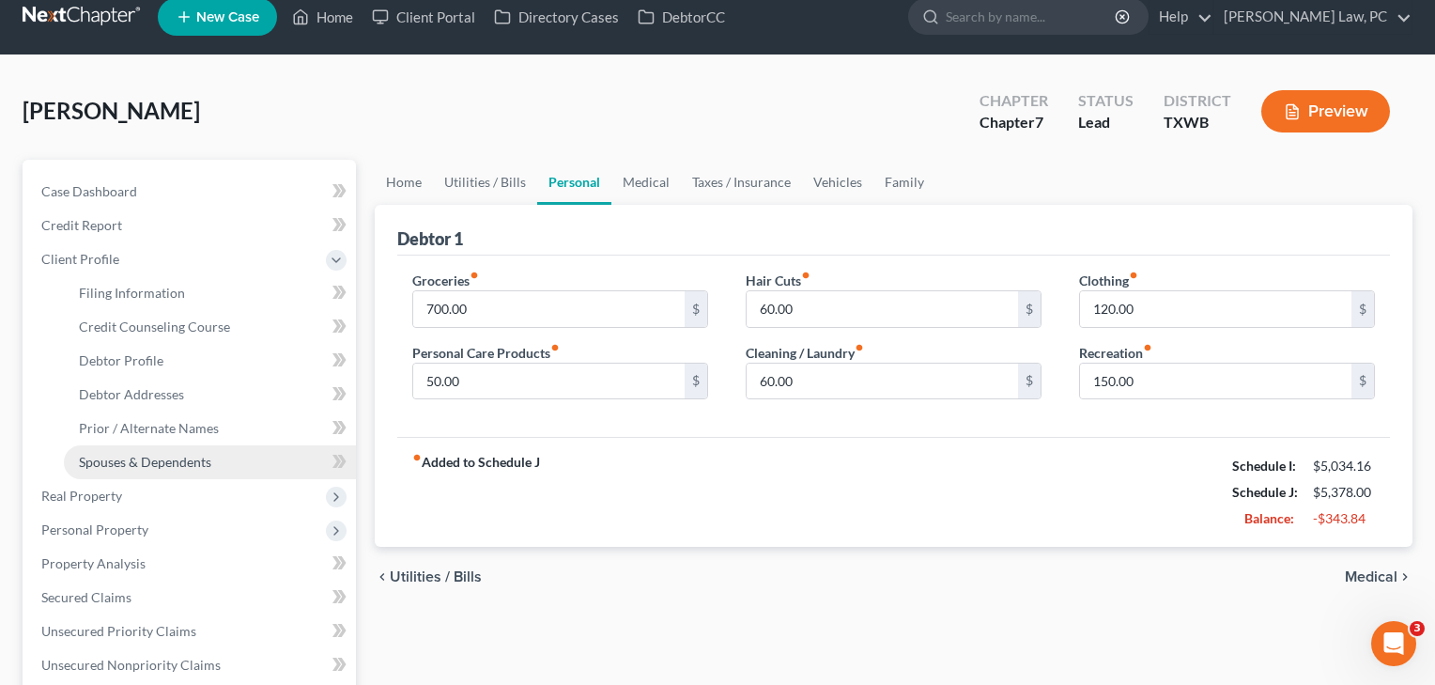
click at [119, 459] on span "Spouses & Dependents" at bounding box center [145, 462] width 132 height 16
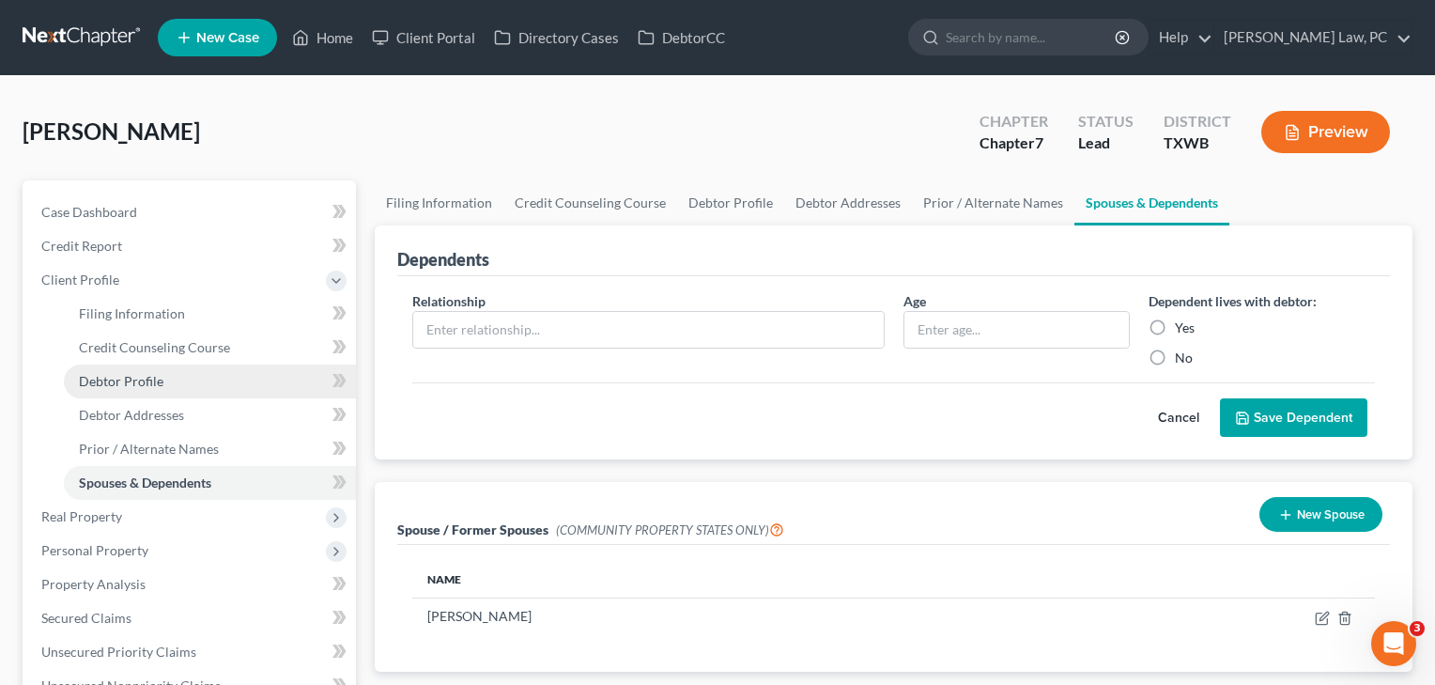
click at [118, 383] on span "Debtor Profile" at bounding box center [121, 381] width 85 height 16
select select "0"
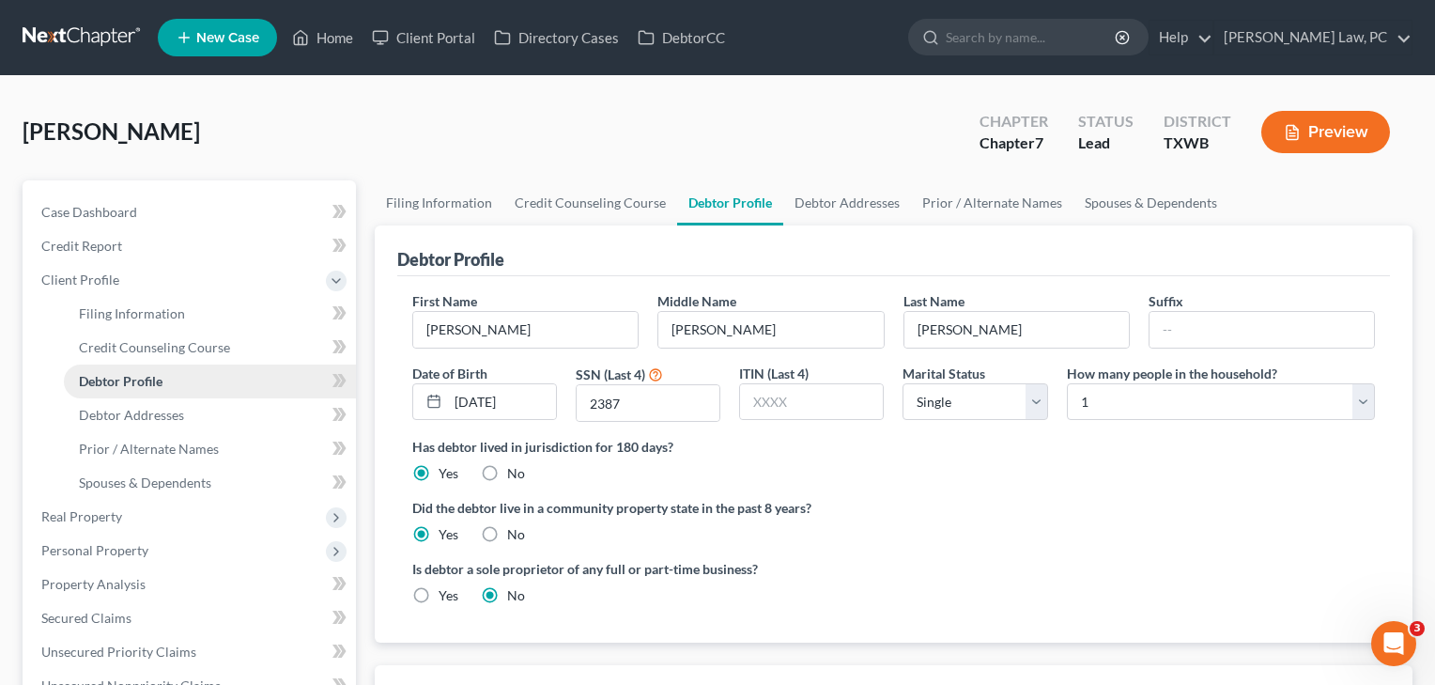
radio input "true"
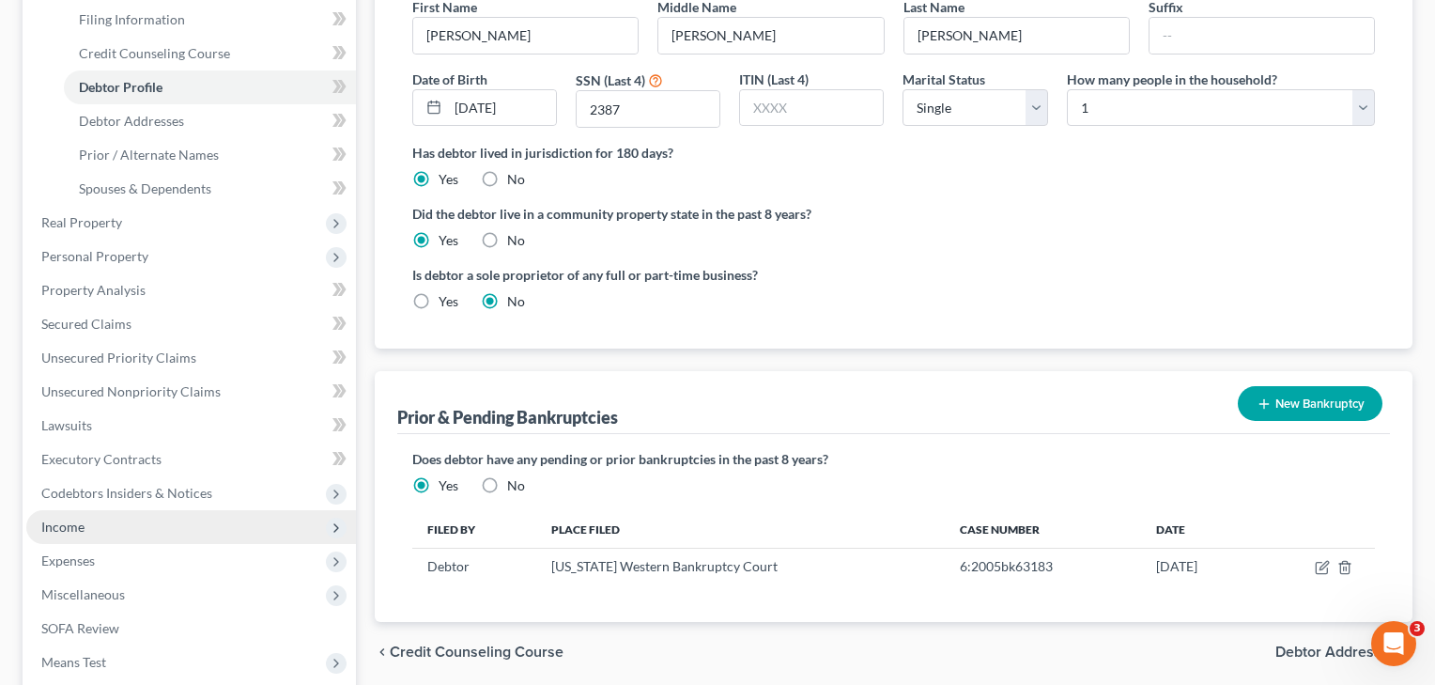
scroll to position [295, 0]
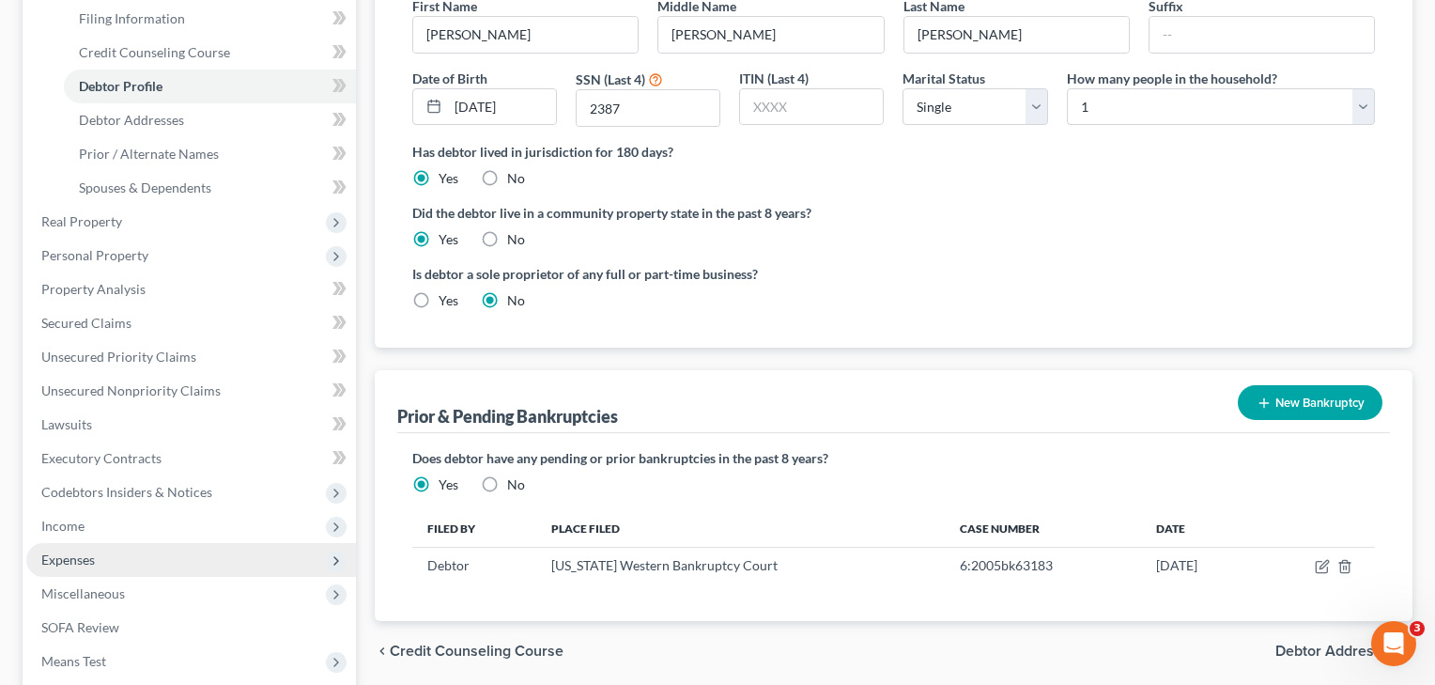
click at [60, 569] on span "Expenses" at bounding box center [191, 560] width 330 height 34
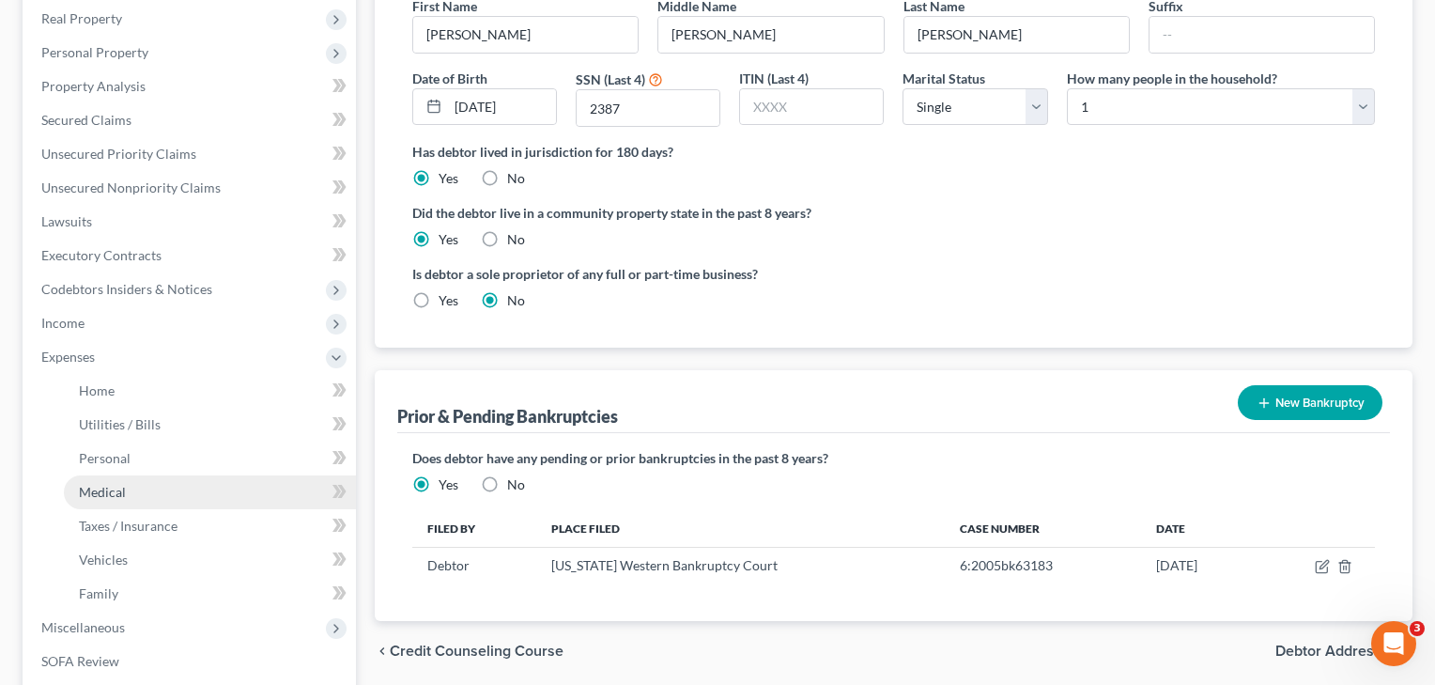
click at [102, 491] on span "Medical" at bounding box center [102, 492] width 47 height 16
click at [102, 495] on span "Medical" at bounding box center [102, 492] width 47 height 16
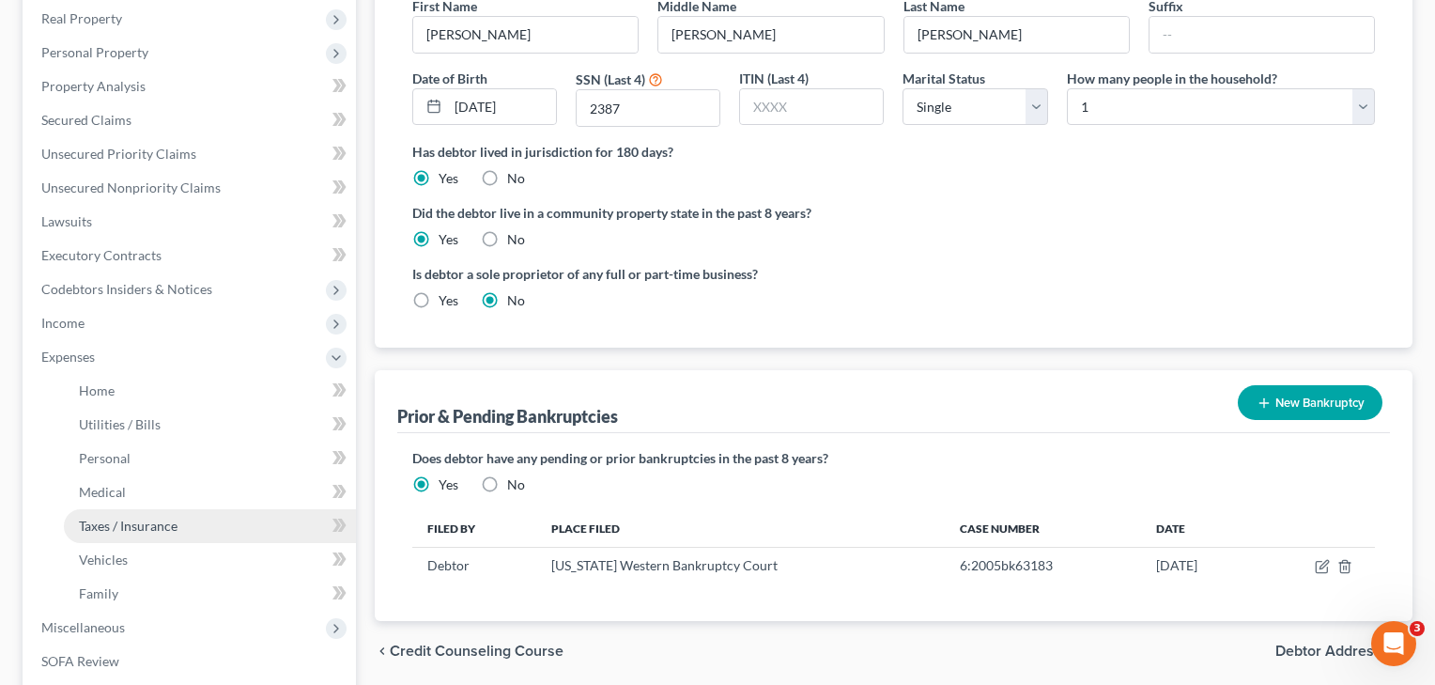
click at [107, 524] on span "Taxes / Insurance" at bounding box center [128, 526] width 99 height 16
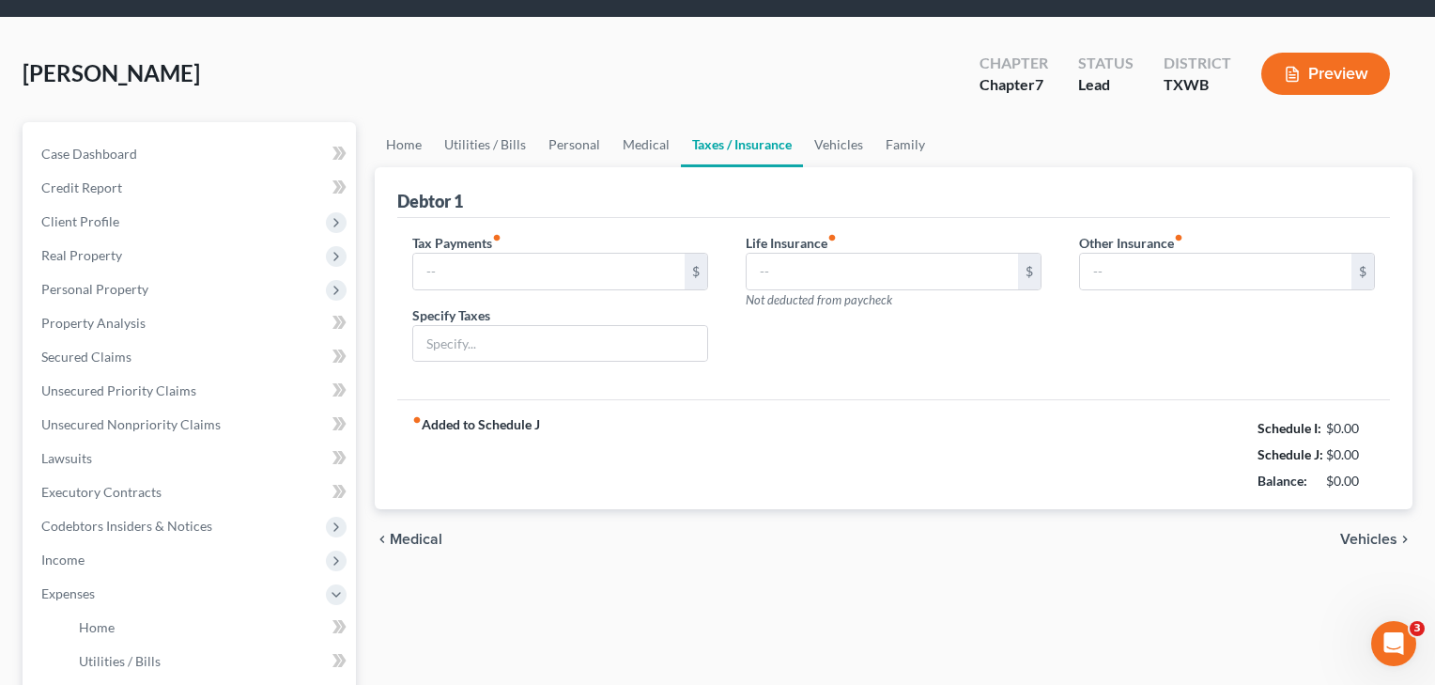
type input "0.00"
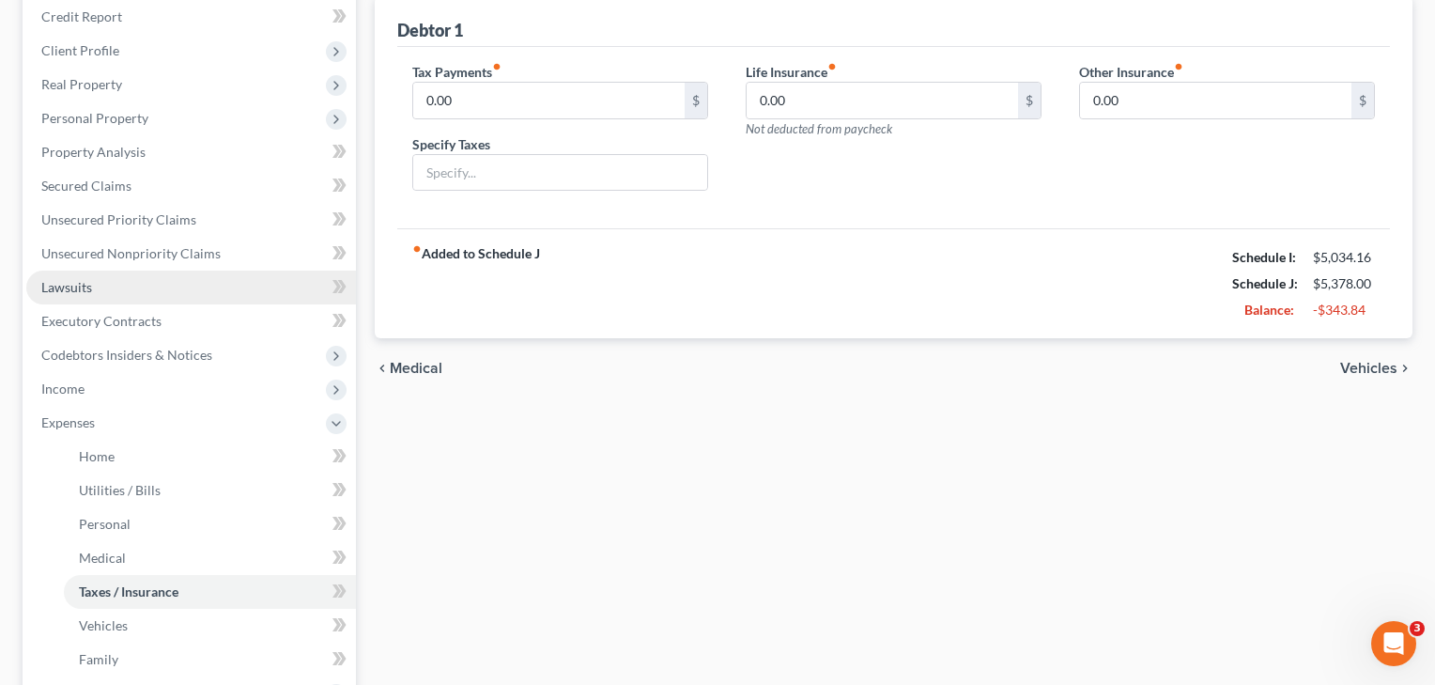
scroll to position [302, 0]
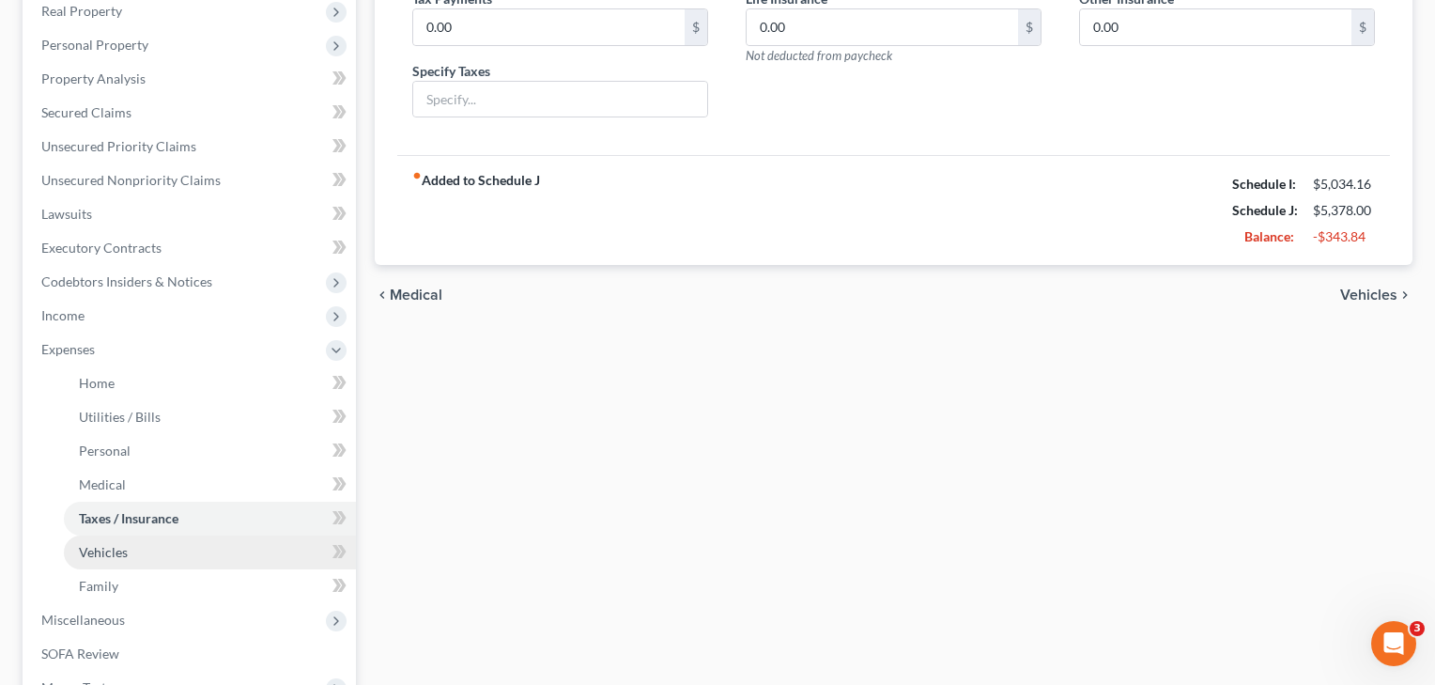
click at [106, 553] on span "Vehicles" at bounding box center [103, 552] width 49 height 16
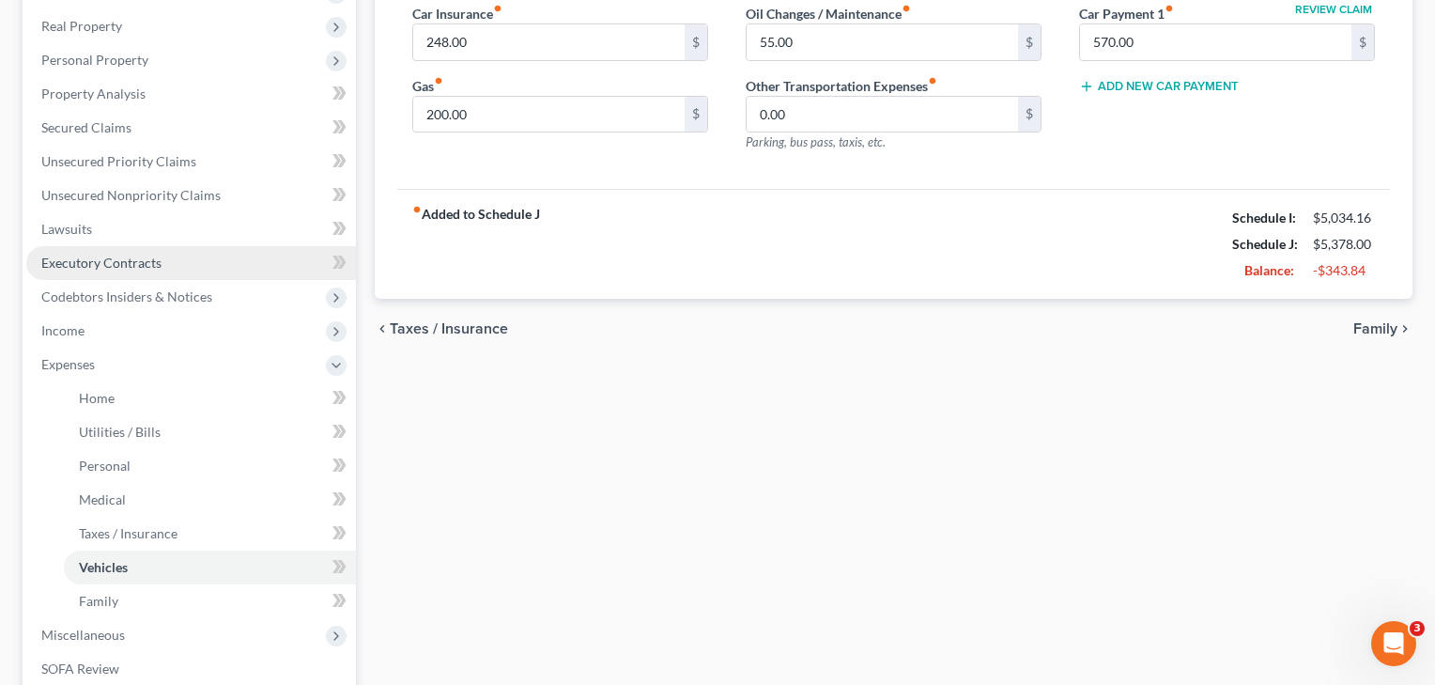
scroll to position [364, 0]
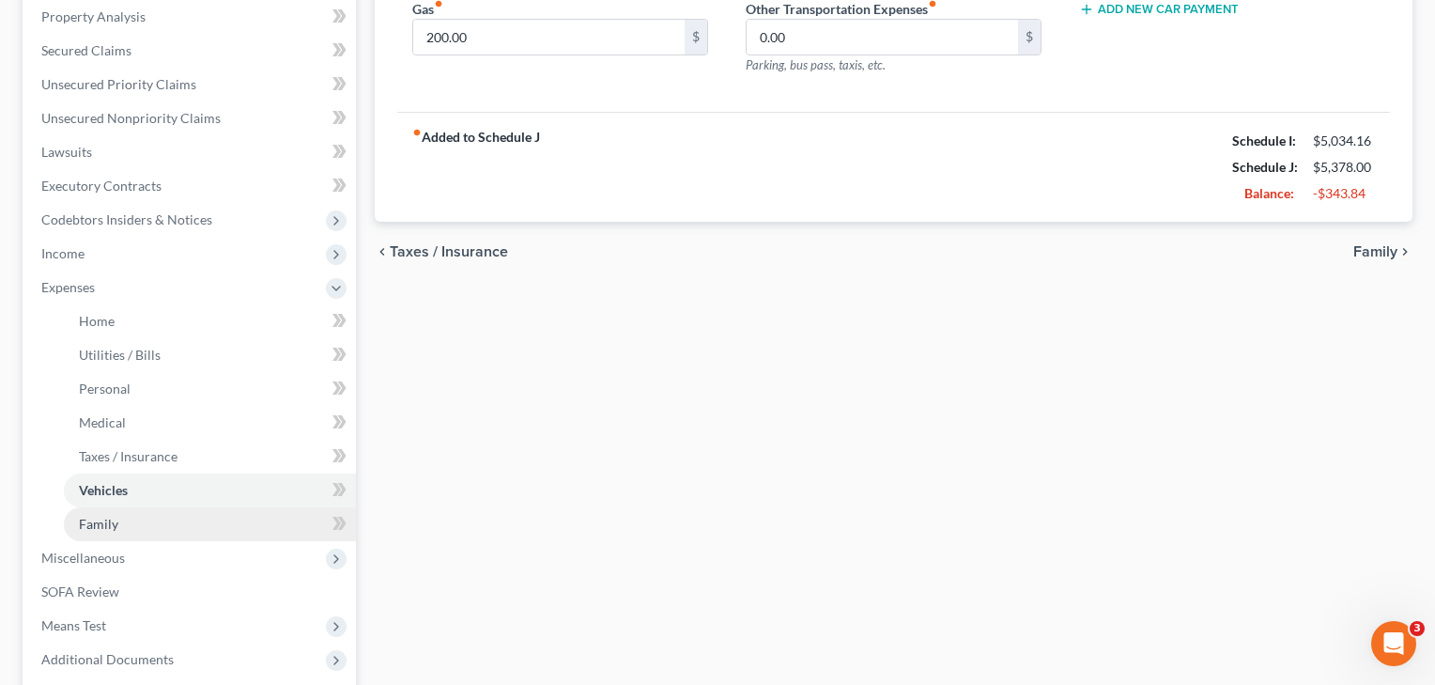
click at [101, 523] on span "Family" at bounding box center [98, 524] width 39 height 16
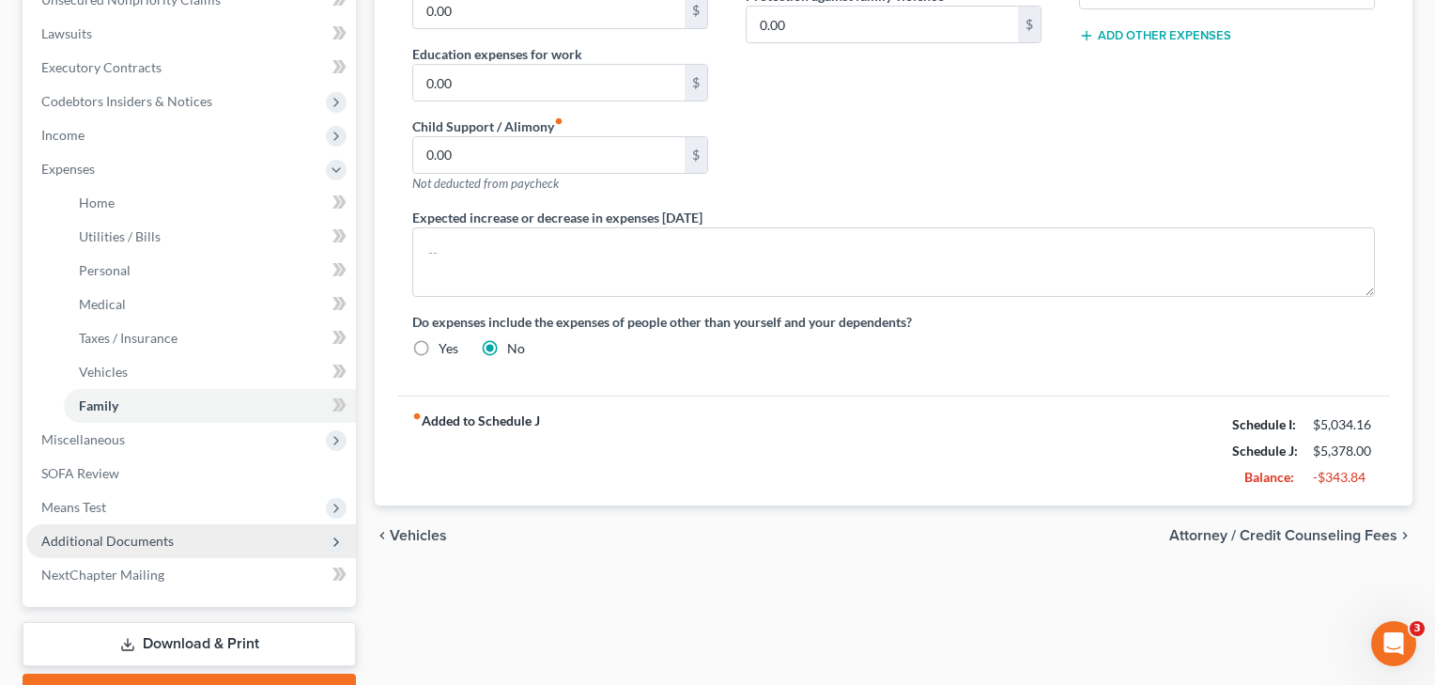
scroll to position [419, 0]
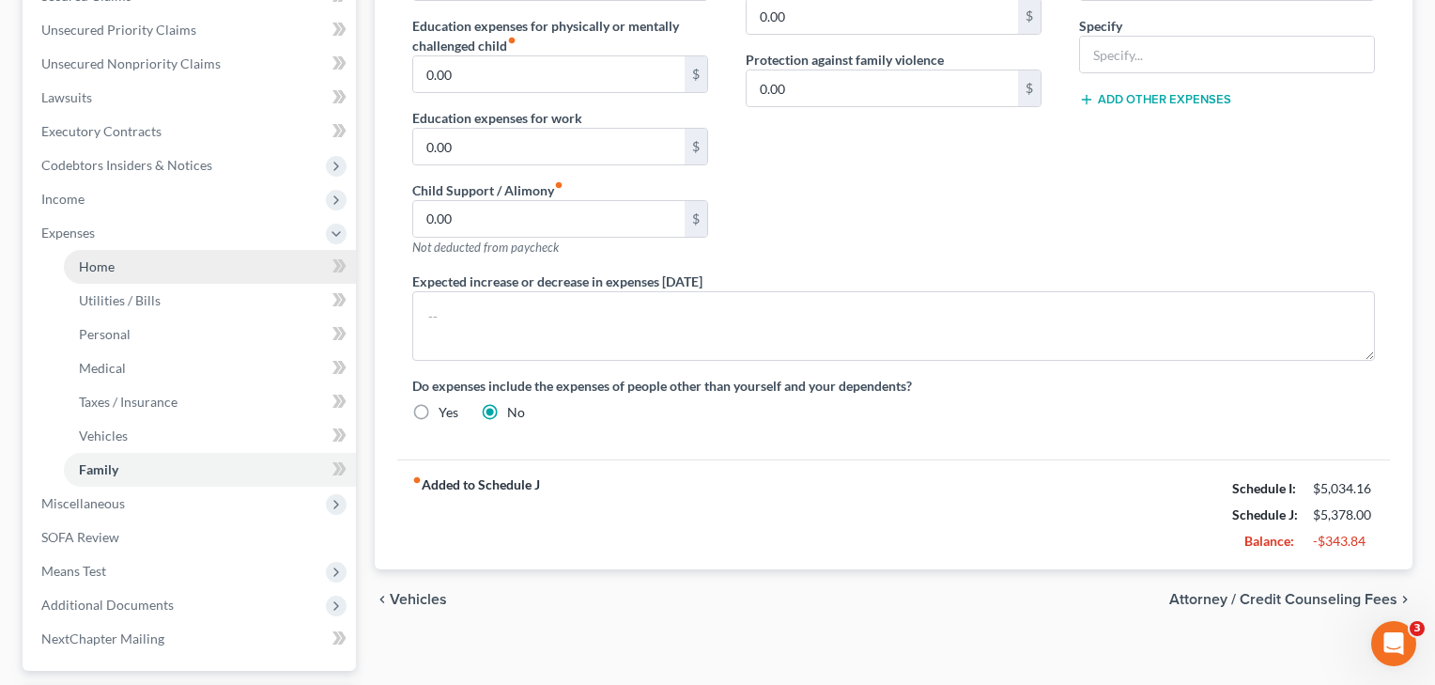
click at [101, 273] on span "Home" at bounding box center [97, 266] width 36 height 16
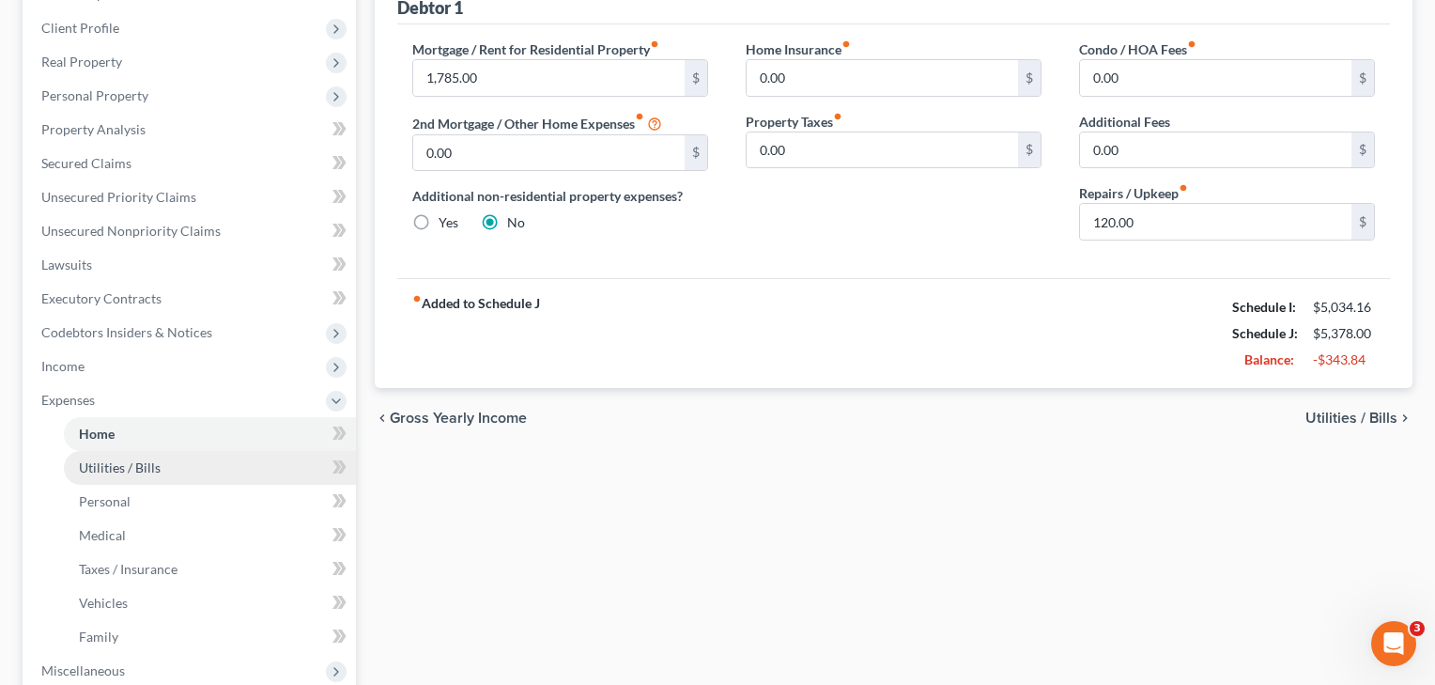
click at [105, 468] on span "Utilities / Bills" at bounding box center [120, 467] width 82 height 16
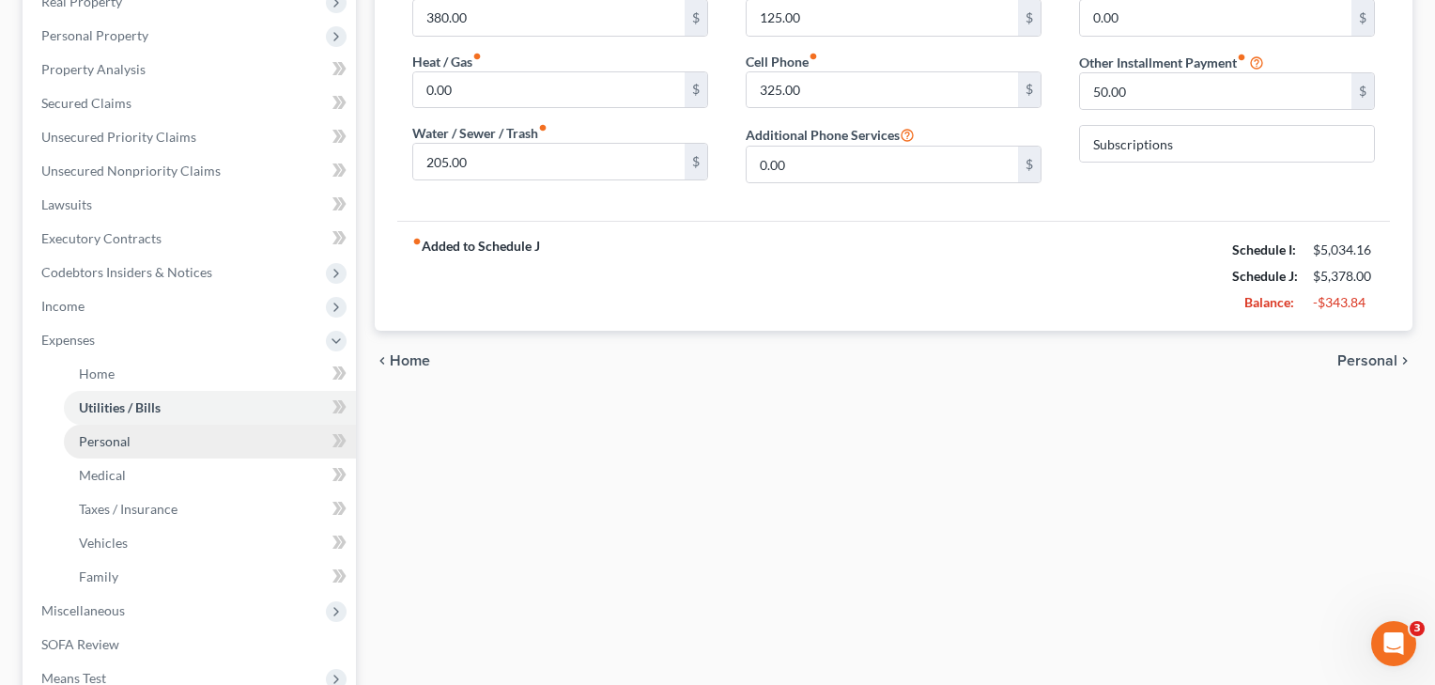
click at [105, 440] on span "Personal" at bounding box center [105, 441] width 52 height 16
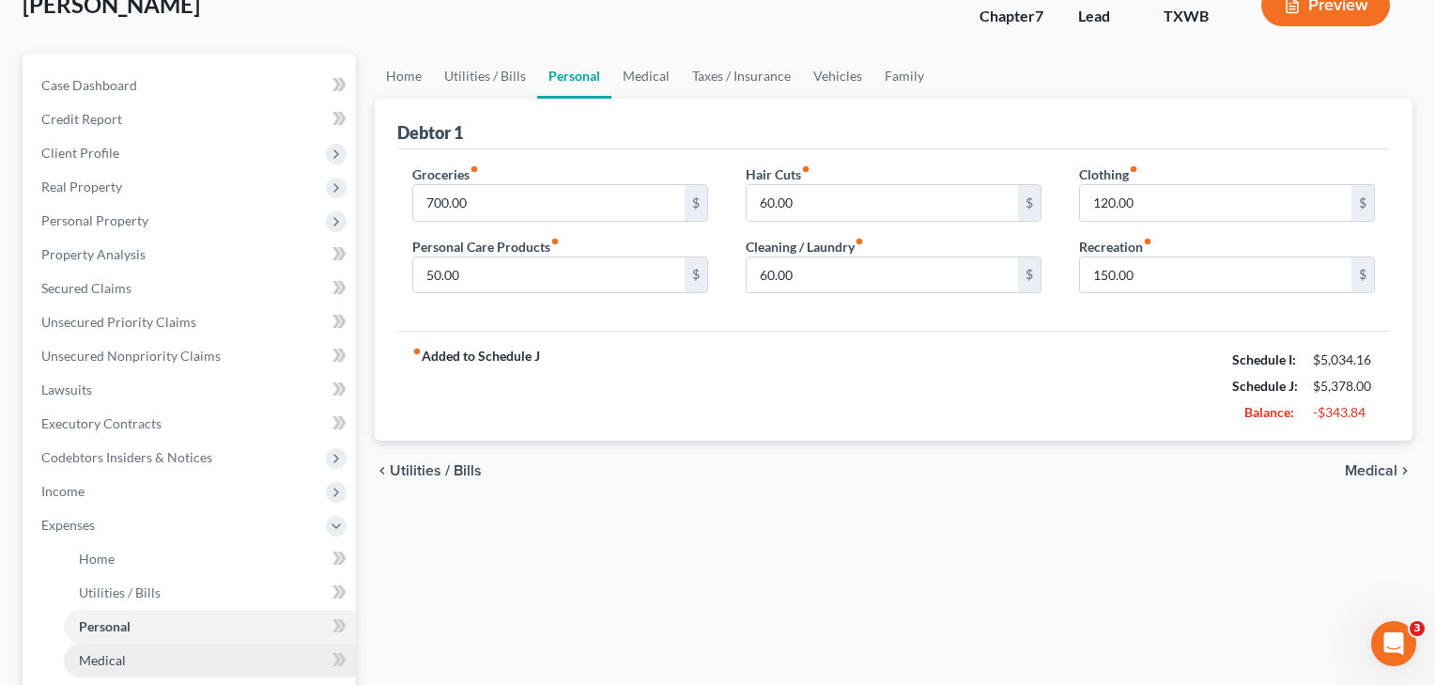
click at [109, 660] on span "Medical" at bounding box center [102, 660] width 47 height 16
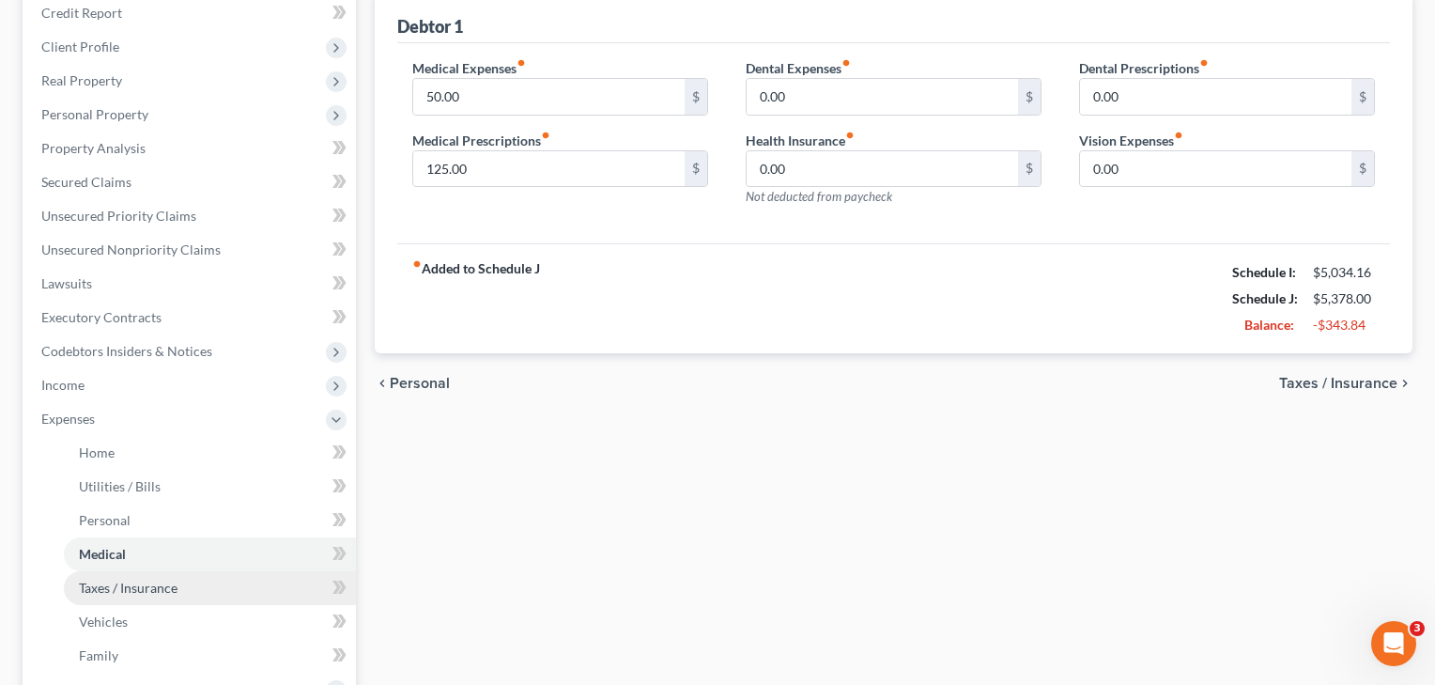
click at [108, 588] on span "Taxes / Insurance" at bounding box center [128, 588] width 99 height 16
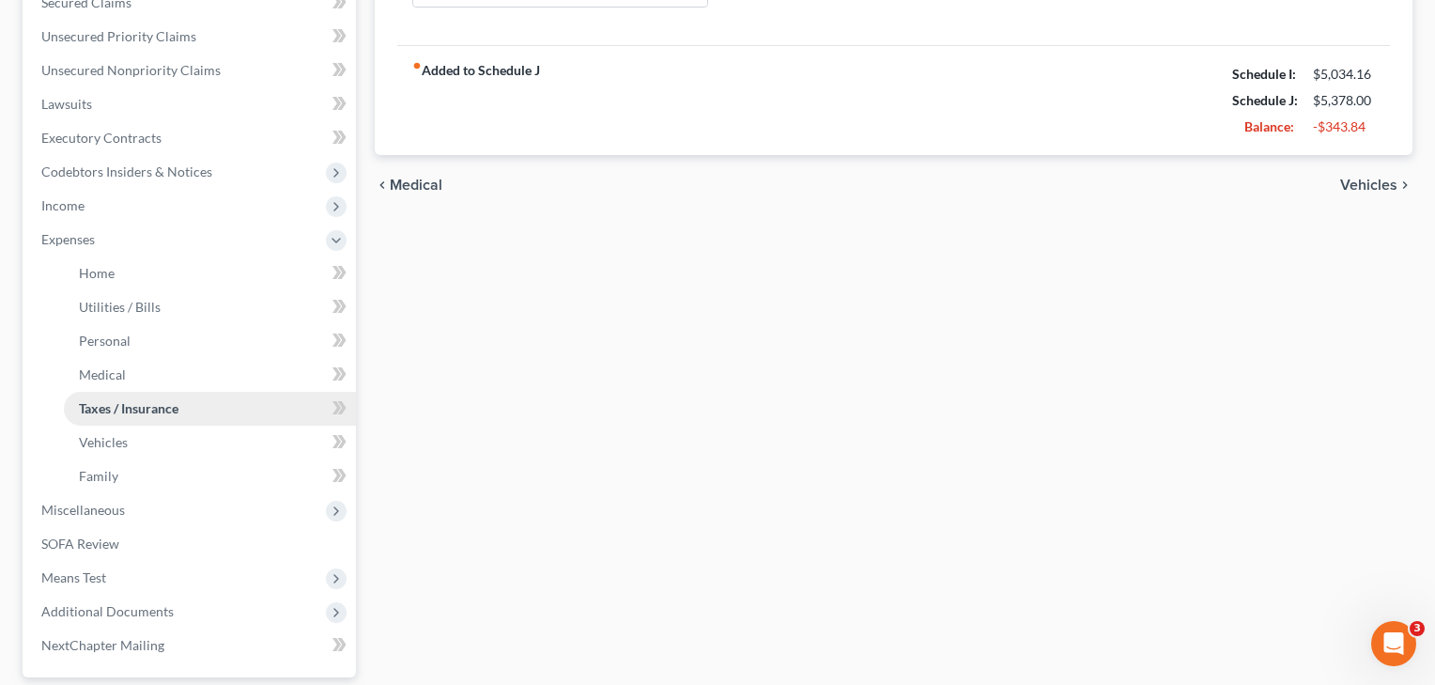
scroll to position [415, 0]
click at [127, 581] on span "Means Test" at bounding box center [191, 575] width 330 height 34
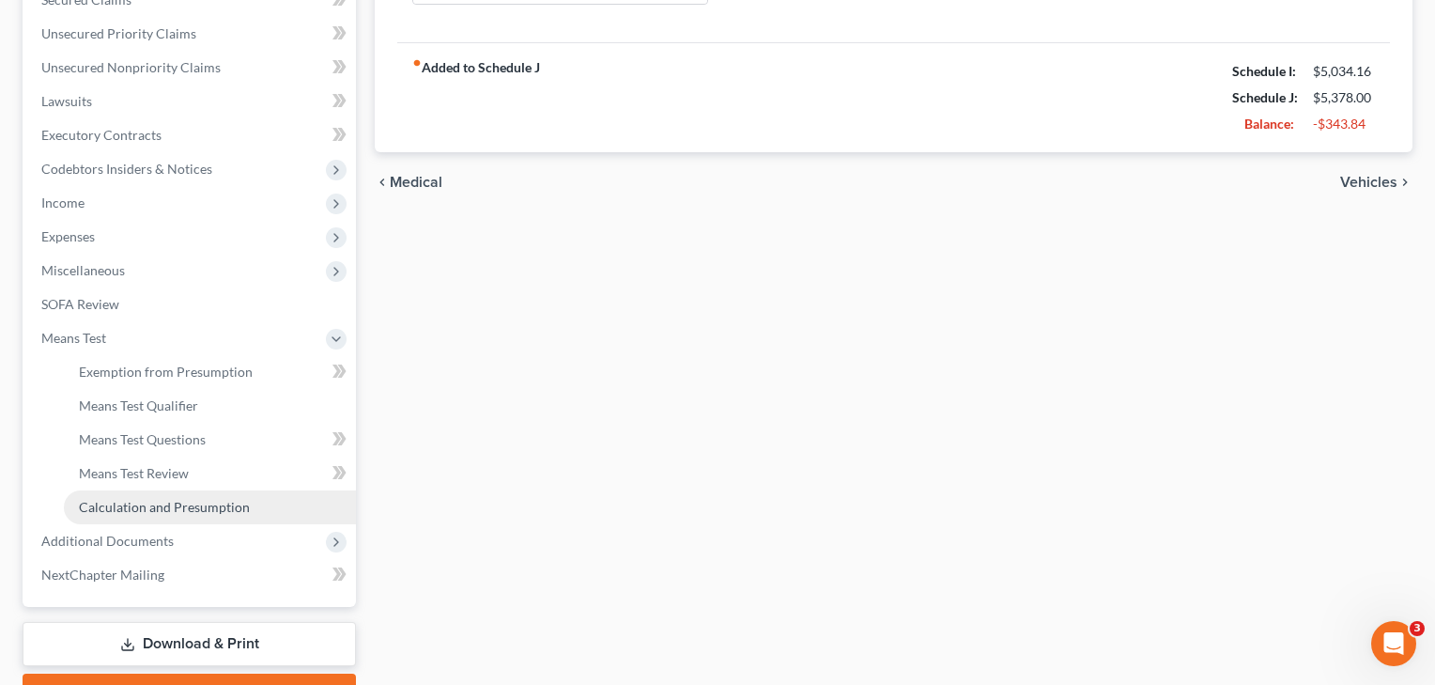
click at [133, 504] on span "Calculation and Presumption" at bounding box center [164, 507] width 171 height 16
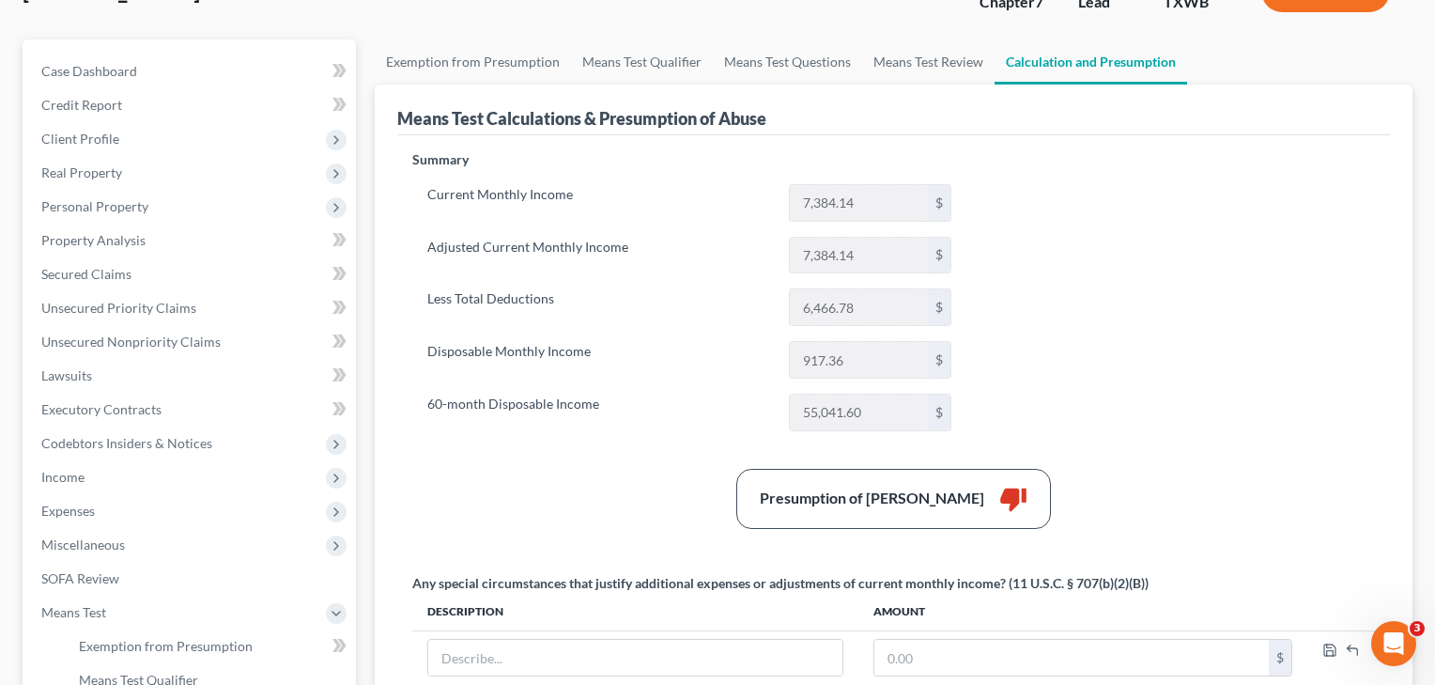
scroll to position [147, 0]
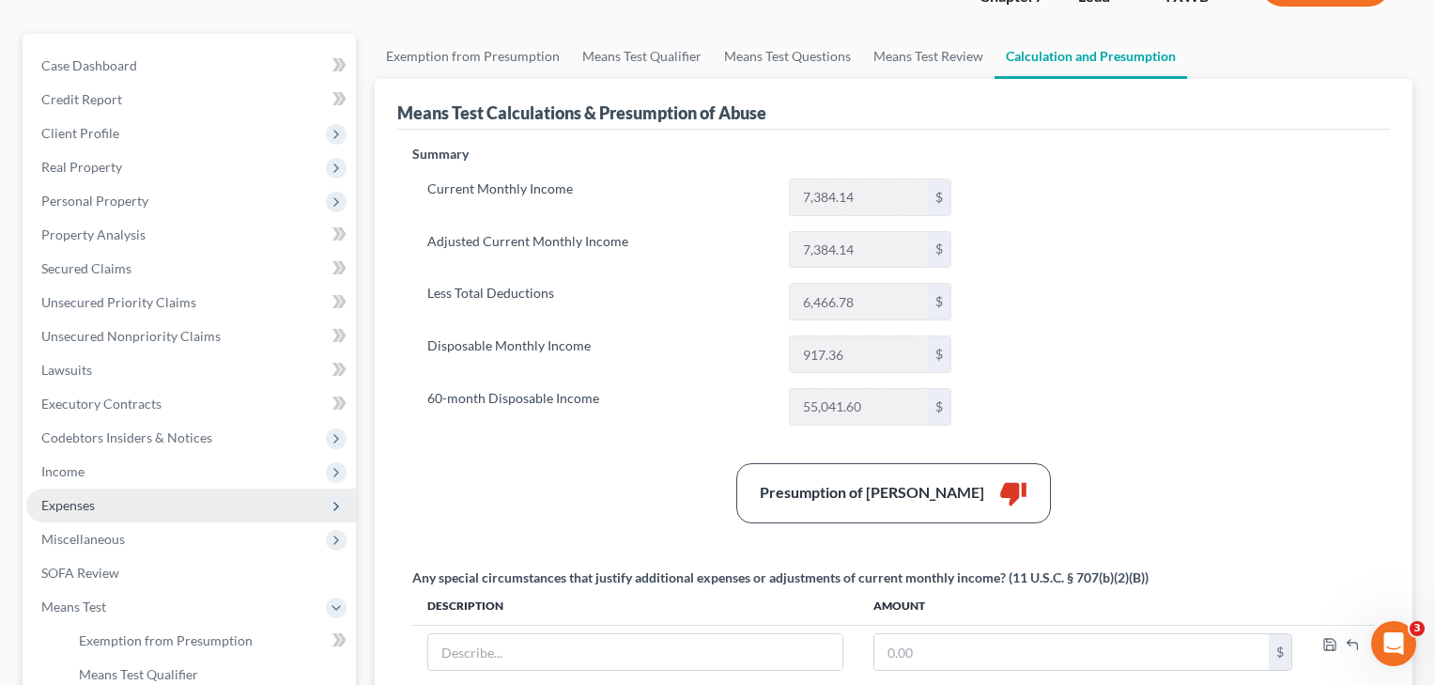
click at [64, 508] on span "Expenses" at bounding box center [68, 505] width 54 height 16
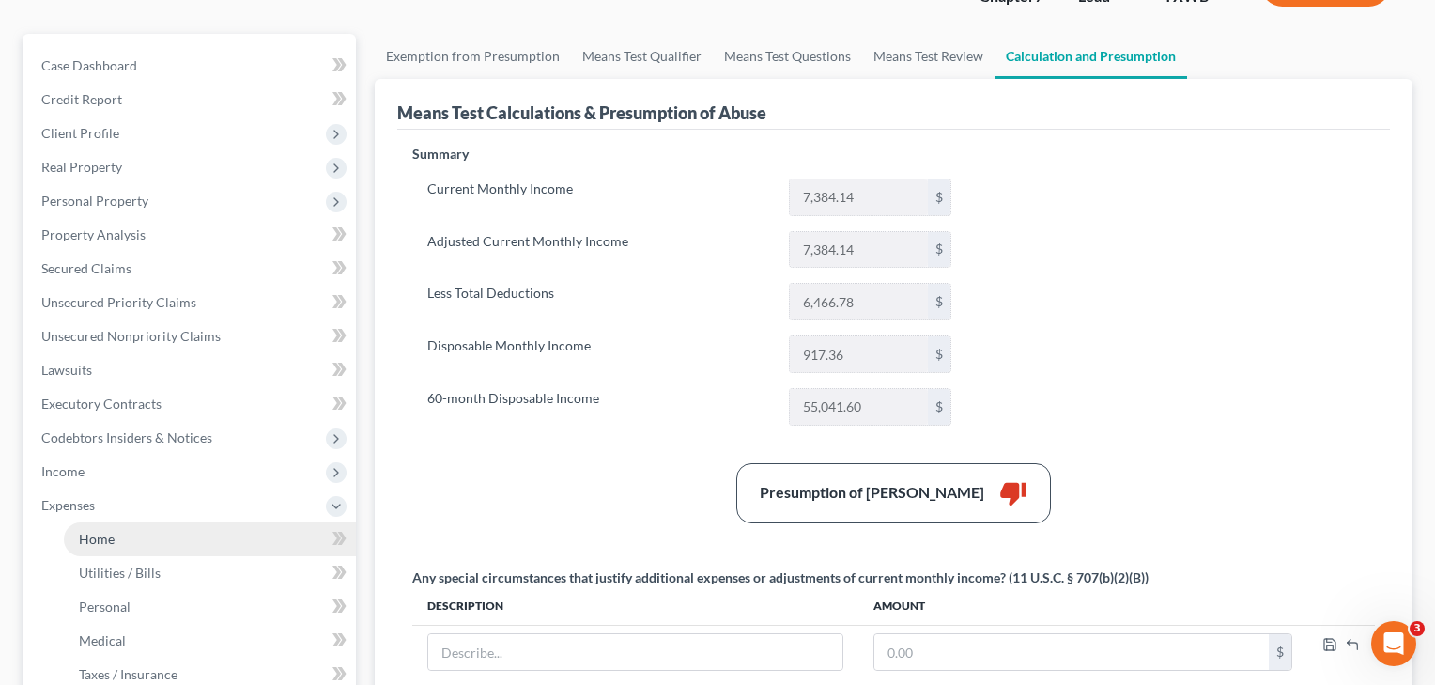
click at [91, 541] on span "Home" at bounding box center [97, 539] width 36 height 16
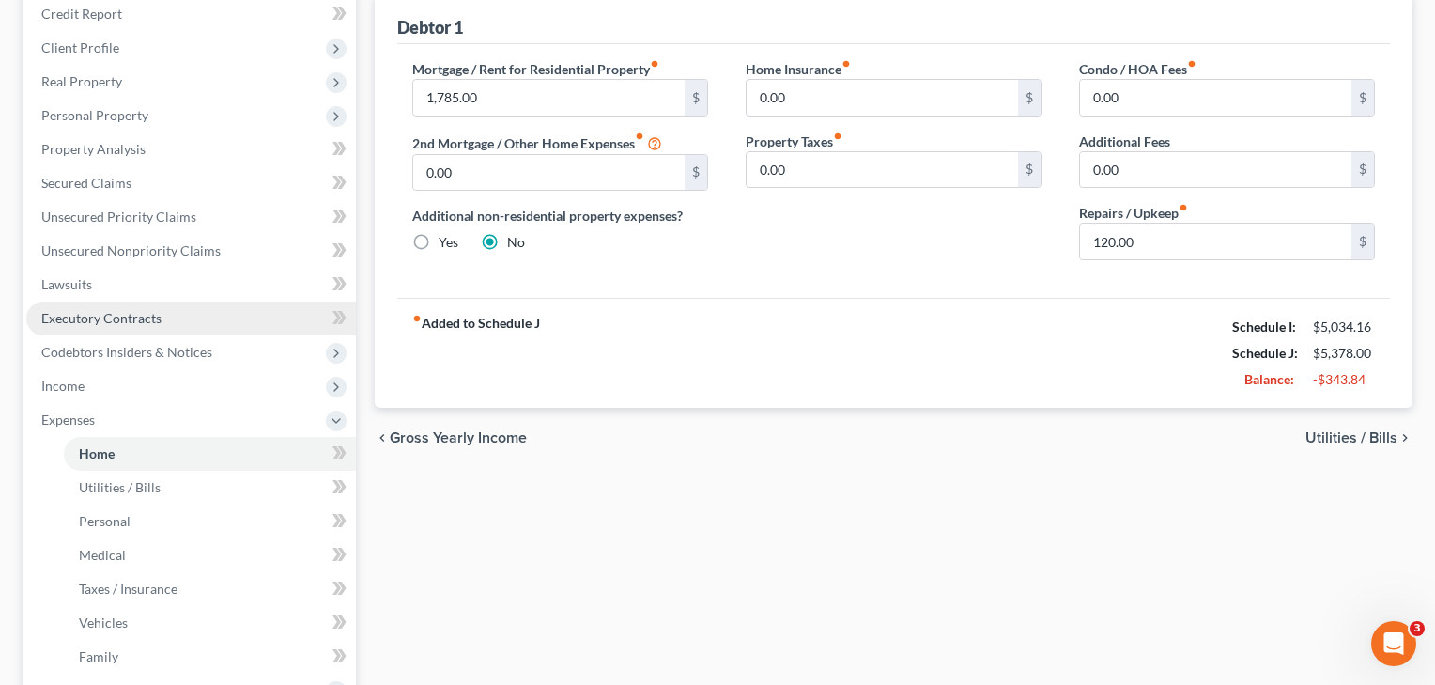
scroll to position [237, 0]
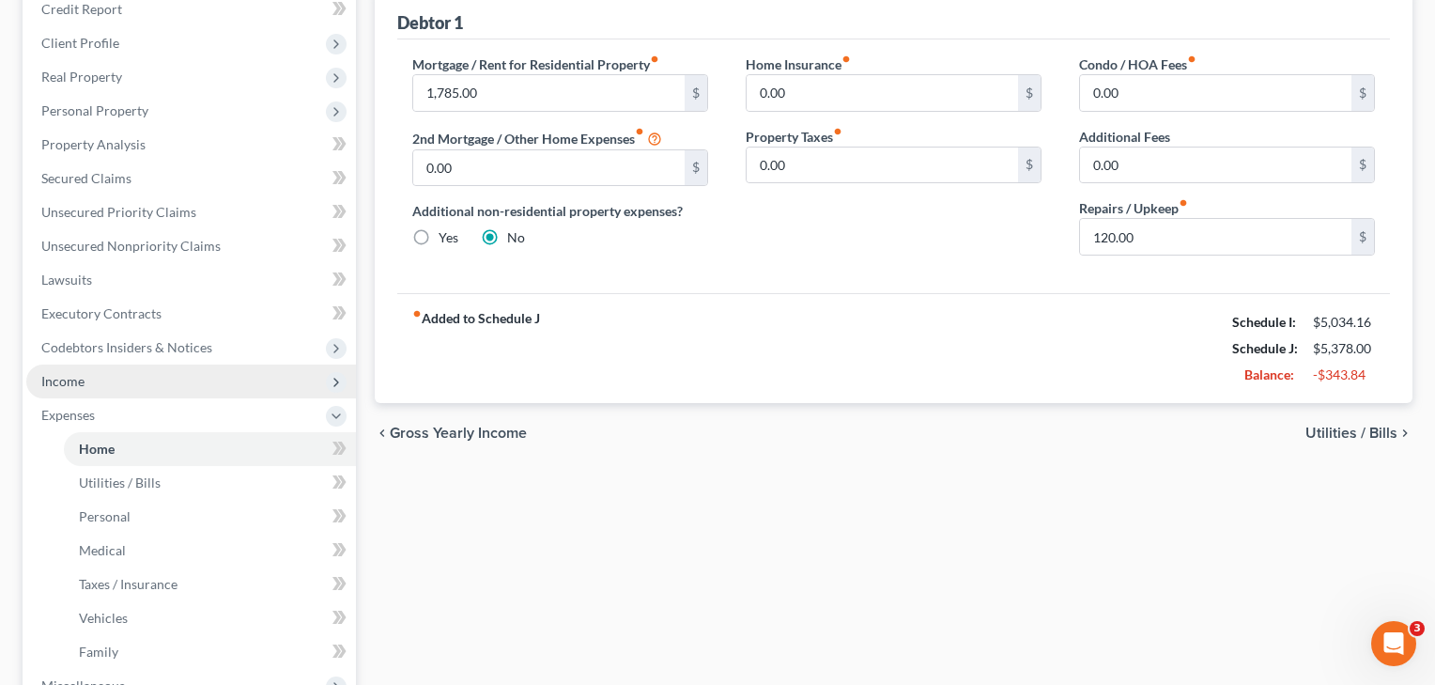
click at [69, 389] on span "Income" at bounding box center [191, 381] width 330 height 34
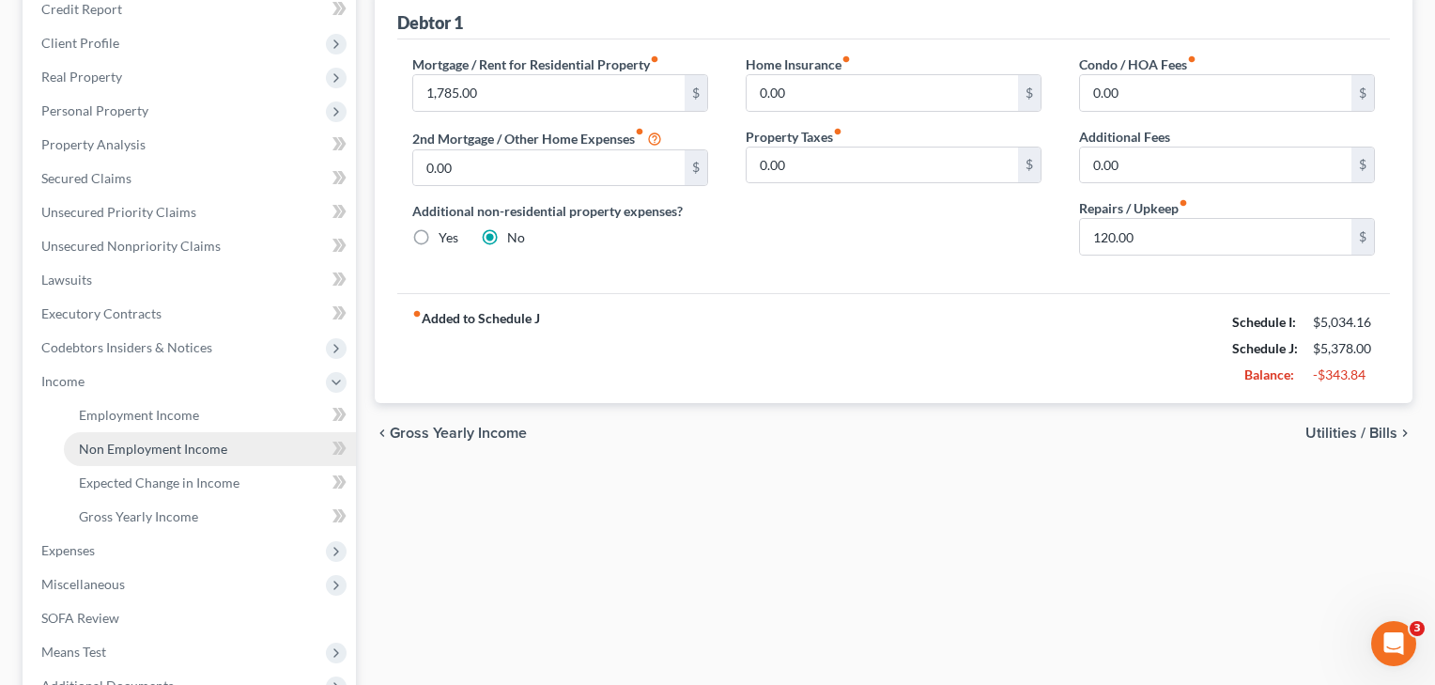
click at [118, 457] on link "Non Employment Income" at bounding box center [210, 449] width 292 height 34
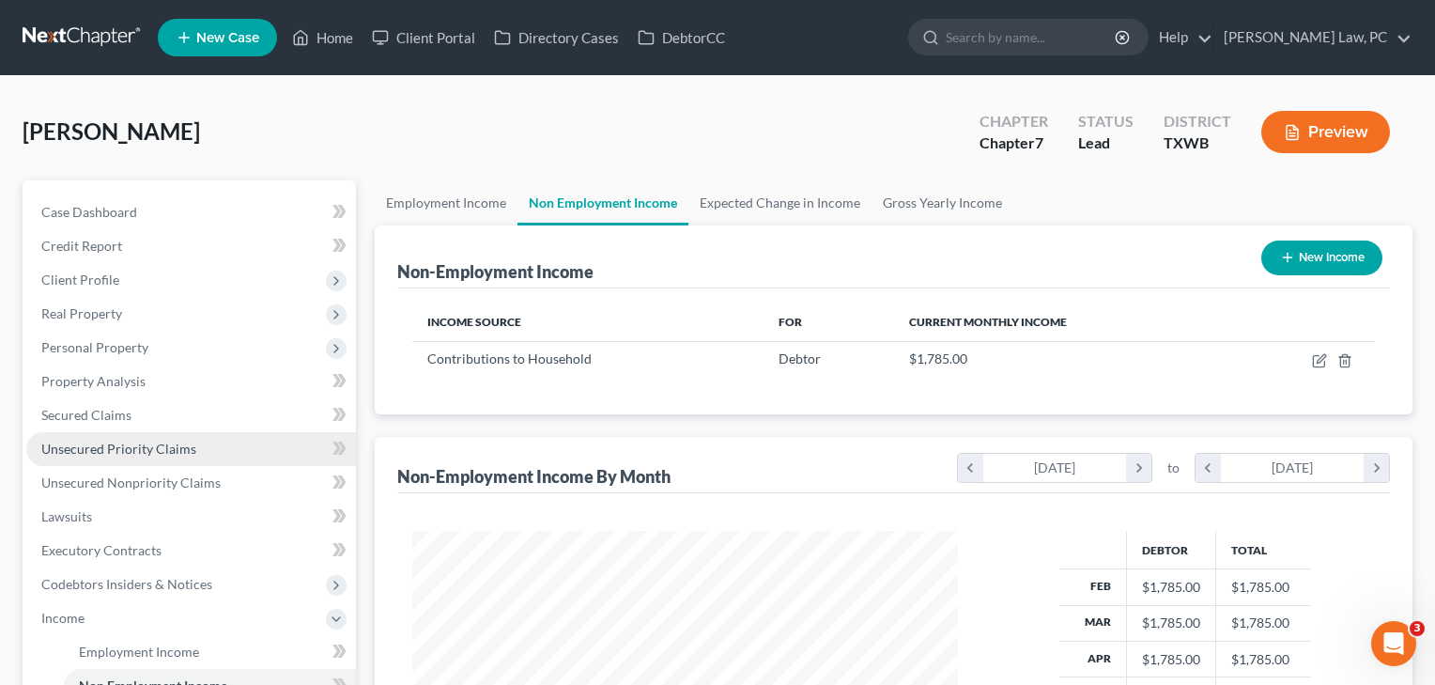
scroll to position [337, 584]
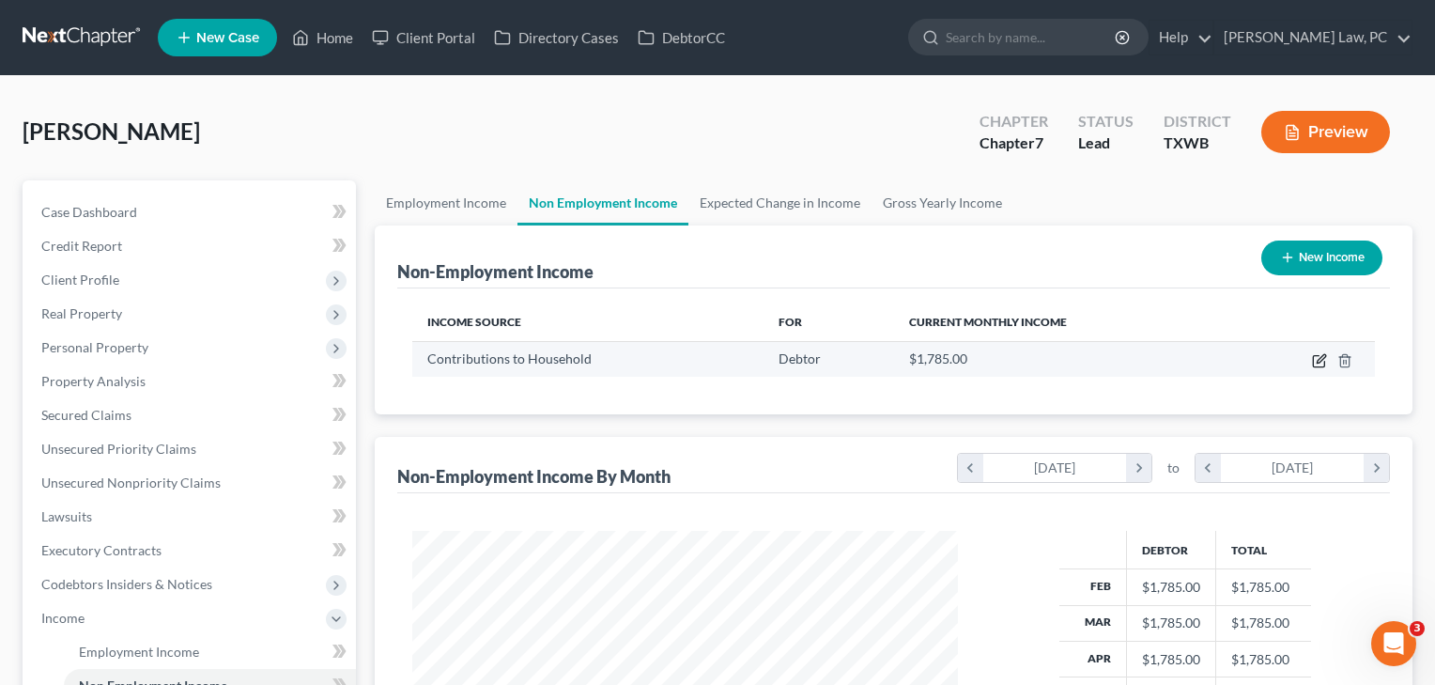
click at [1320, 357] on icon "button" at bounding box center [1319, 360] width 15 height 15
select select "8"
select select "0"
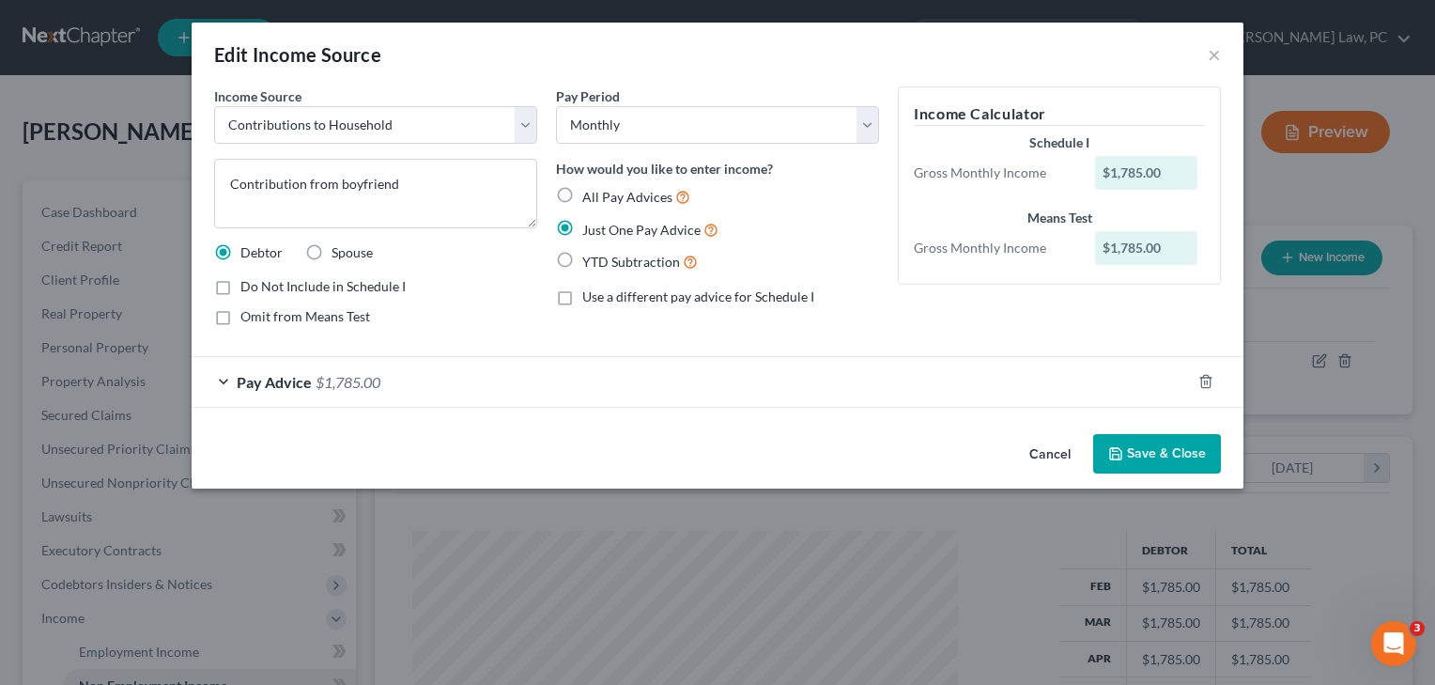
click at [1169, 453] on button "Save & Close" at bounding box center [1157, 453] width 128 height 39
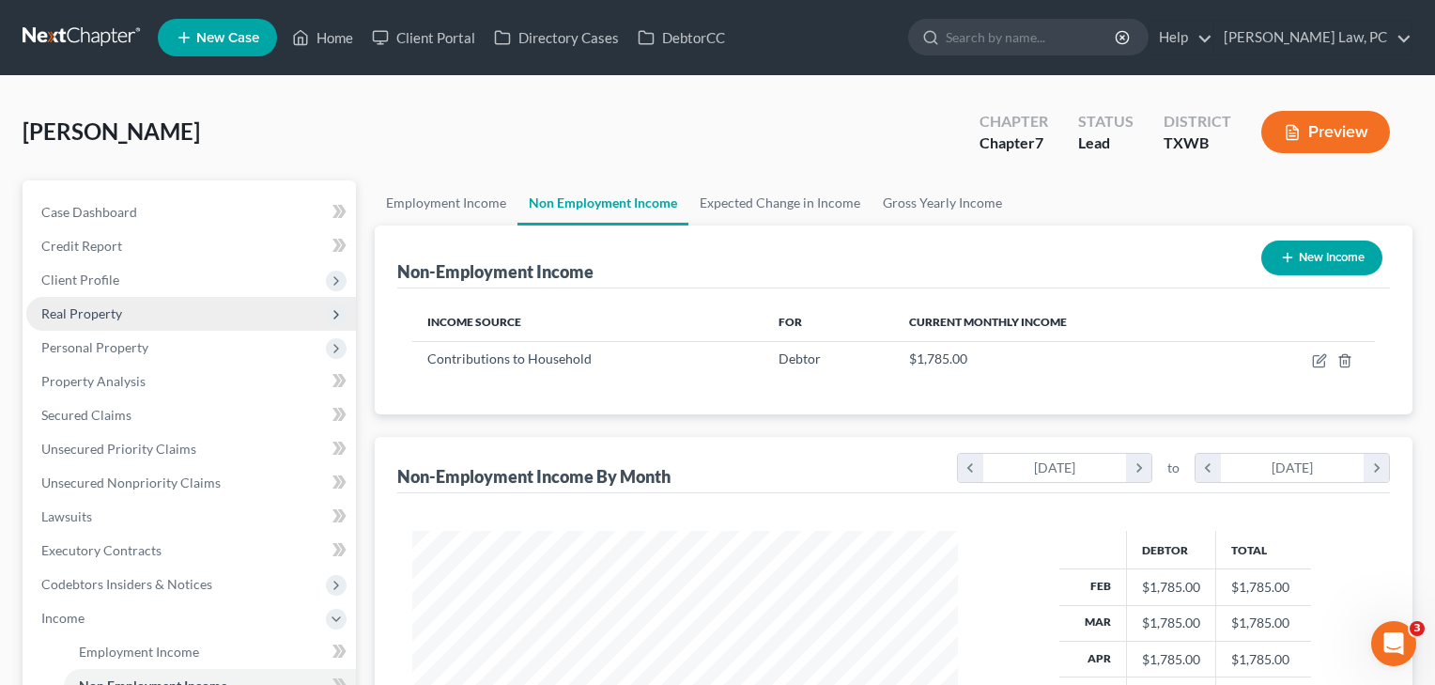
click at [69, 322] on span "Real Property" at bounding box center [191, 314] width 330 height 34
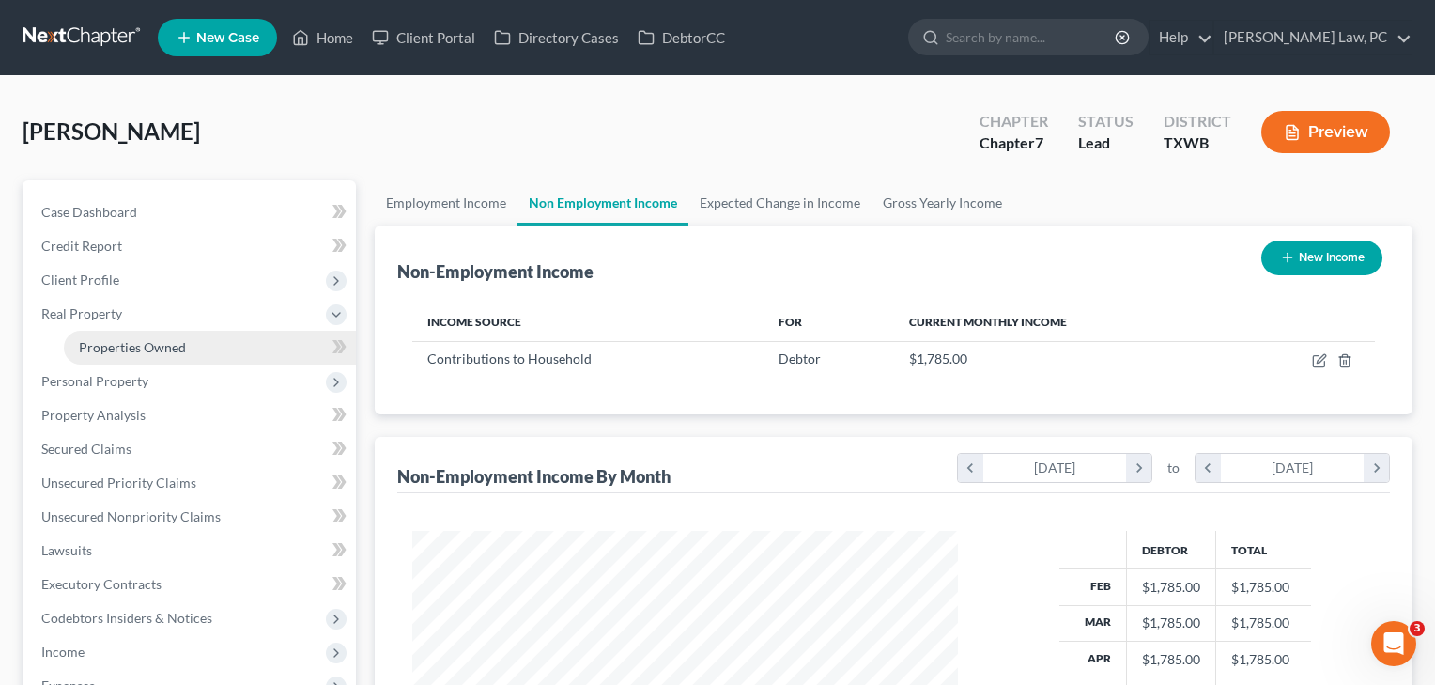
click at [114, 356] on link "Properties Owned" at bounding box center [210, 348] width 292 height 34
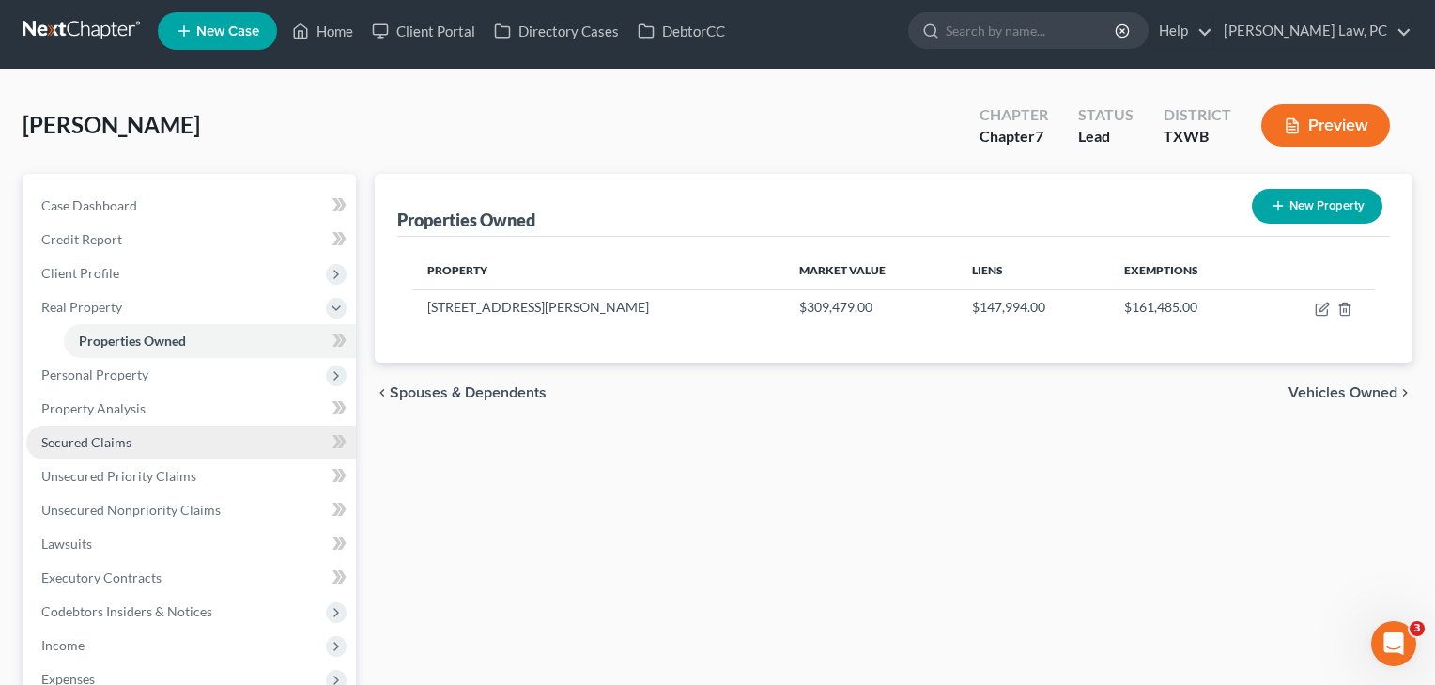
scroll to position [4, 0]
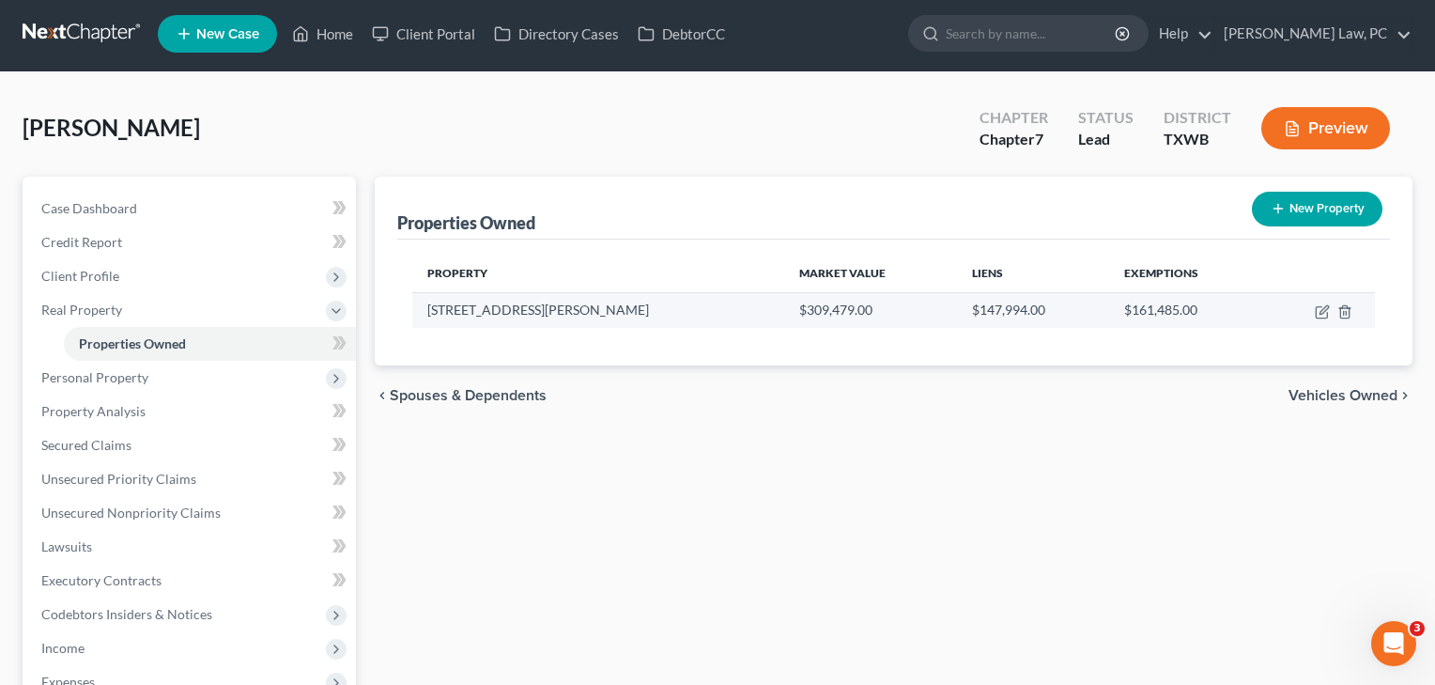
click at [1321, 319] on td at bounding box center [1319, 310] width 111 height 36
click at [1321, 318] on icon "button" at bounding box center [1321, 312] width 11 height 11
select select "45"
select select "0"
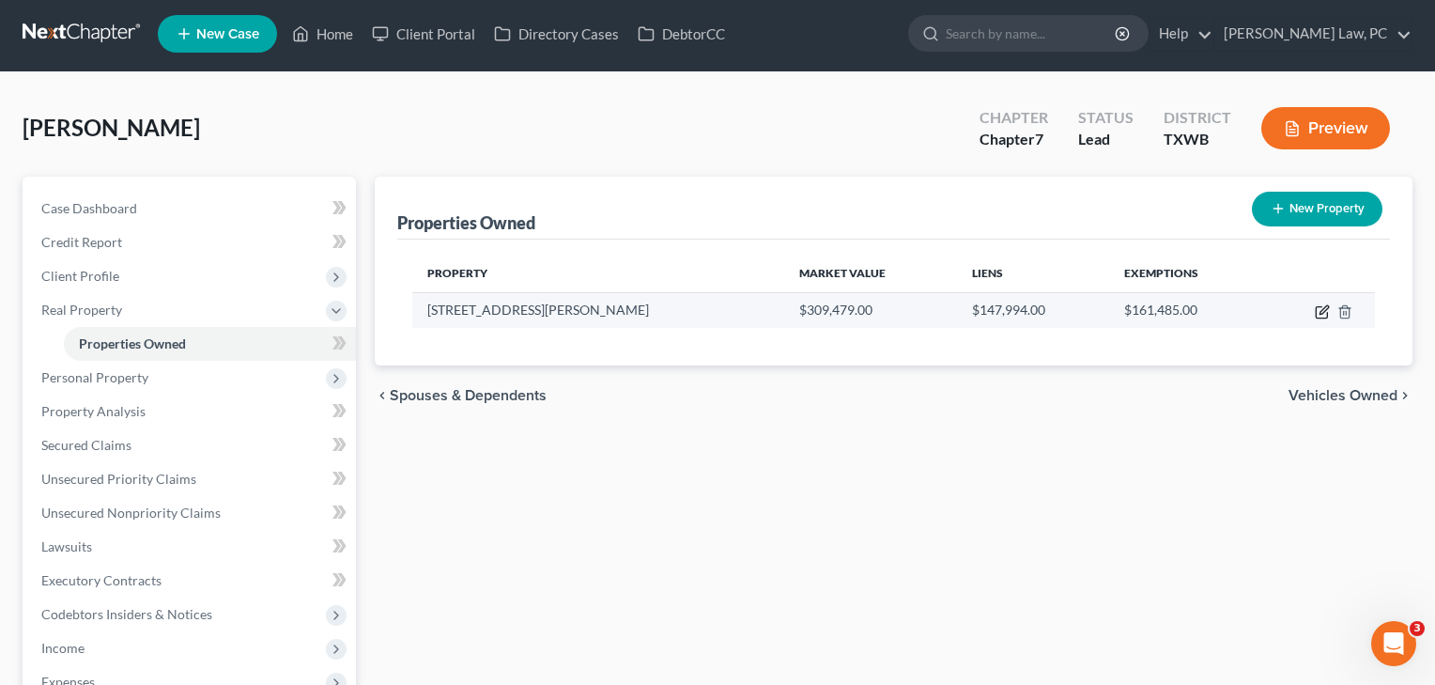
select select "0"
select select "45"
select select "0"
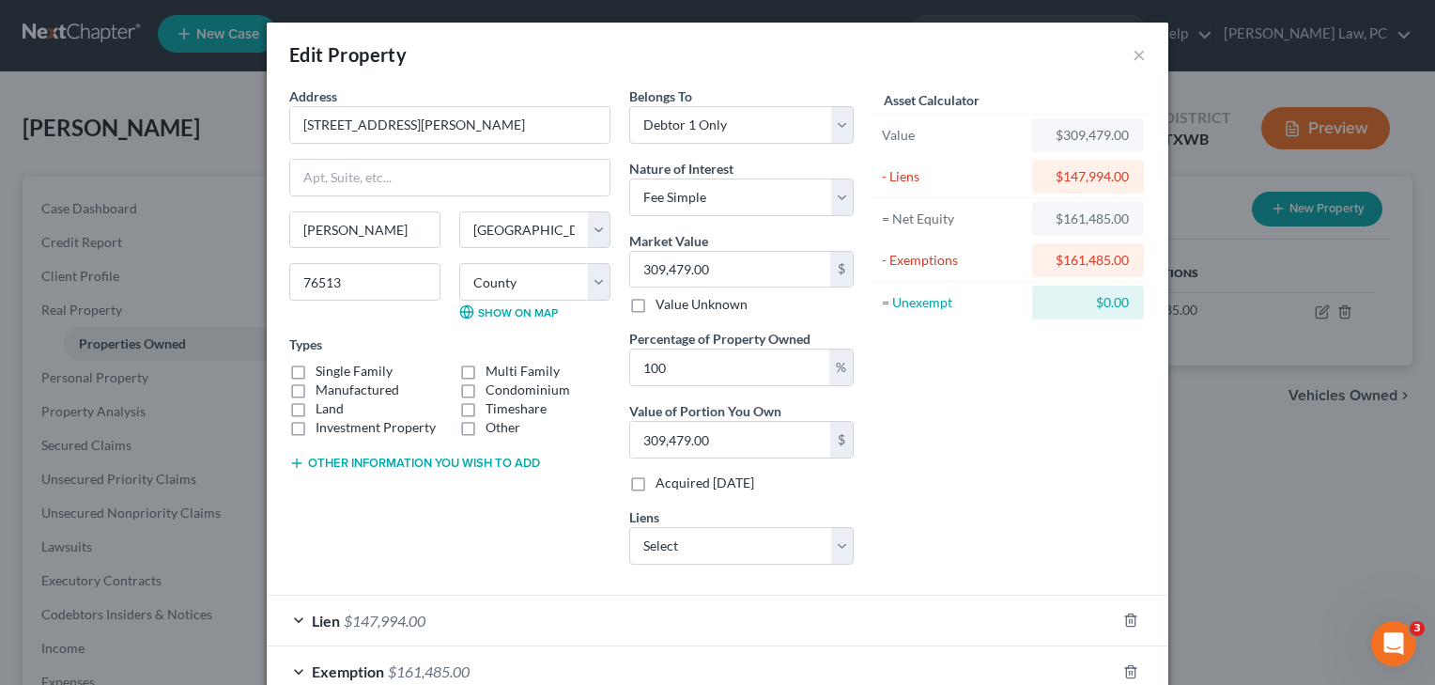
click at [351, 371] on label "Single Family" at bounding box center [354, 371] width 77 height 19
click at [335, 371] on input "Single Family" at bounding box center [329, 368] width 12 height 12
click at [344, 373] on label "Single Family" at bounding box center [354, 371] width 77 height 19
click at [335, 373] on input "Single Family" at bounding box center [329, 368] width 12 height 12
click at [323, 366] on label "Single Family" at bounding box center [354, 371] width 77 height 19
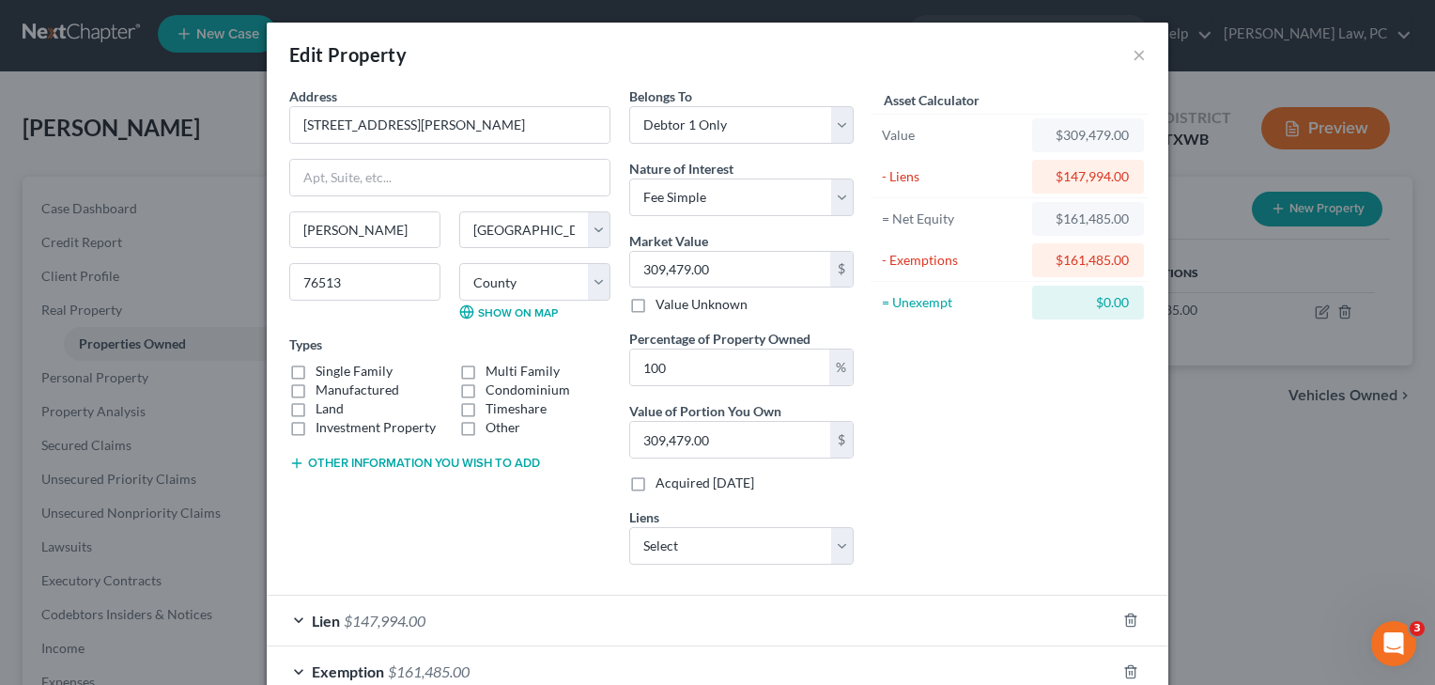
click at [323, 366] on input "Single Family" at bounding box center [329, 368] width 12 height 12
click at [316, 375] on label "Single Family" at bounding box center [354, 371] width 77 height 19
click at [323, 374] on input "Single Family" at bounding box center [329, 368] width 12 height 12
click at [316, 373] on label "Single Family" at bounding box center [354, 371] width 77 height 19
click at [323, 373] on input "Single Family" at bounding box center [329, 368] width 12 height 12
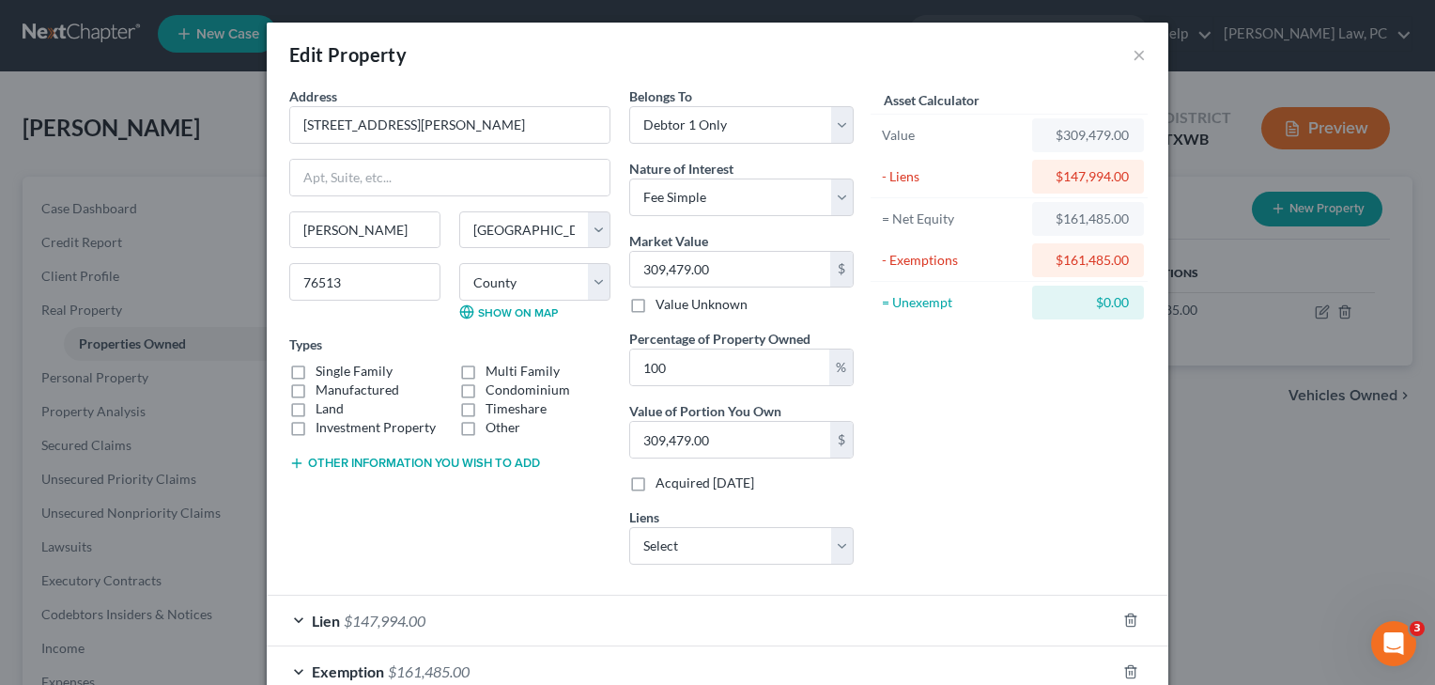
click at [316, 373] on label "Single Family" at bounding box center [354, 371] width 77 height 19
click at [323, 373] on input "Single Family" at bounding box center [329, 368] width 12 height 12
click at [326, 372] on label "Single Family" at bounding box center [354, 371] width 77 height 19
click at [326, 372] on input "Single Family" at bounding box center [329, 368] width 12 height 12
click at [399, 568] on div "Address * 3227 [PERSON_NAME] [PERSON_NAME][GEOGRAPHIC_DATA] [US_STATE][GEOGRAPH…" at bounding box center [450, 332] width 340 height 493
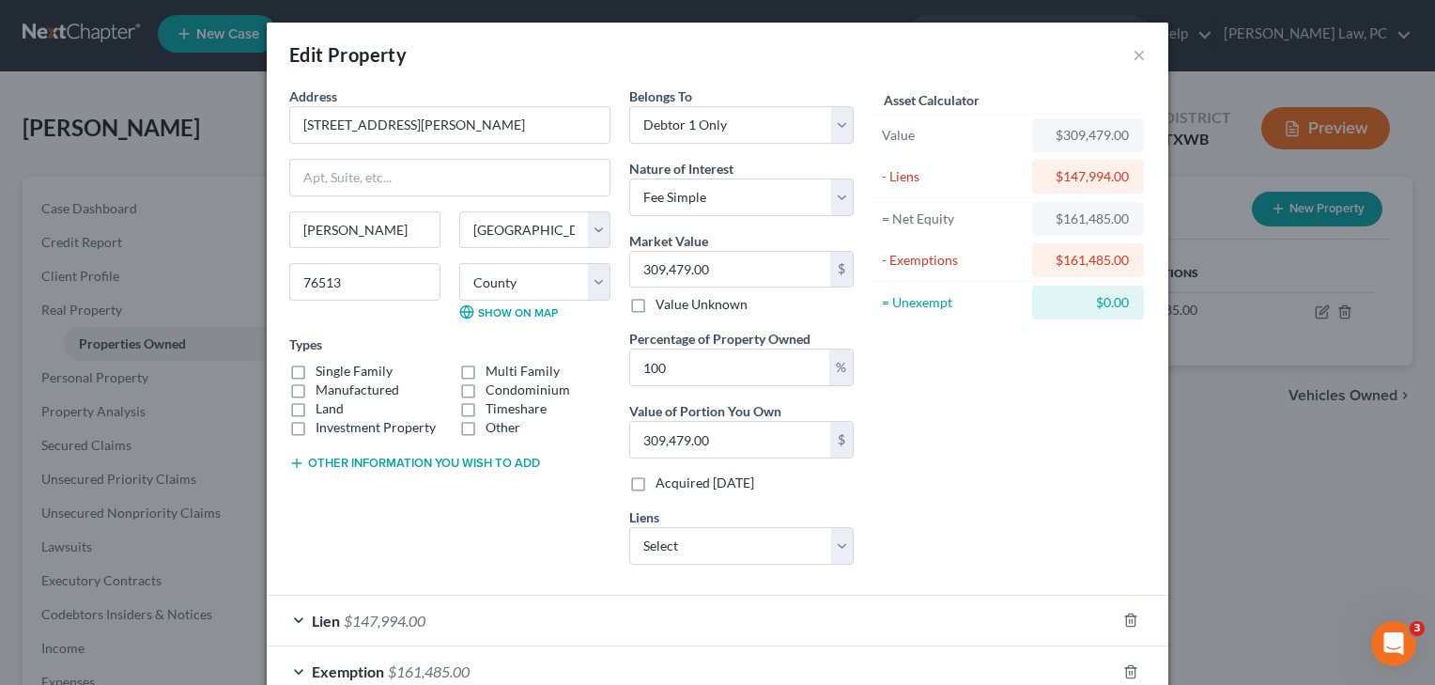
click at [343, 371] on label "Single Family" at bounding box center [354, 371] width 77 height 19
click at [335, 371] on input "Single Family" at bounding box center [329, 368] width 12 height 12
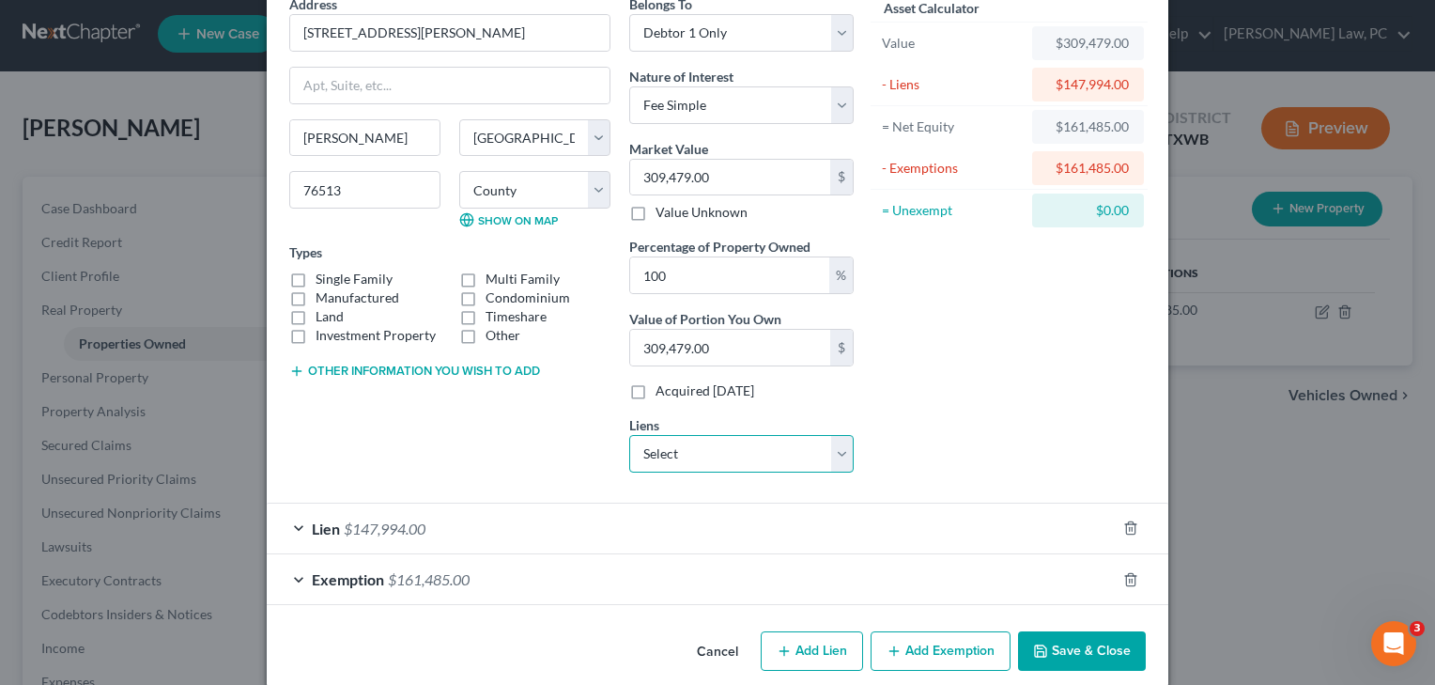
scroll to position [79, 0]
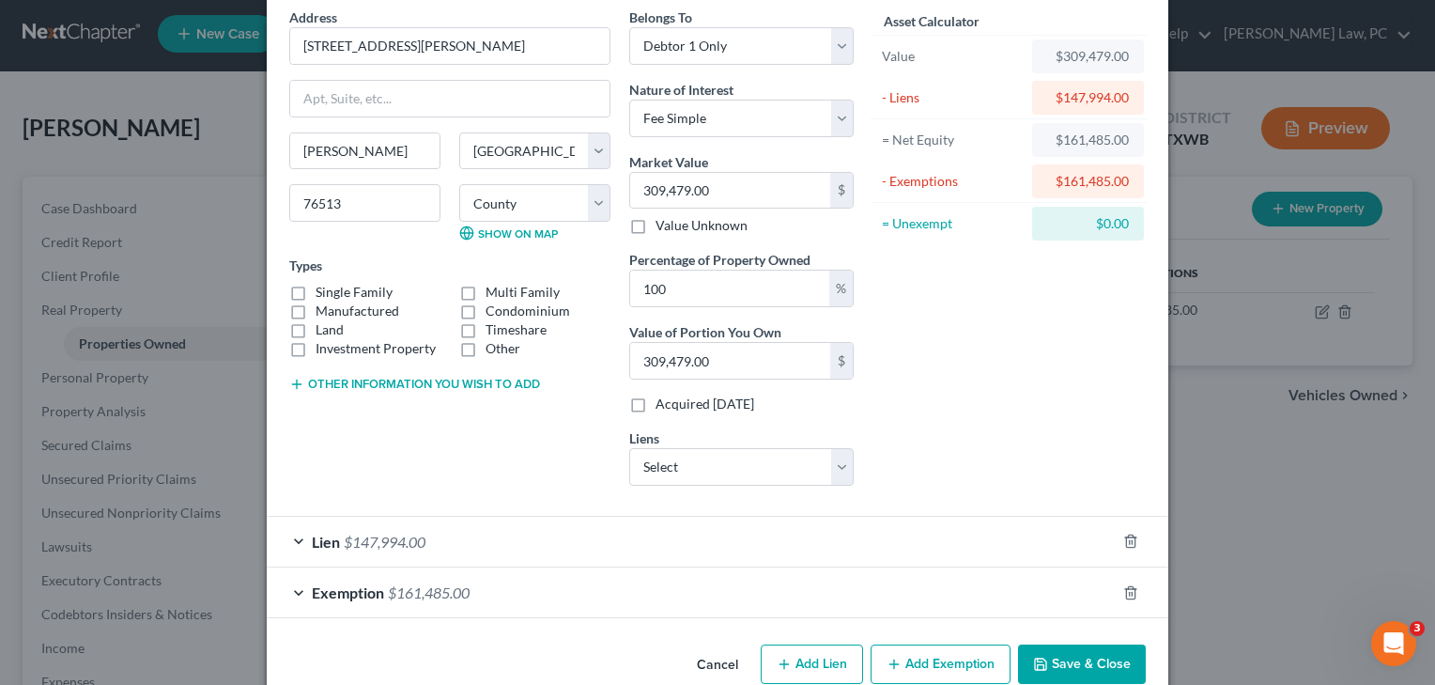
click at [1064, 660] on button "Save & Close" at bounding box center [1082, 663] width 128 height 39
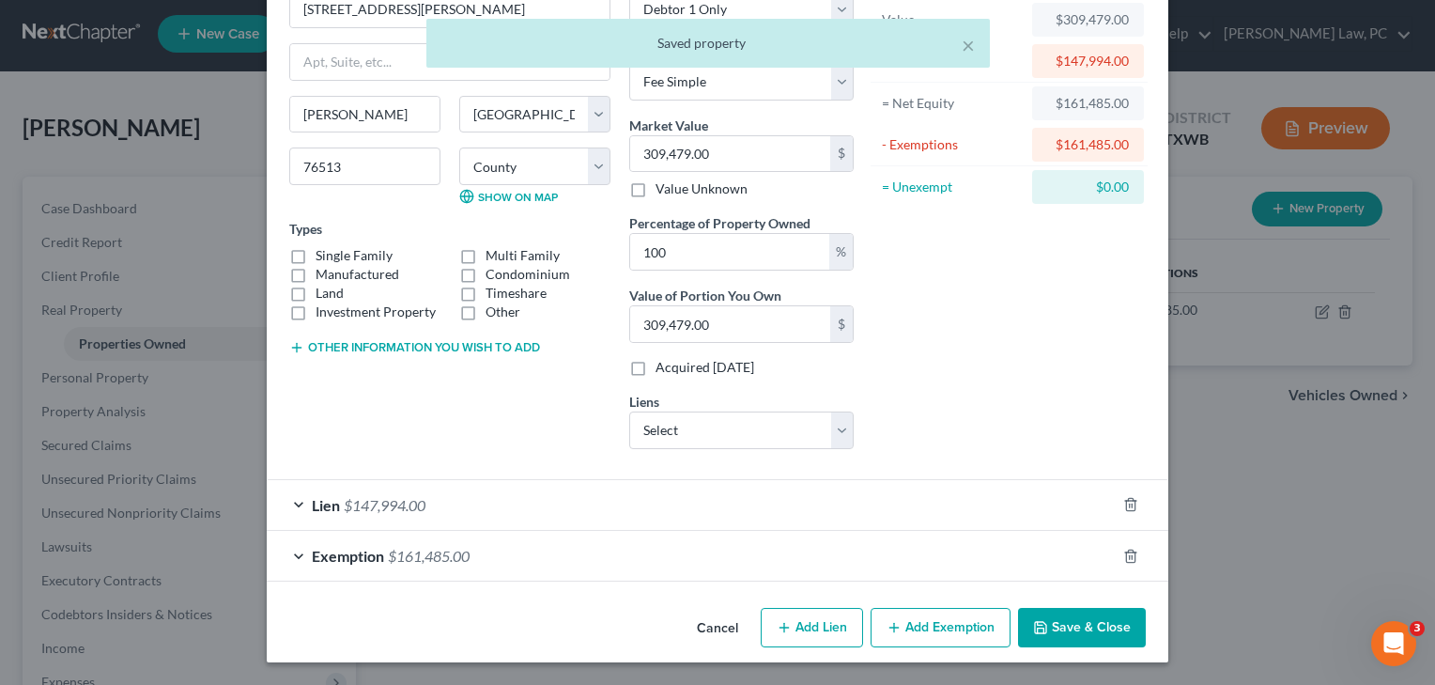
scroll to position [115, 0]
click at [330, 260] on label "Single Family" at bounding box center [354, 256] width 77 height 19
click at [330, 259] on input "Single Family" at bounding box center [329, 253] width 12 height 12
checkbox input "true"
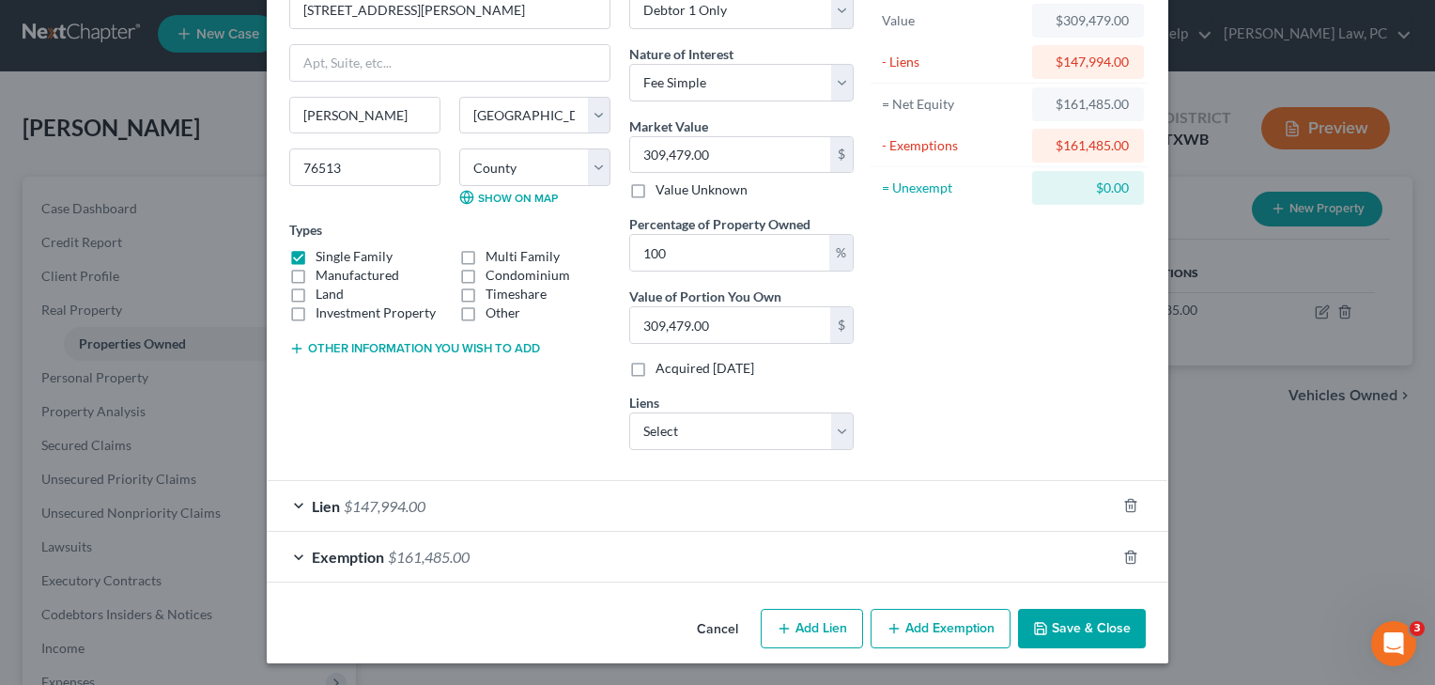
click at [1076, 634] on button "Save & Close" at bounding box center [1082, 628] width 128 height 39
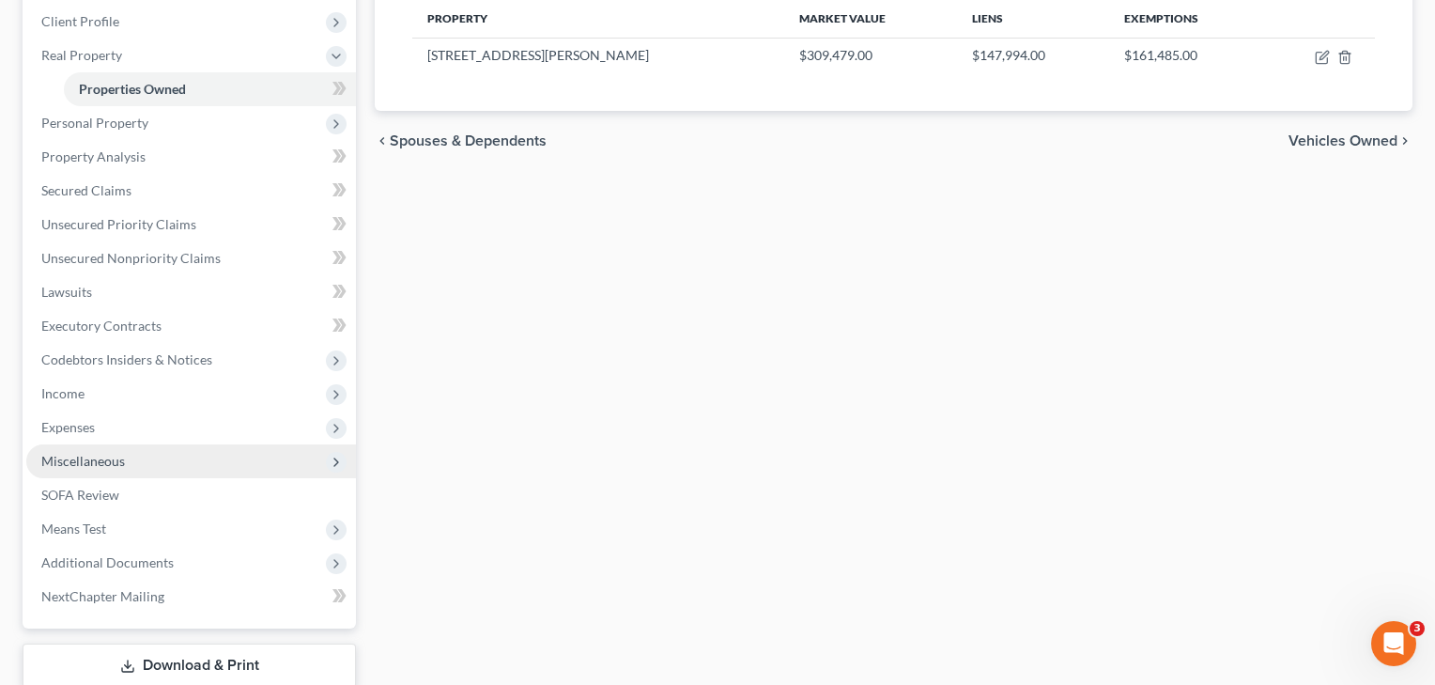
scroll to position [263, 0]
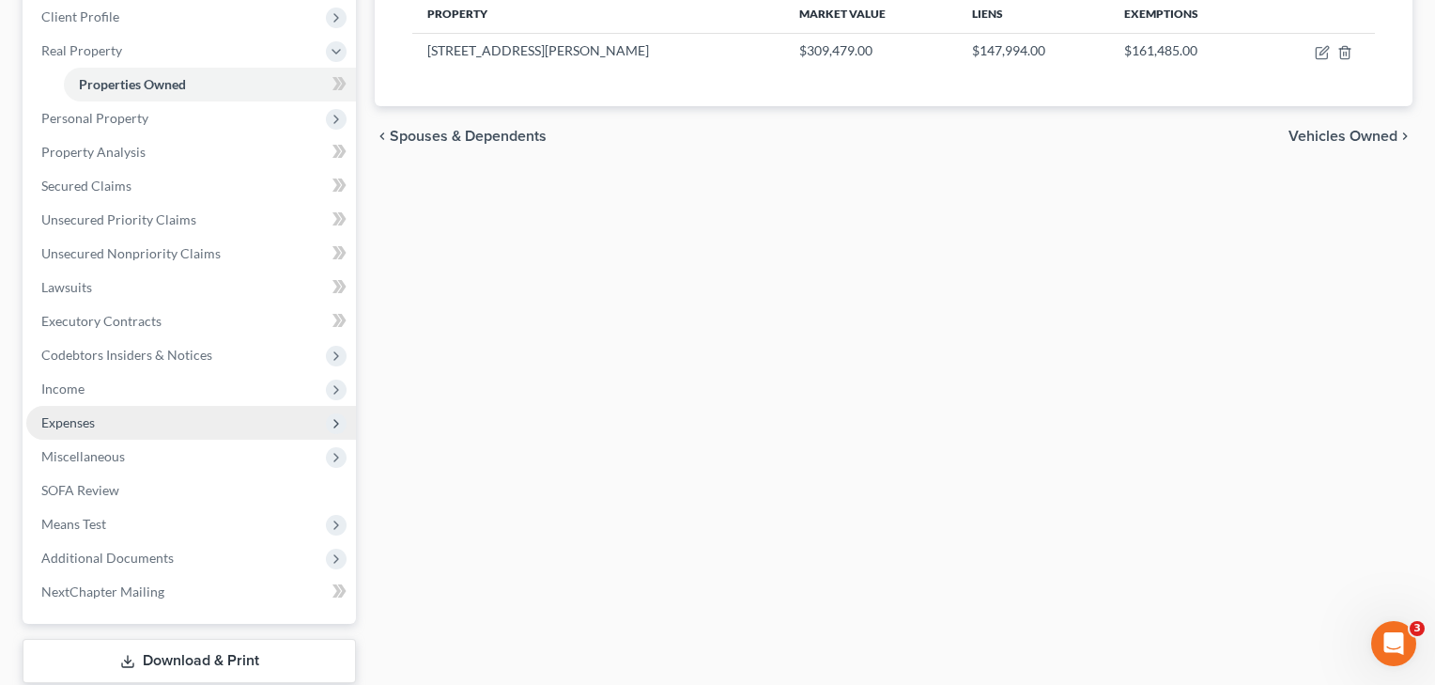
click at [68, 427] on span "Expenses" at bounding box center [68, 422] width 54 height 16
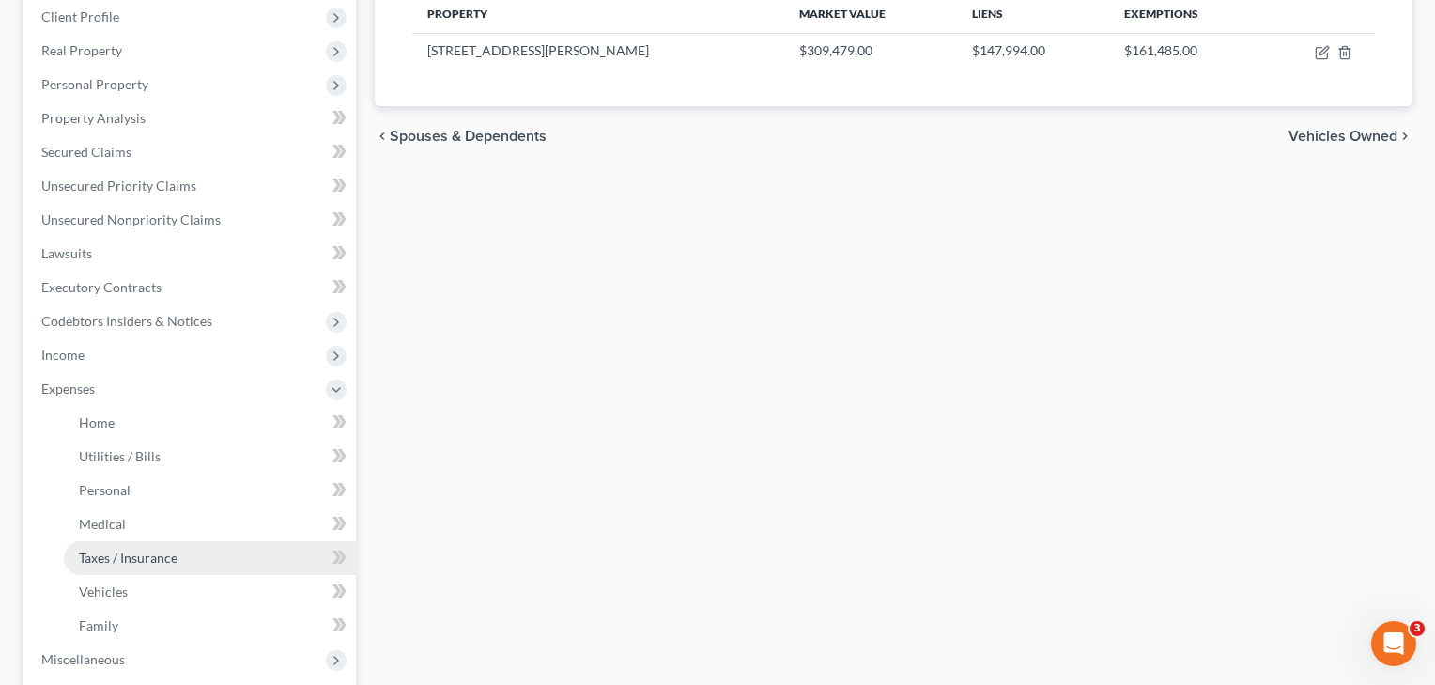
click at [105, 542] on link "Taxes / Insurance" at bounding box center [210, 558] width 292 height 34
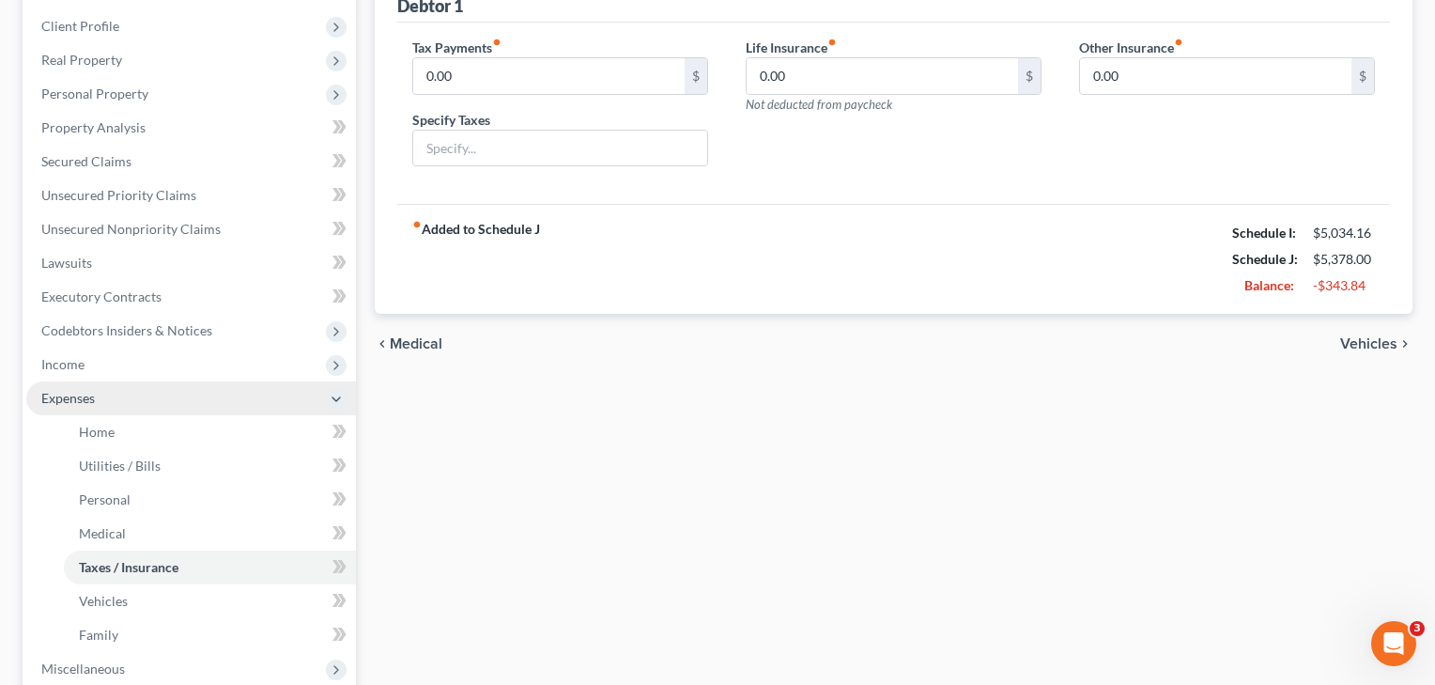
scroll to position [255, 0]
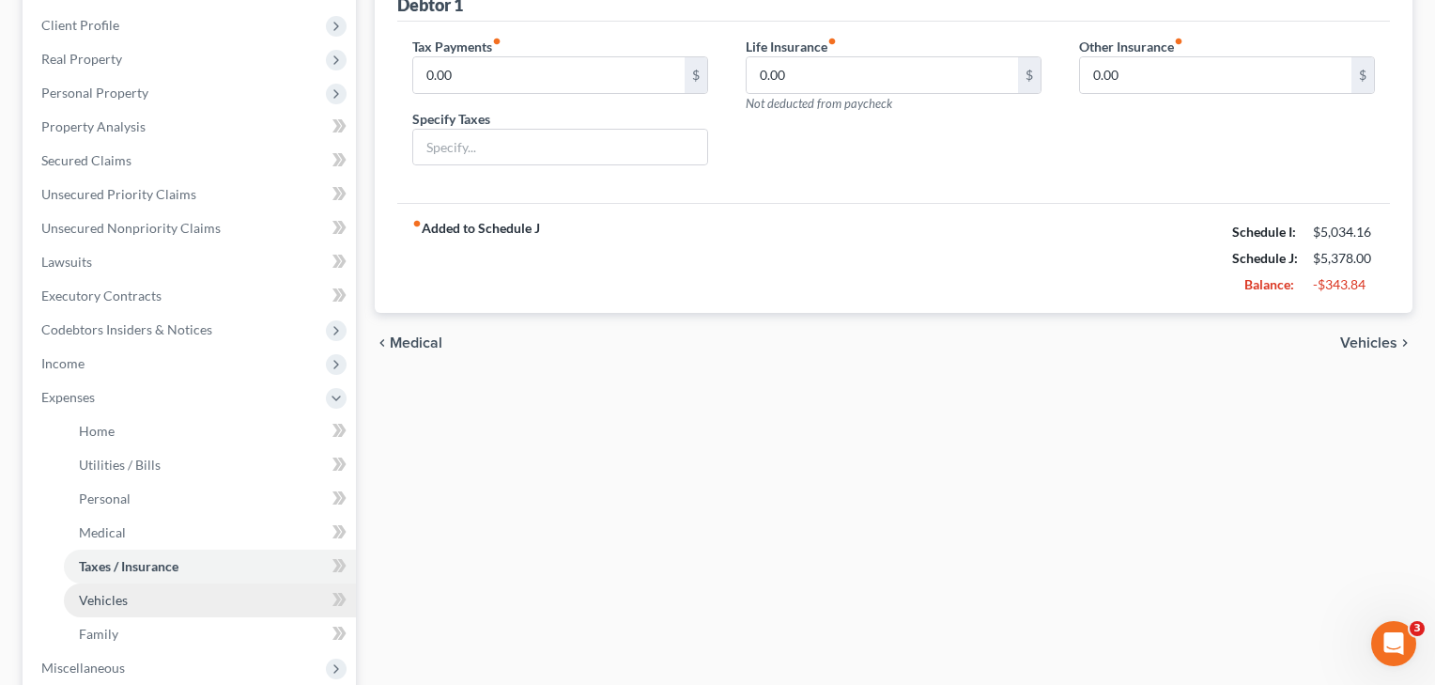
click at [116, 603] on span "Vehicles" at bounding box center [103, 600] width 49 height 16
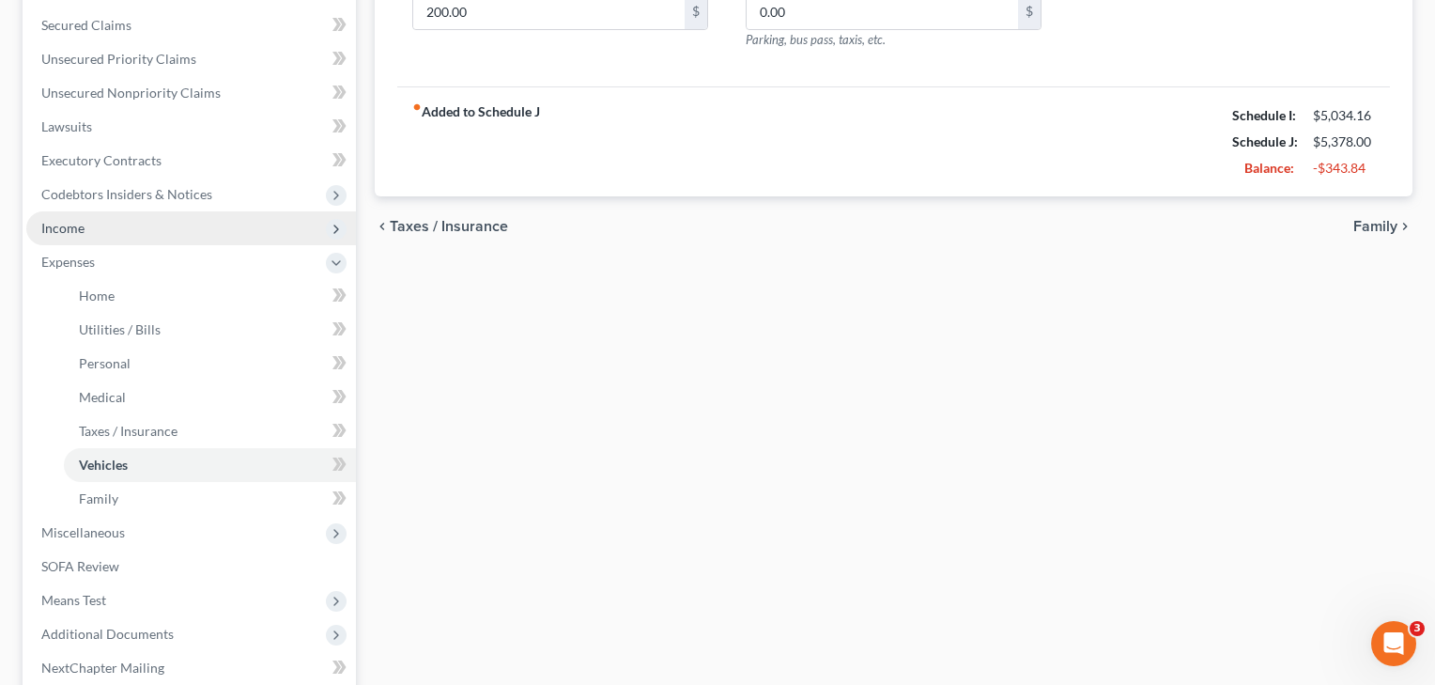
scroll to position [407, 0]
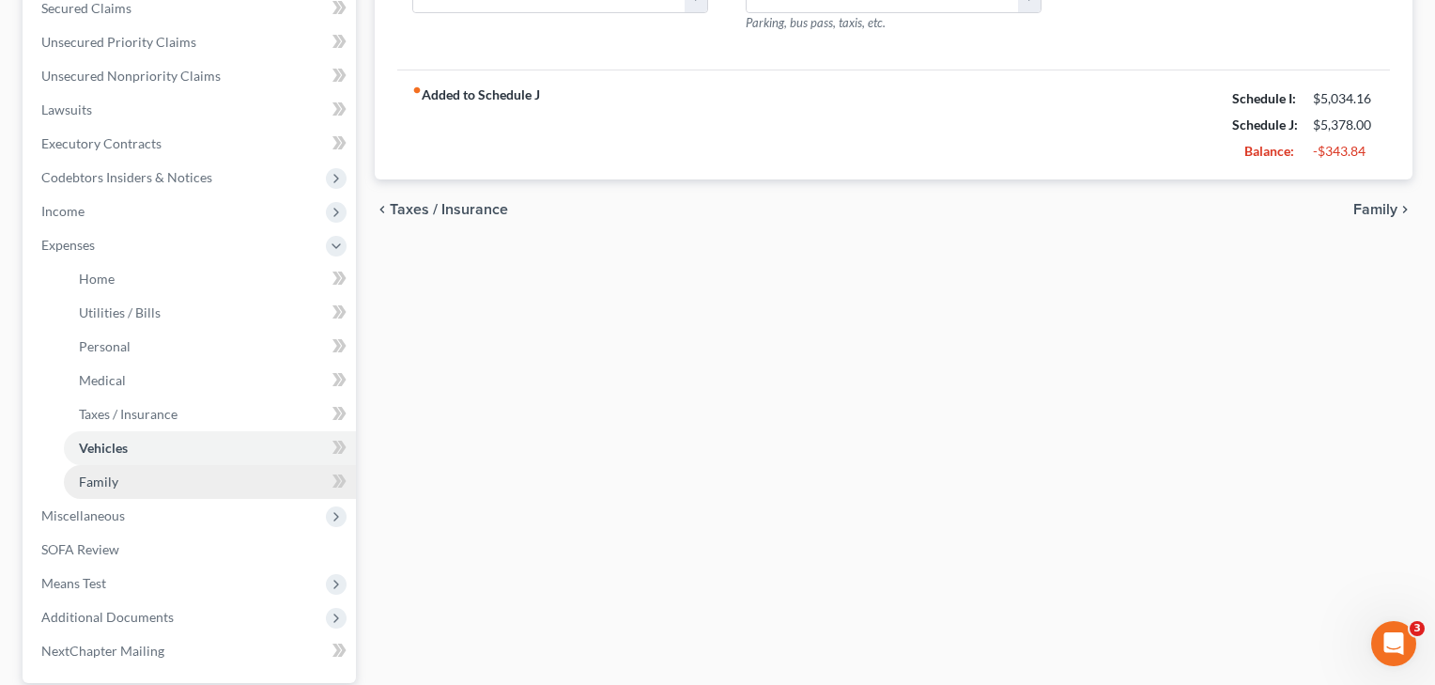
click at [100, 477] on span "Family" at bounding box center [98, 481] width 39 height 16
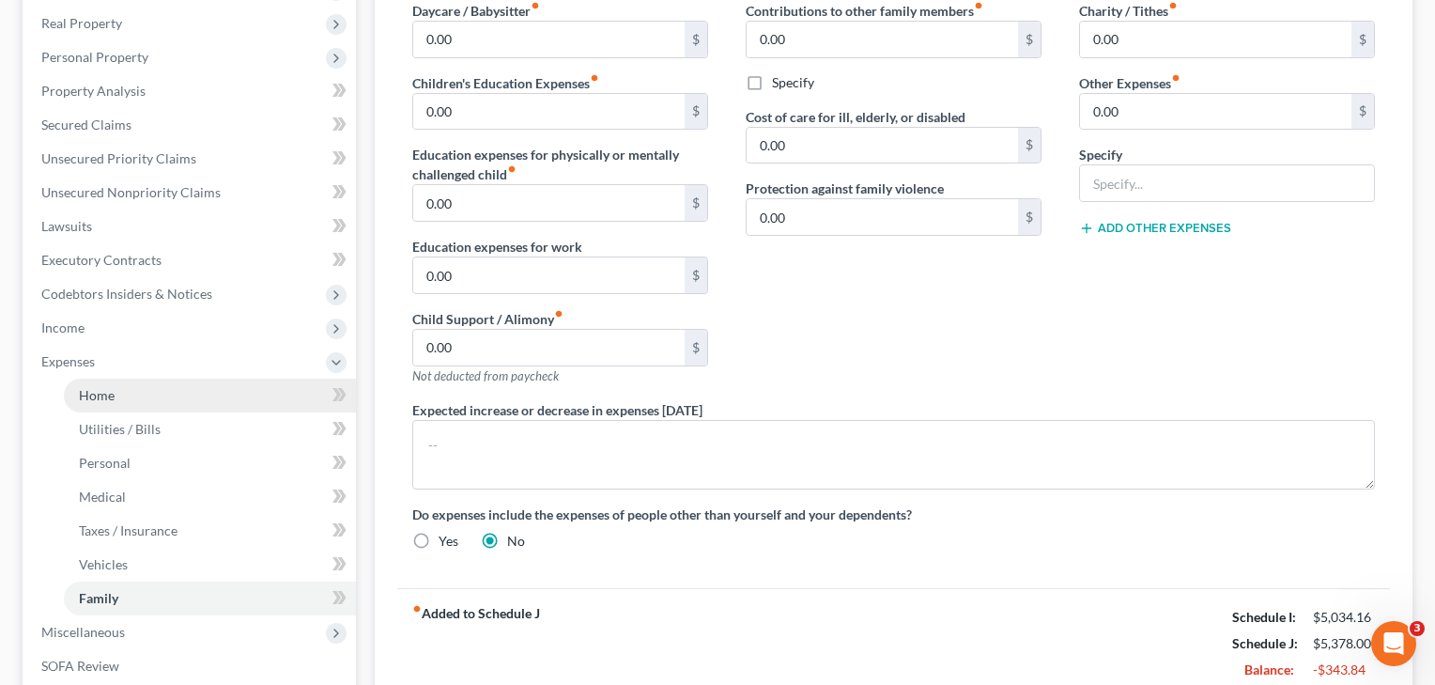
scroll to position [292, 0]
click at [85, 397] on span "Home" at bounding box center [97, 393] width 36 height 16
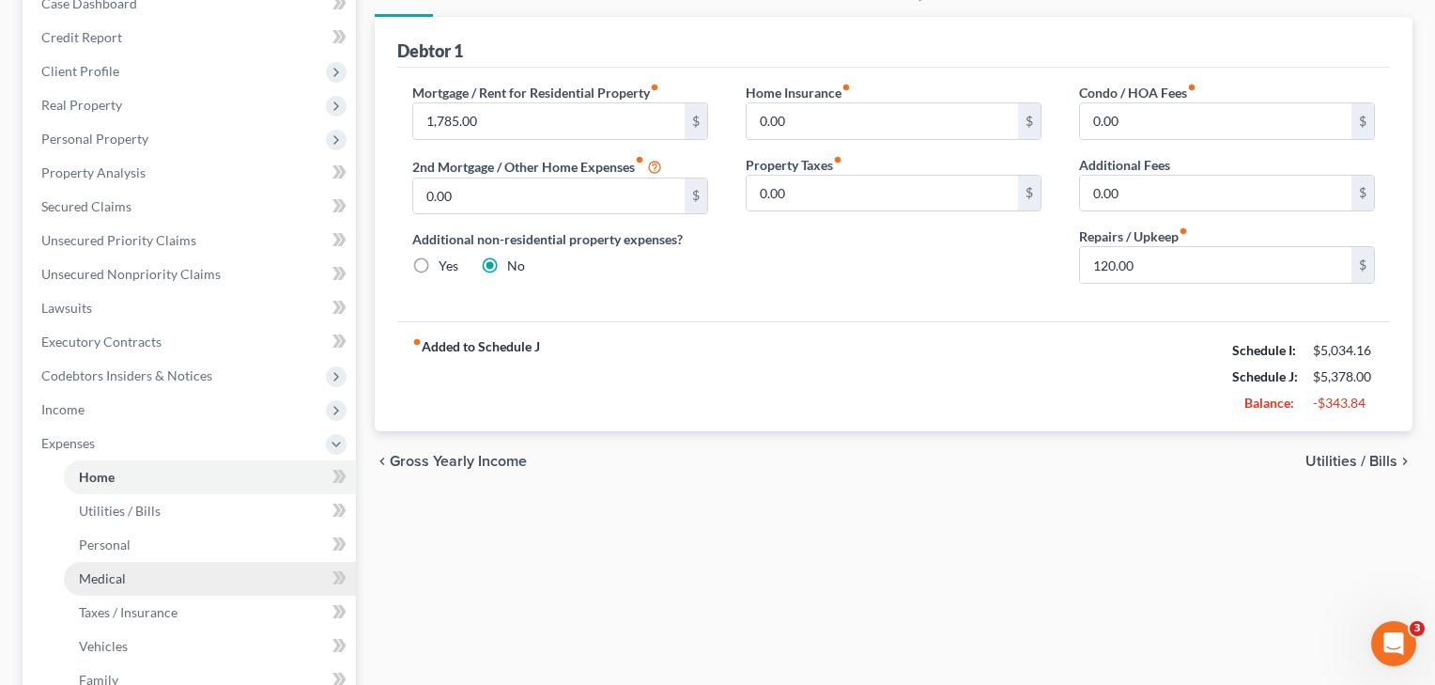
click at [116, 580] on span "Medical" at bounding box center [102, 578] width 47 height 16
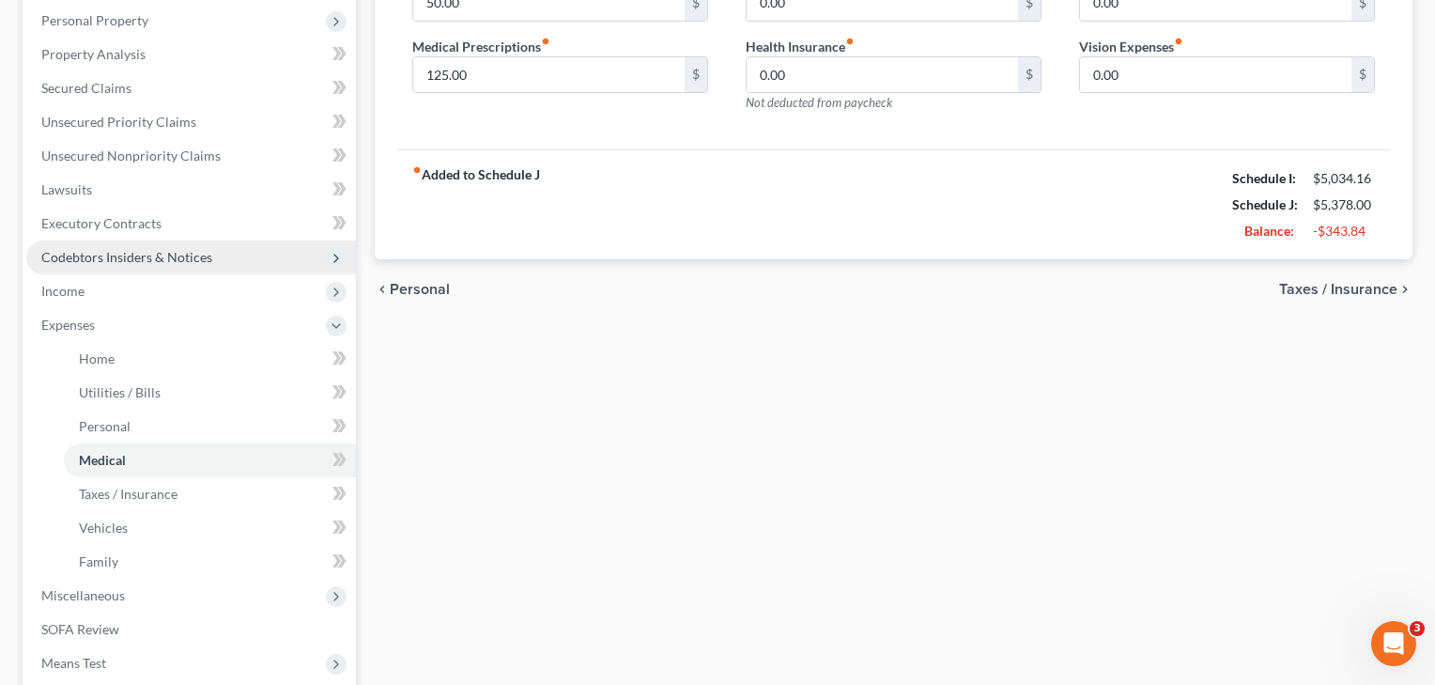
scroll to position [329, 0]
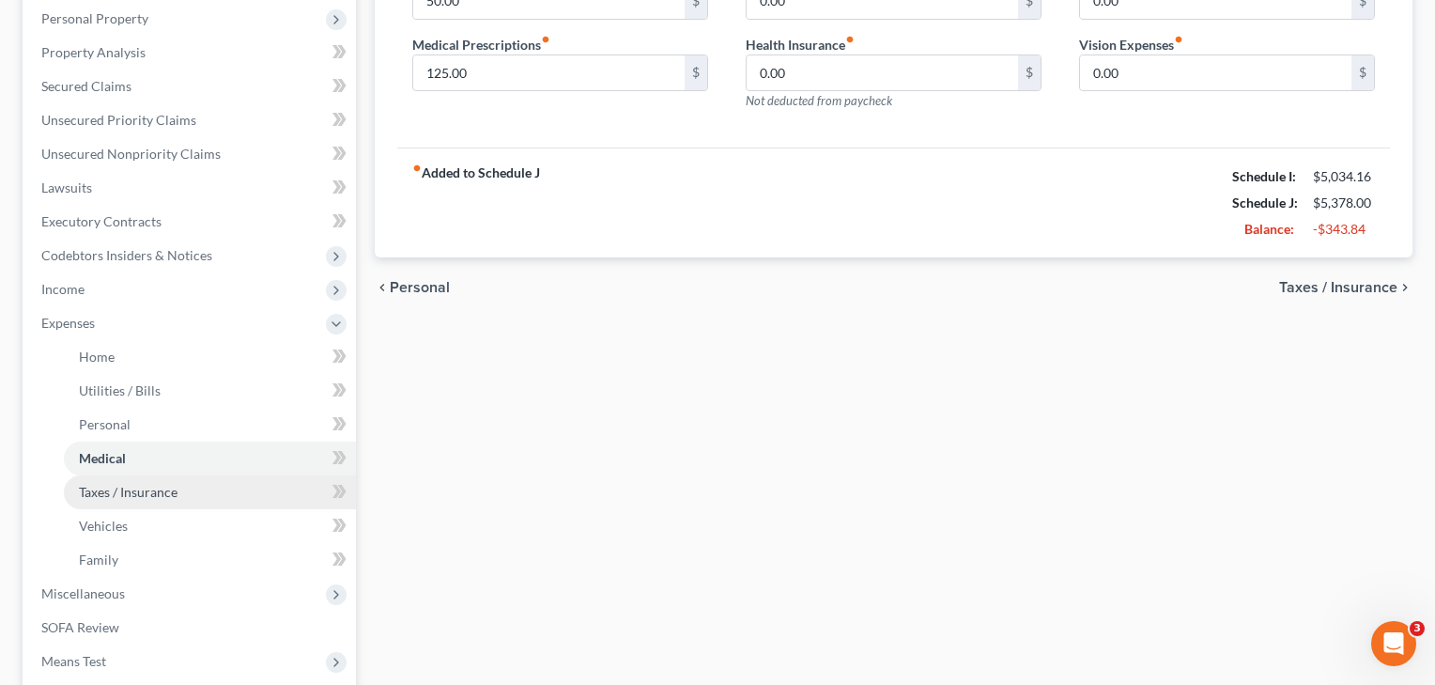
click at [108, 494] on span "Taxes / Insurance" at bounding box center [128, 492] width 99 height 16
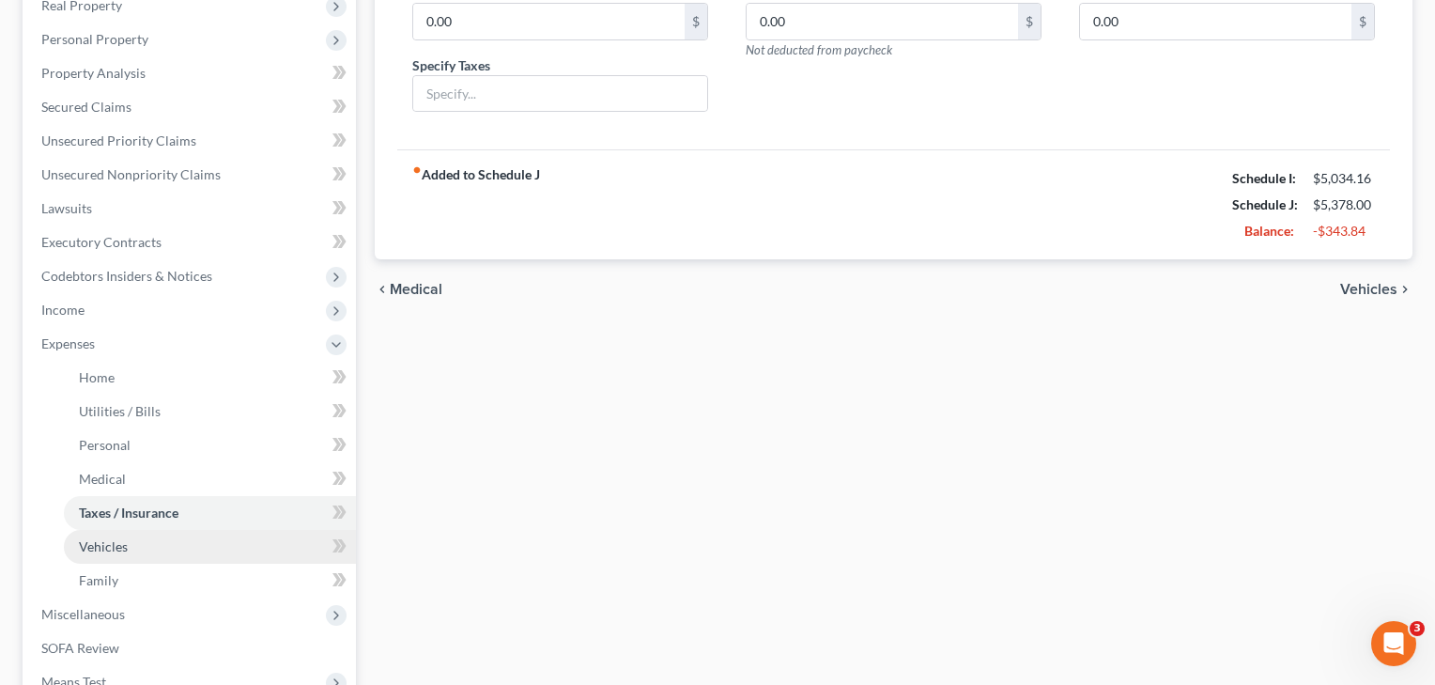
click at [105, 550] on span "Vehicles" at bounding box center [103, 546] width 49 height 16
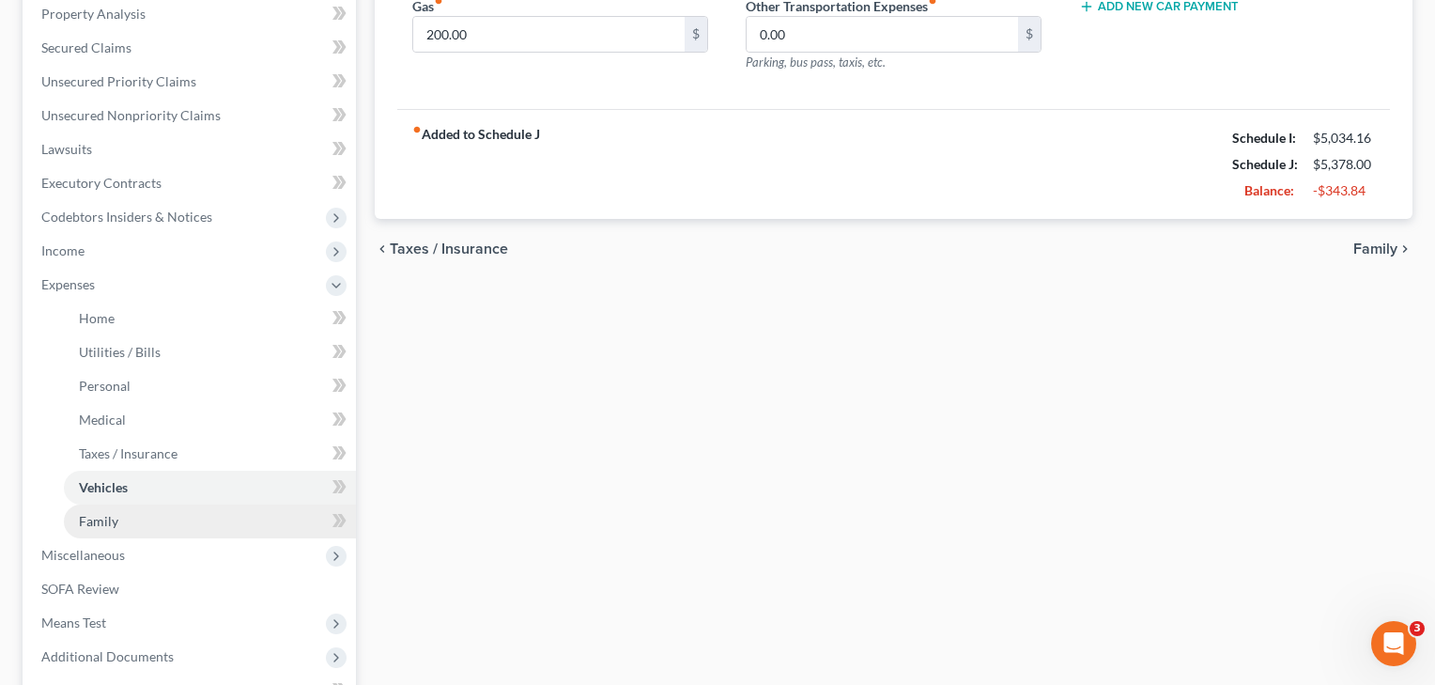
scroll to position [370, 0]
click at [101, 522] on span "Family" at bounding box center [98, 518] width 39 height 16
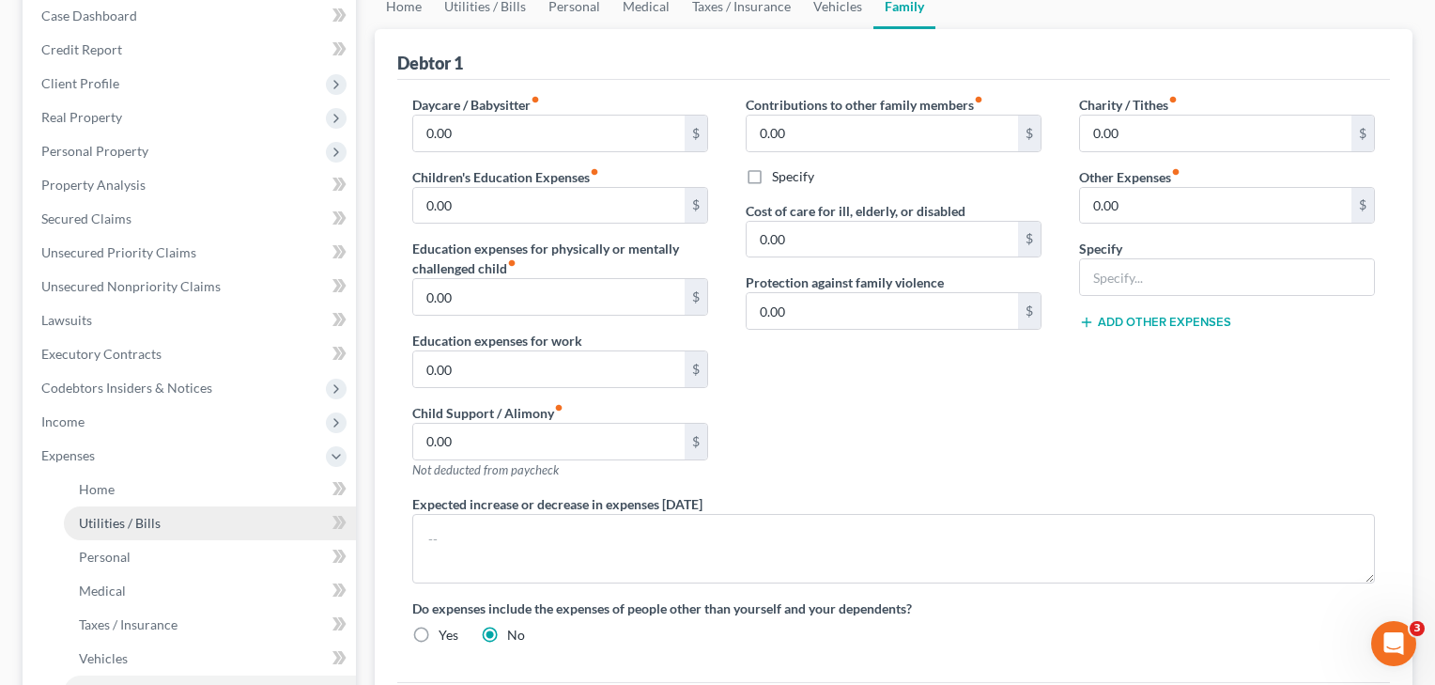
scroll to position [198, 0]
click at [101, 522] on span "Utilities / Bills" at bounding box center [120, 521] width 82 height 16
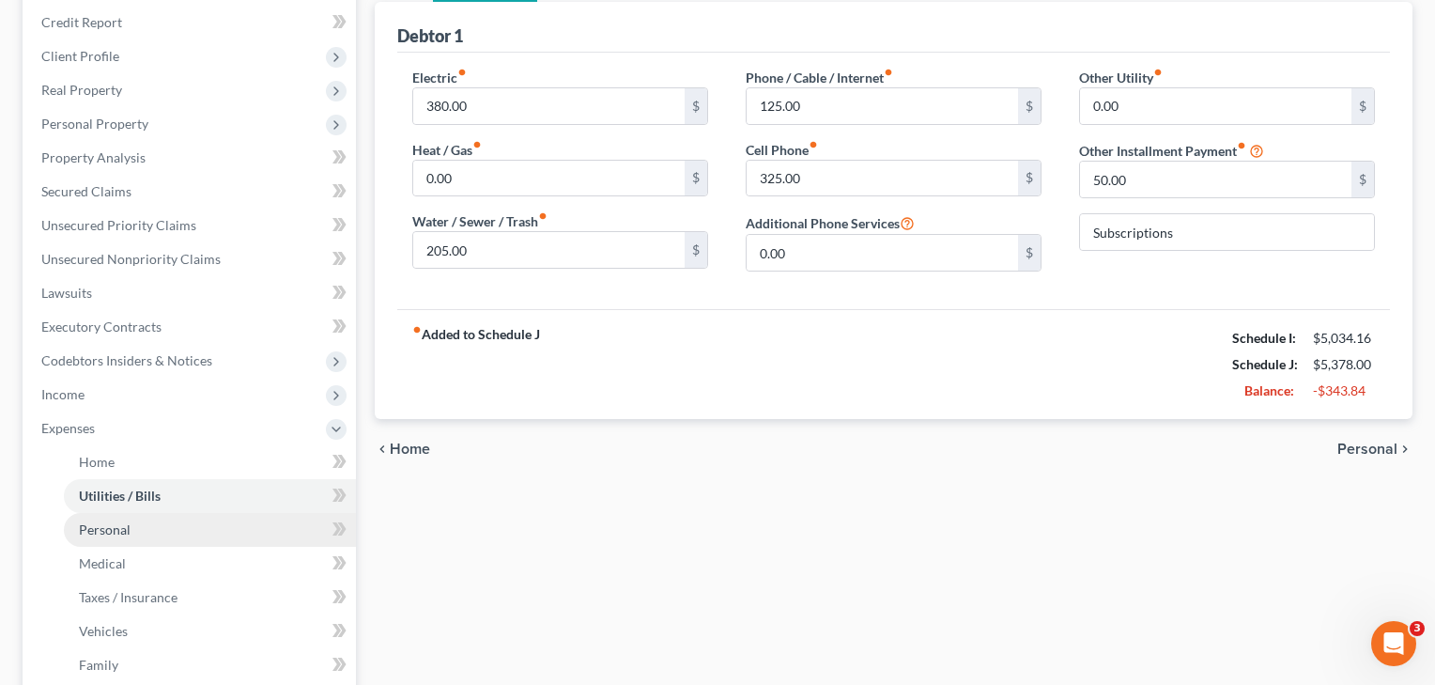
scroll to position [246, 0]
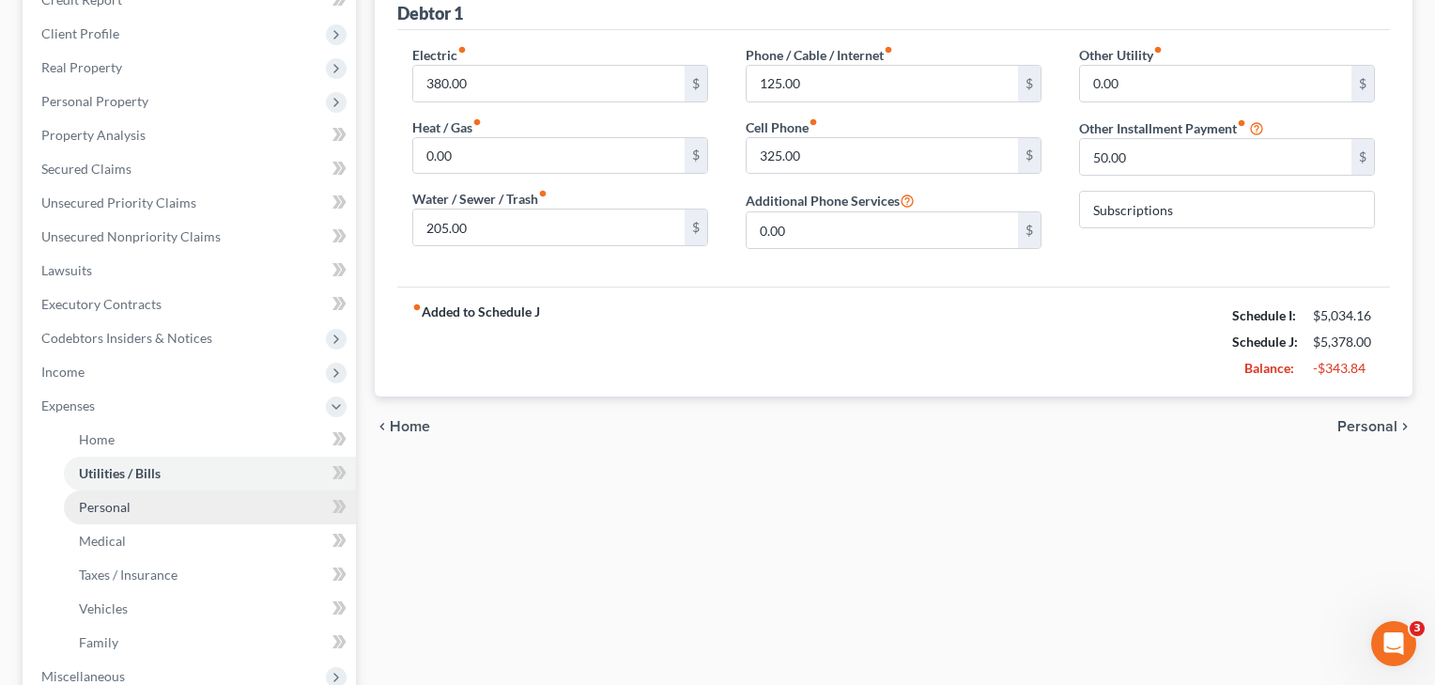
click at [110, 500] on span "Personal" at bounding box center [105, 507] width 52 height 16
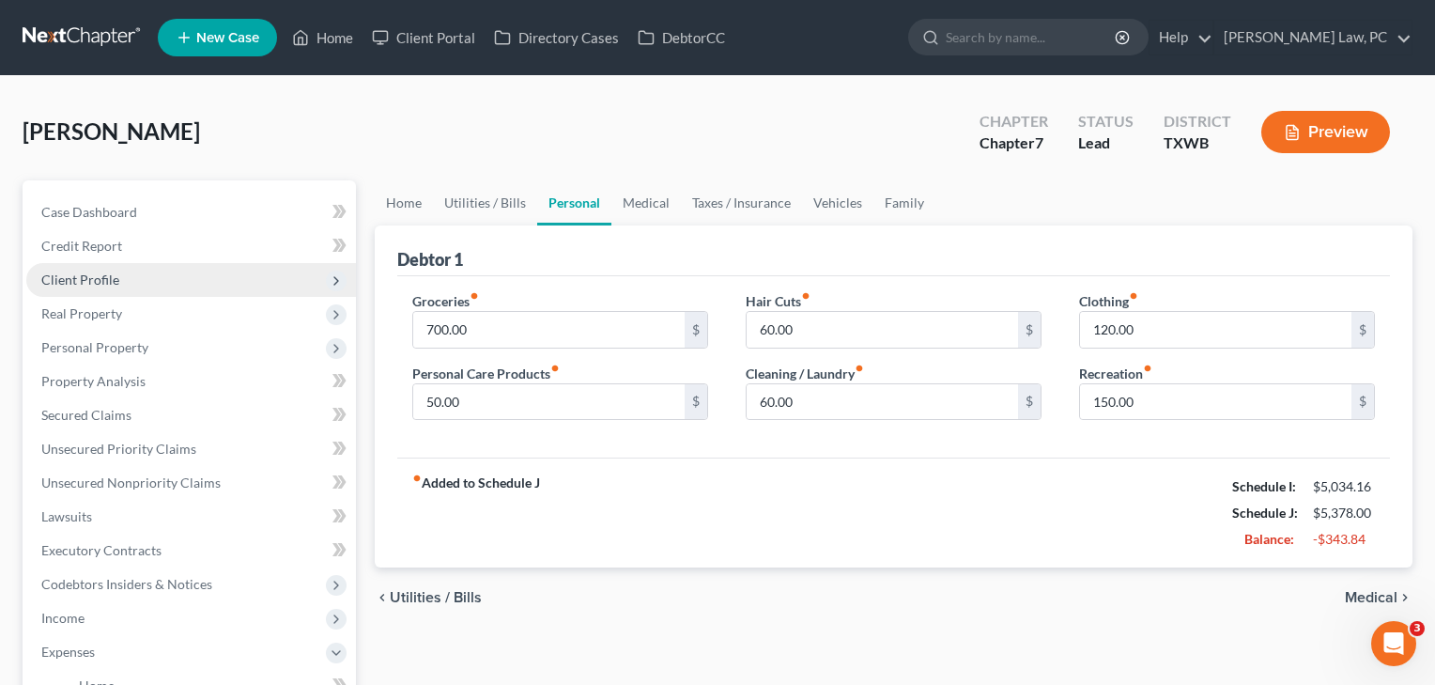
click at [74, 287] on span "Client Profile" at bounding box center [80, 279] width 78 height 16
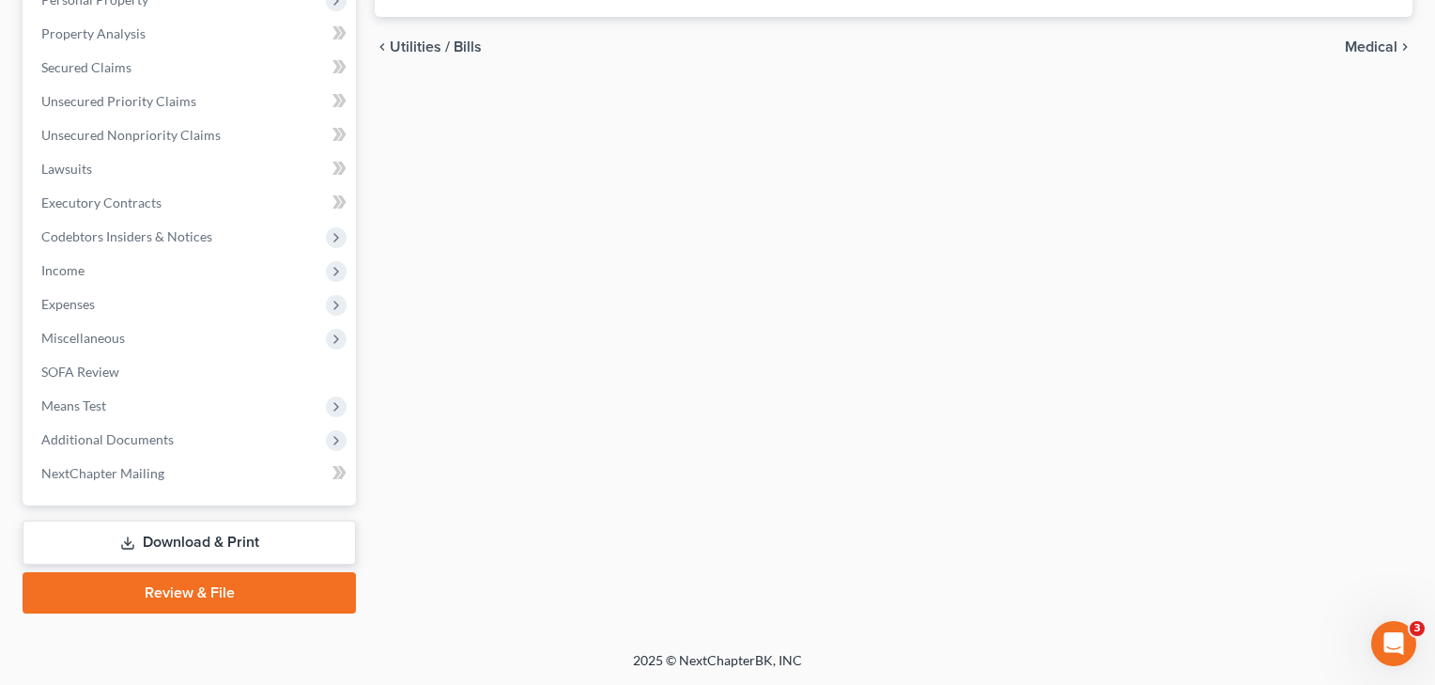
scroll to position [550, 0]
click at [100, 396] on span "Means Test" at bounding box center [191, 406] width 330 height 34
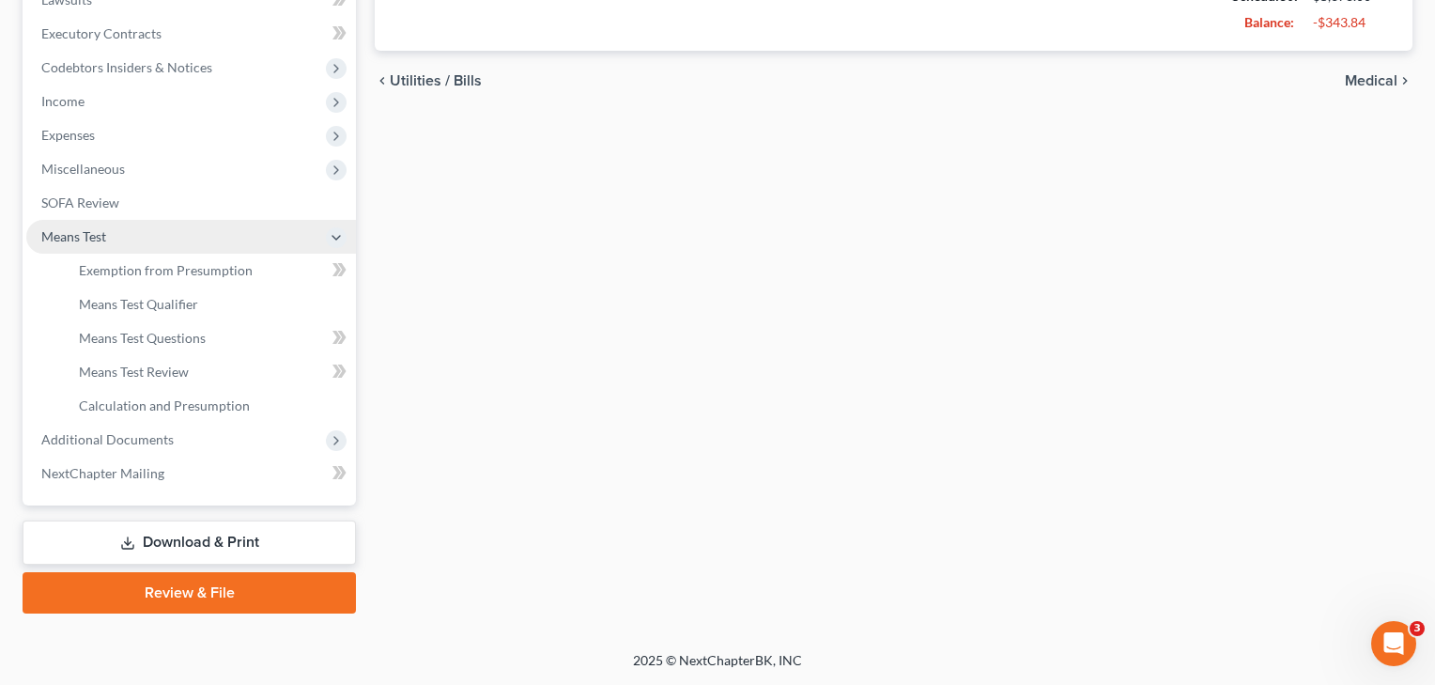
scroll to position [517, 0]
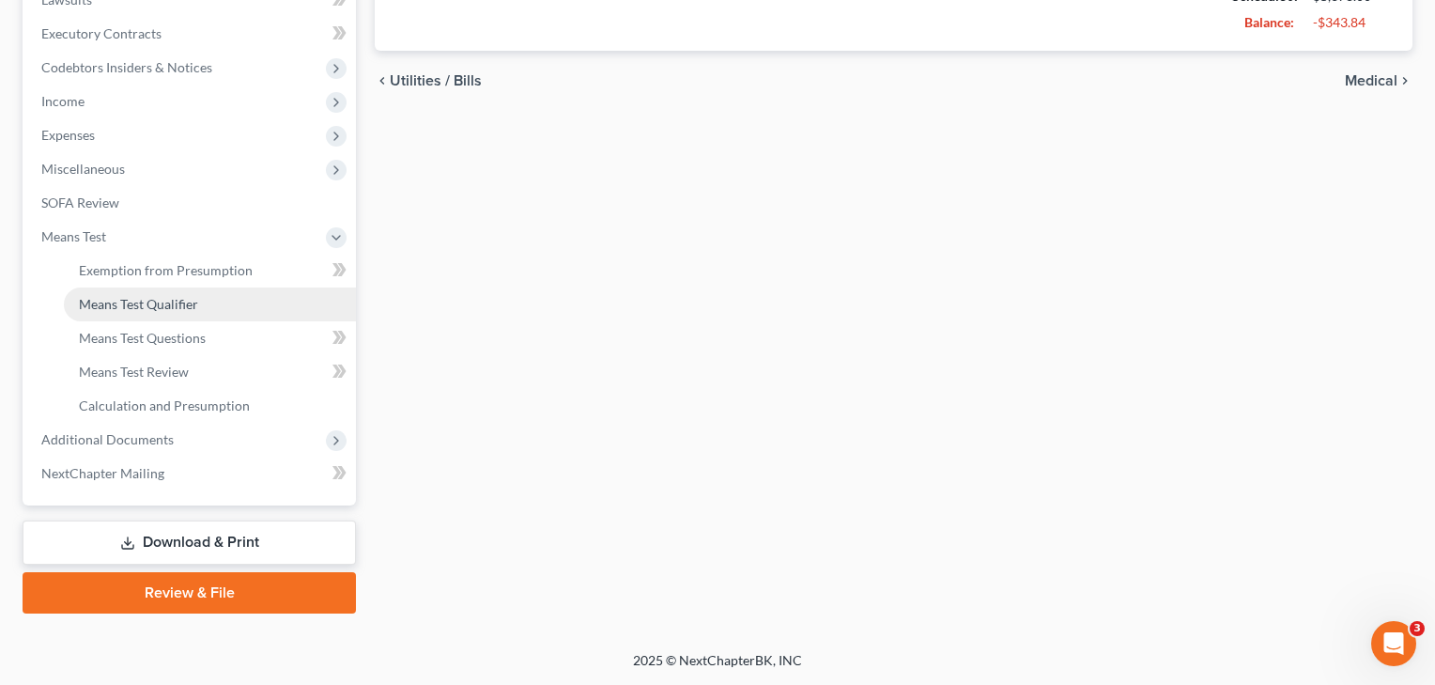
click at [168, 314] on link "Means Test Qualifier" at bounding box center [210, 304] width 292 height 34
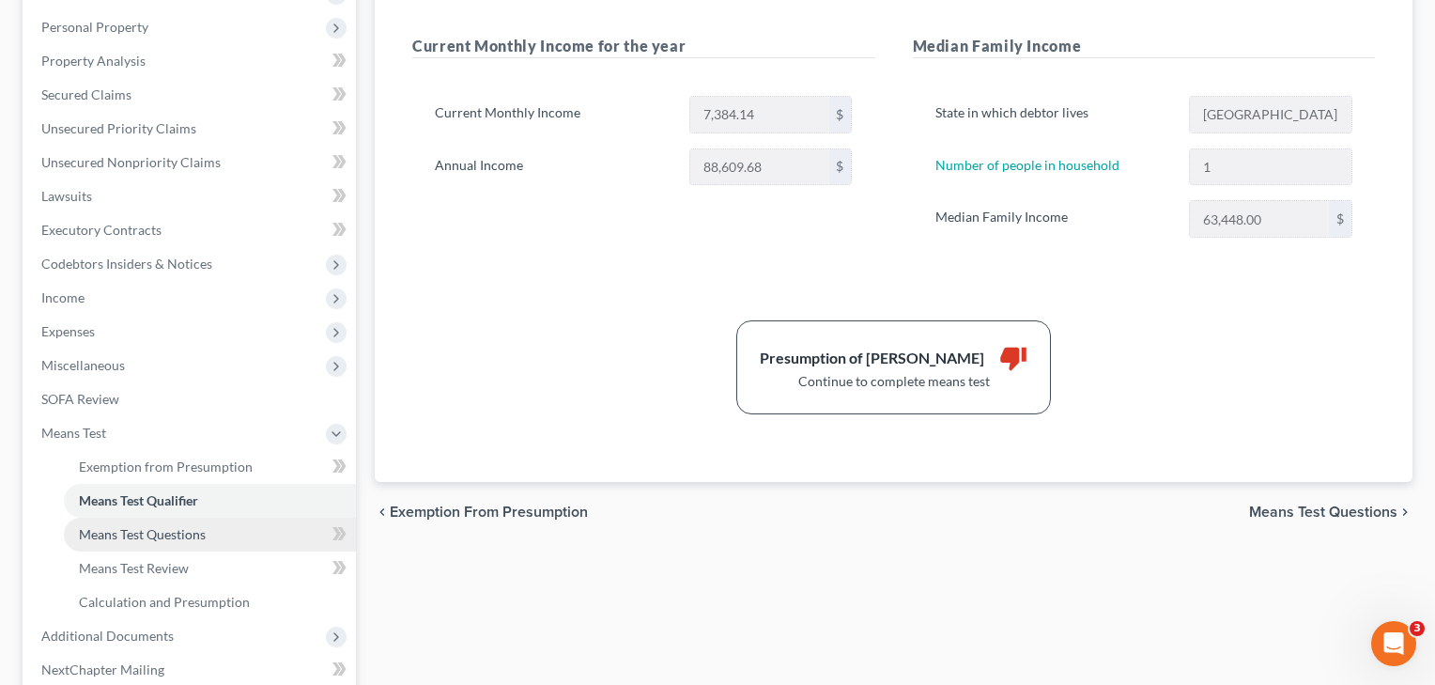
click at [198, 546] on link "Means Test Questions" at bounding box center [210, 535] width 292 height 34
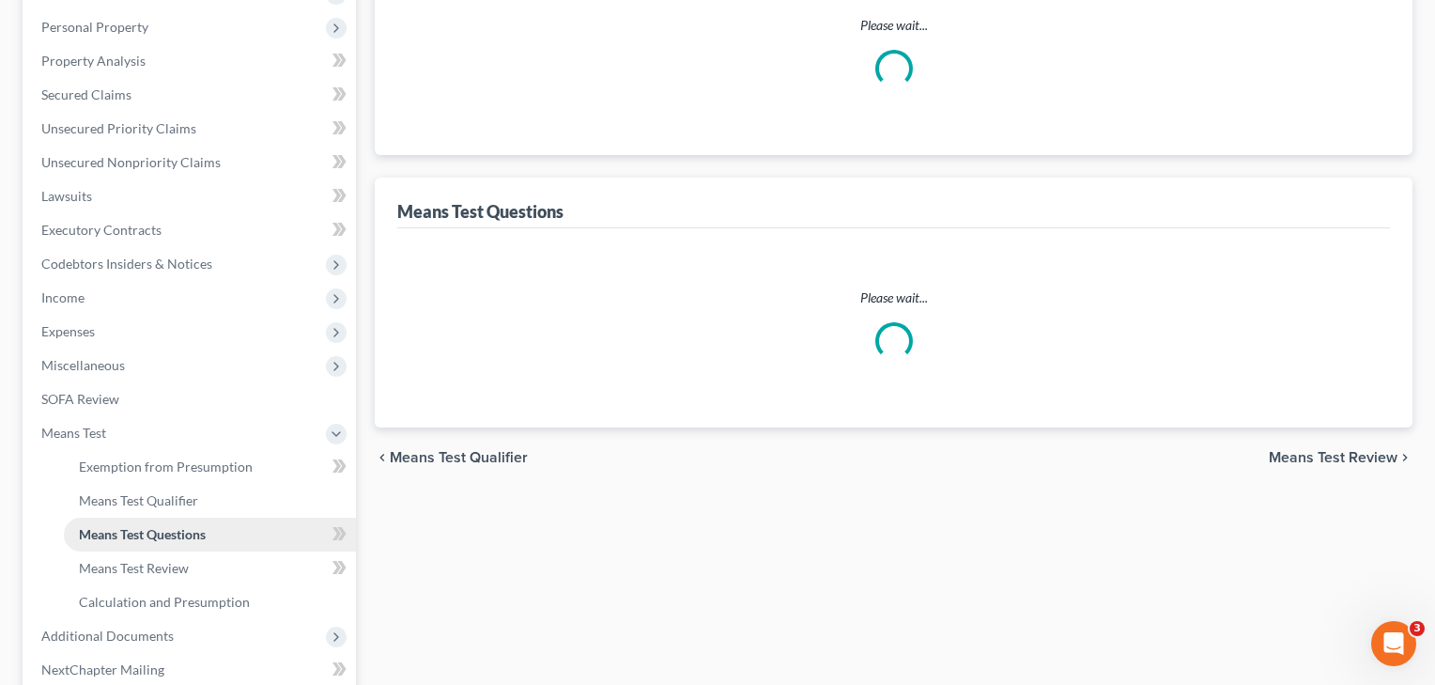
scroll to position [47, 0]
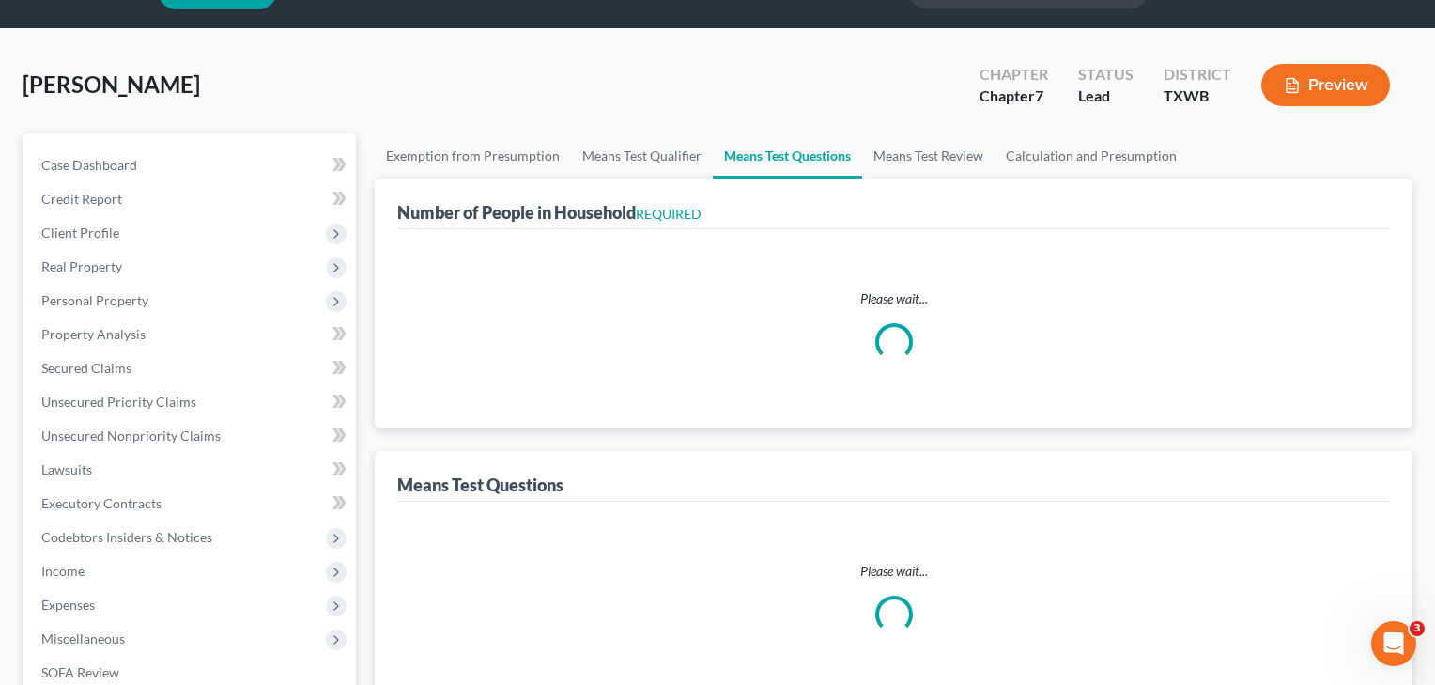
select select "0"
select select "60"
select select "1"
select select "60"
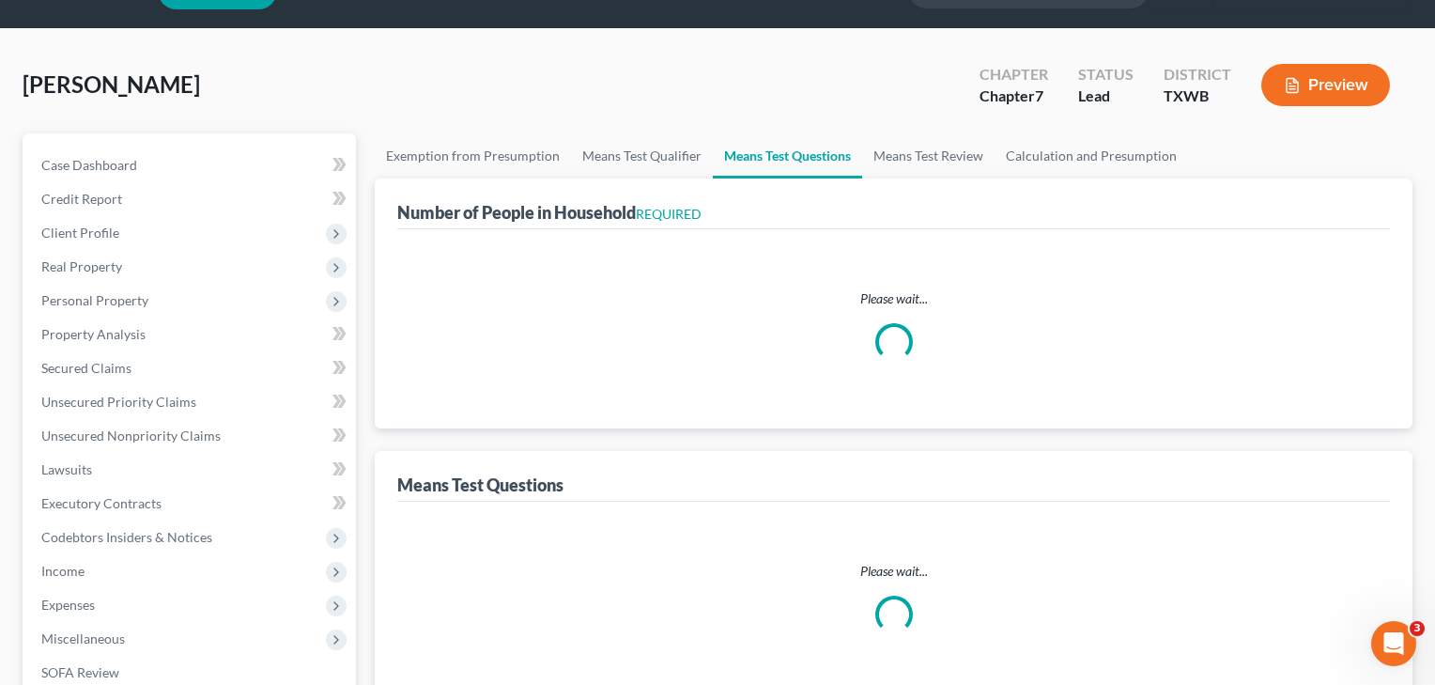
select select "60"
select select "1"
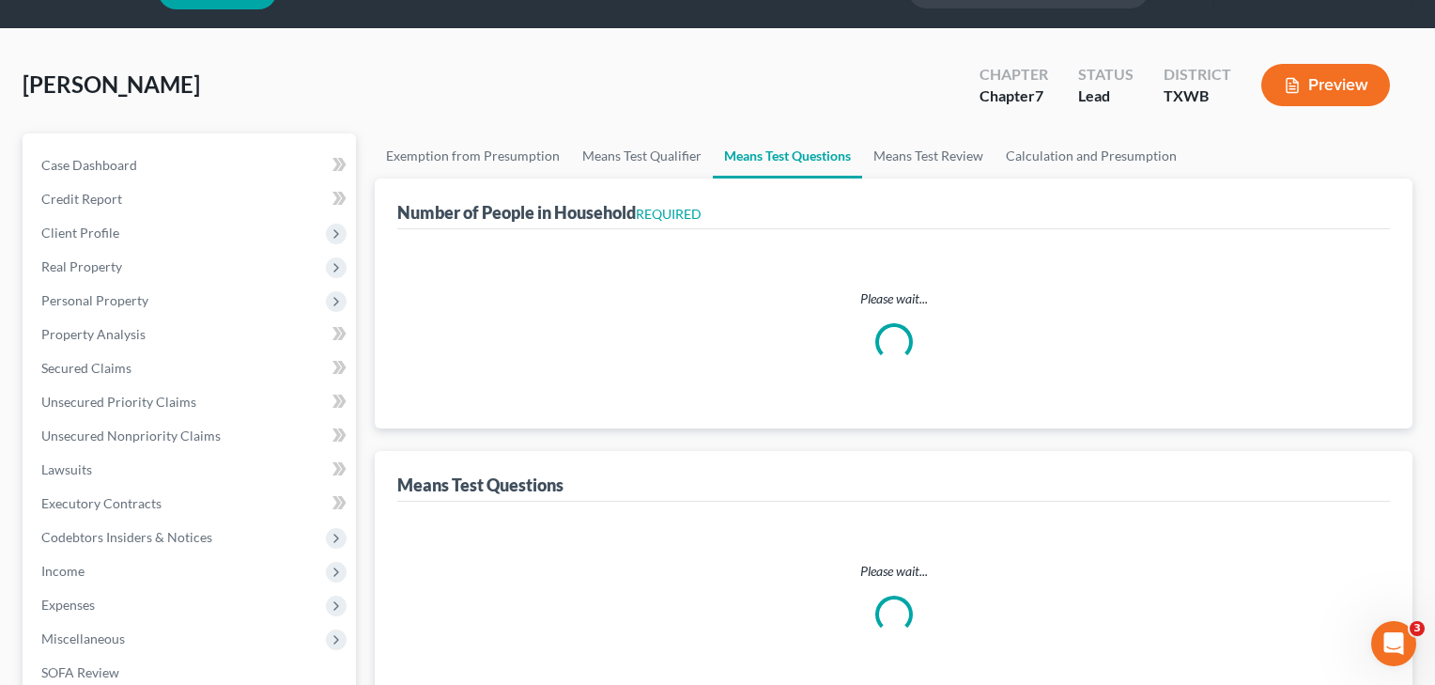
select select "1"
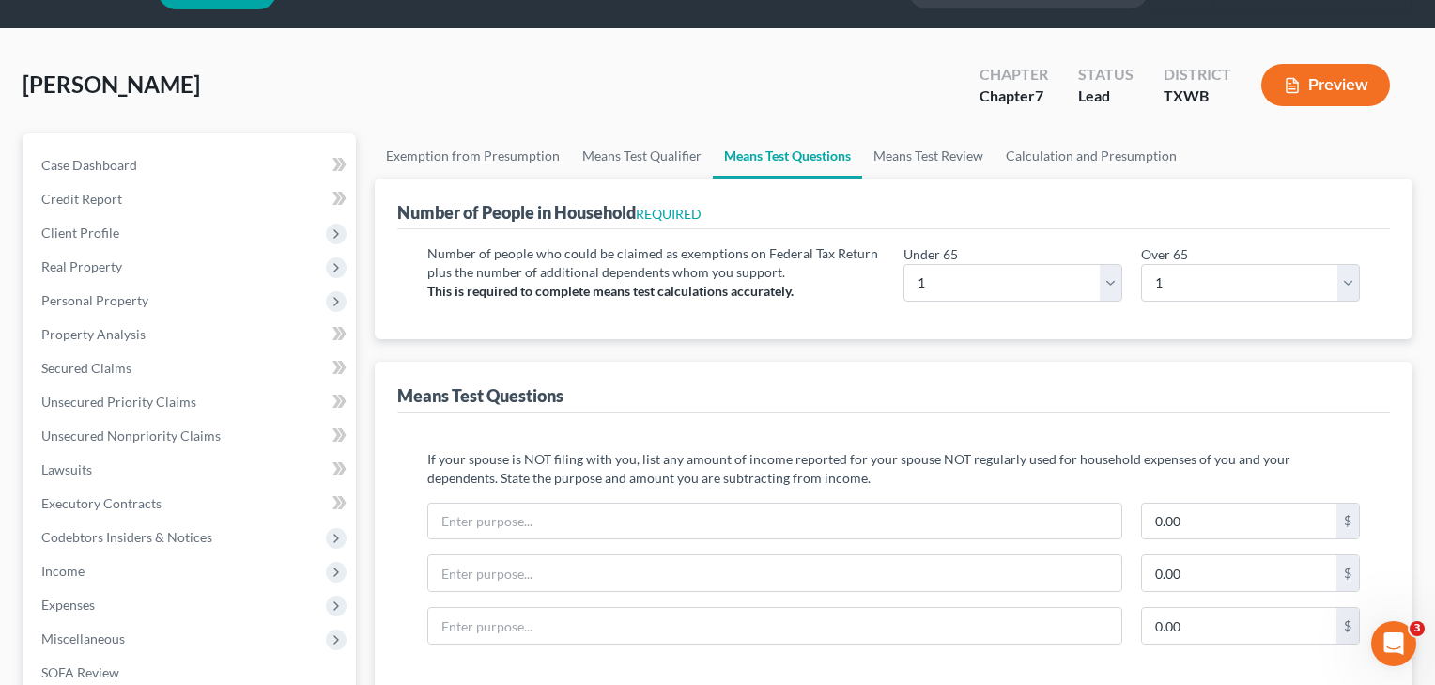
scroll to position [0, 0]
